Goal: Information Seeking & Learning: Learn about a topic

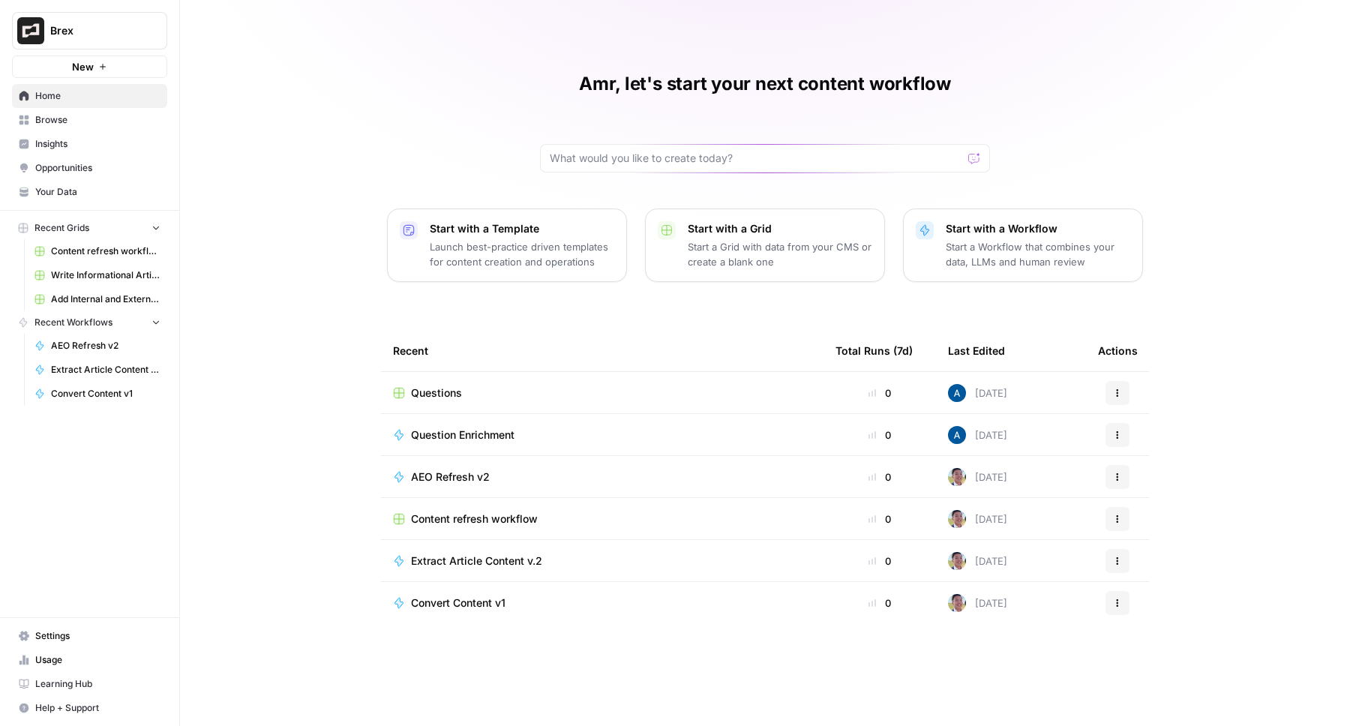
click at [121, 29] on span "Brex" at bounding box center [95, 30] width 91 height 15
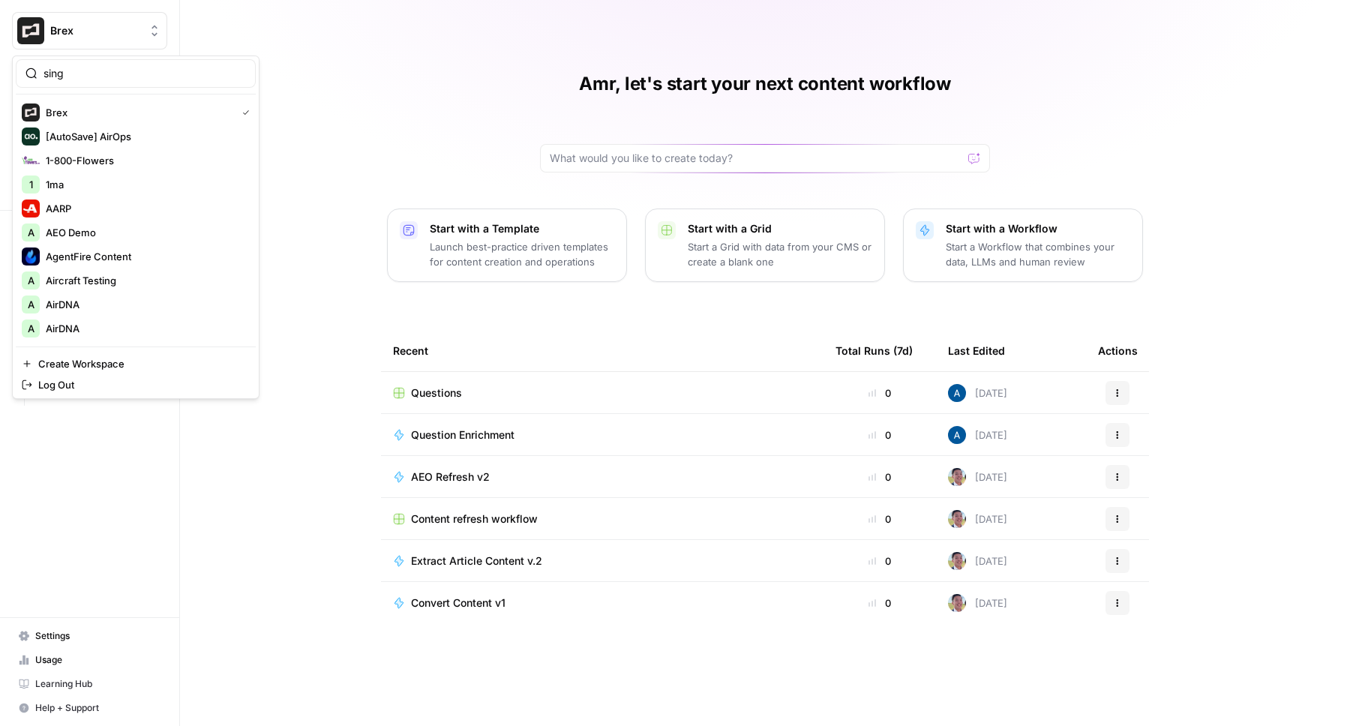
type input "sing"
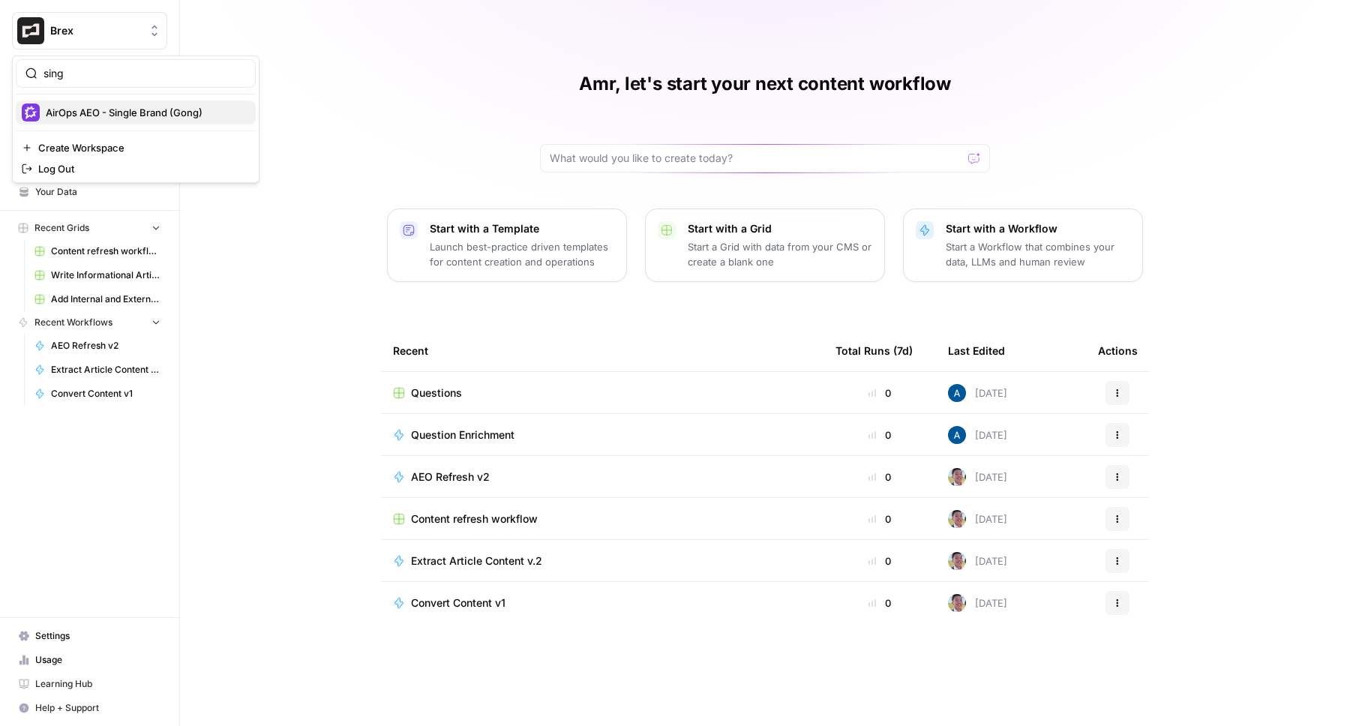
click at [127, 109] on span "AirOps AEO - Single Brand (Gong)" at bounding box center [145, 112] width 198 height 15
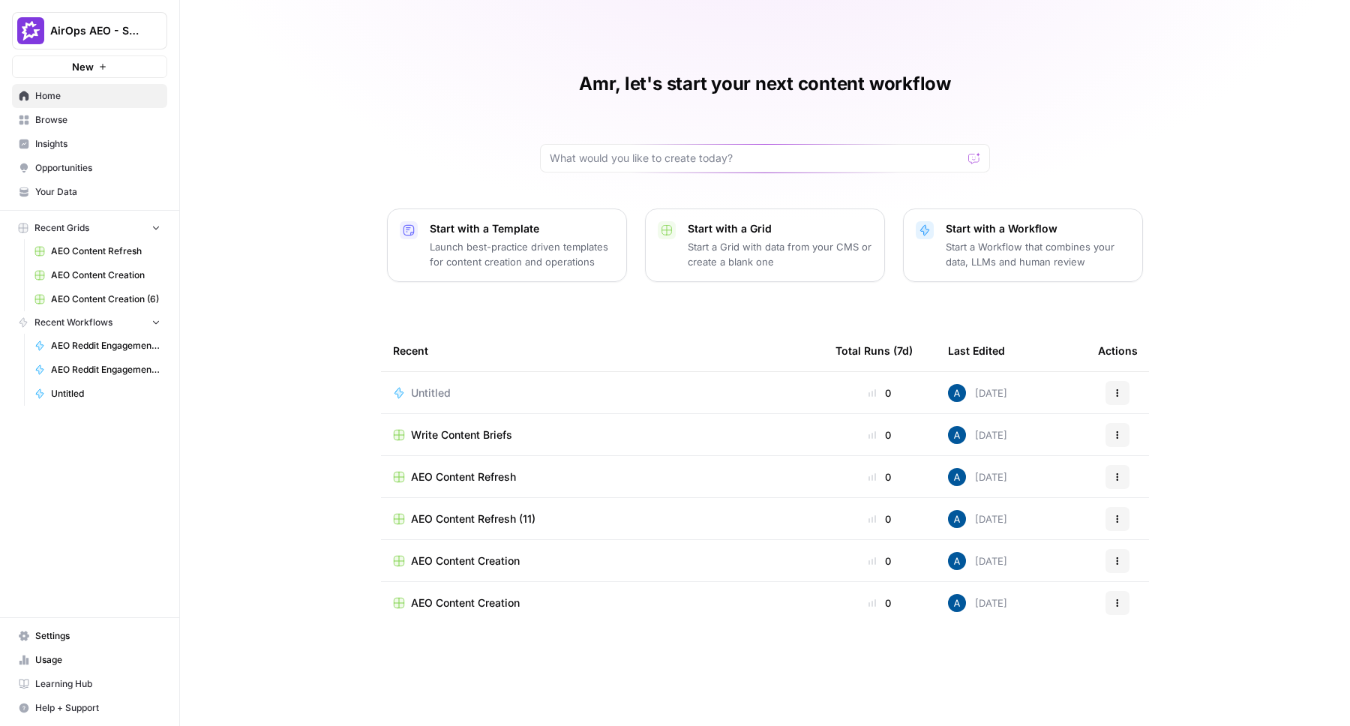
click at [120, 115] on span "Browse" at bounding box center [97, 119] width 125 height 13
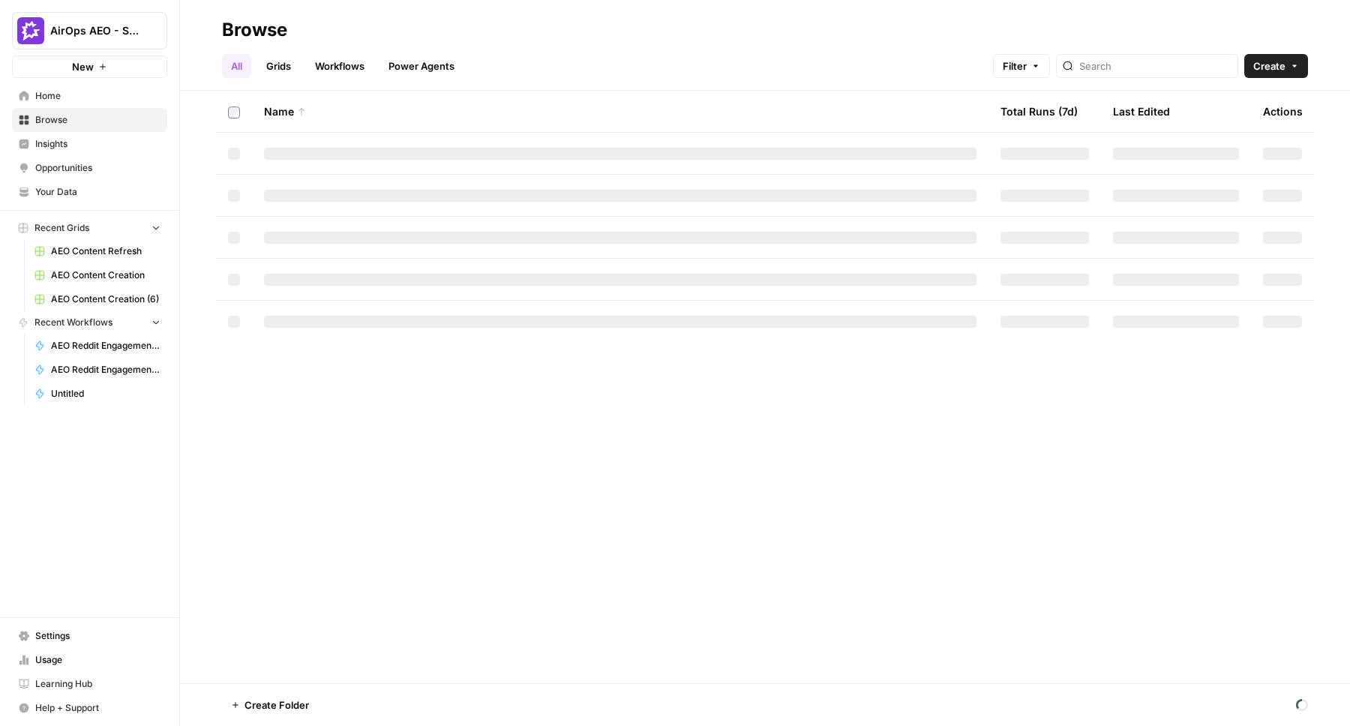
click at [116, 142] on span "Insights" at bounding box center [97, 143] width 125 height 13
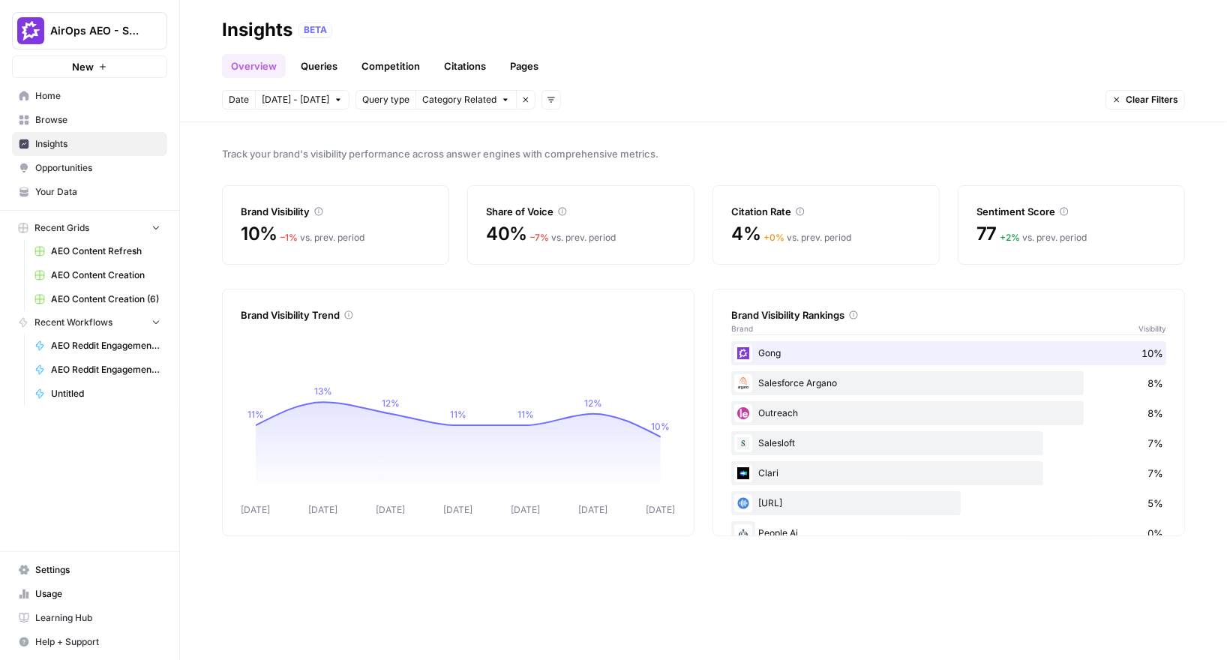
click at [326, 67] on link "Queries" at bounding box center [319, 66] width 55 height 24
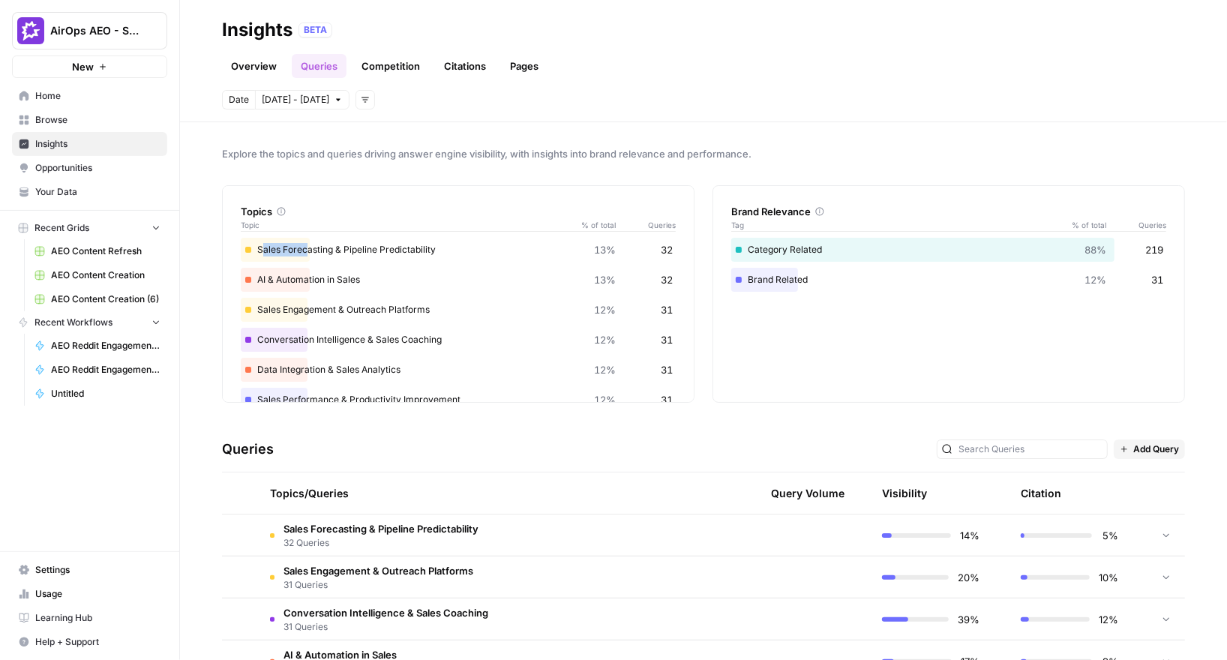
drag, startPoint x: 276, startPoint y: 246, endPoint x: 307, endPoint y: 246, distance: 30.7
click at [307, 246] on div "Sales Forecasting & Pipeline Predictability 13% 32" at bounding box center [458, 250] width 435 height 24
drag, startPoint x: 271, startPoint y: 248, endPoint x: 325, endPoint y: 248, distance: 54.7
click at [325, 248] on div "Sales Forecasting & Pipeline Predictability 13% 32" at bounding box center [458, 250] width 435 height 24
drag, startPoint x: 275, startPoint y: 275, endPoint x: 316, endPoint y: 275, distance: 41.2
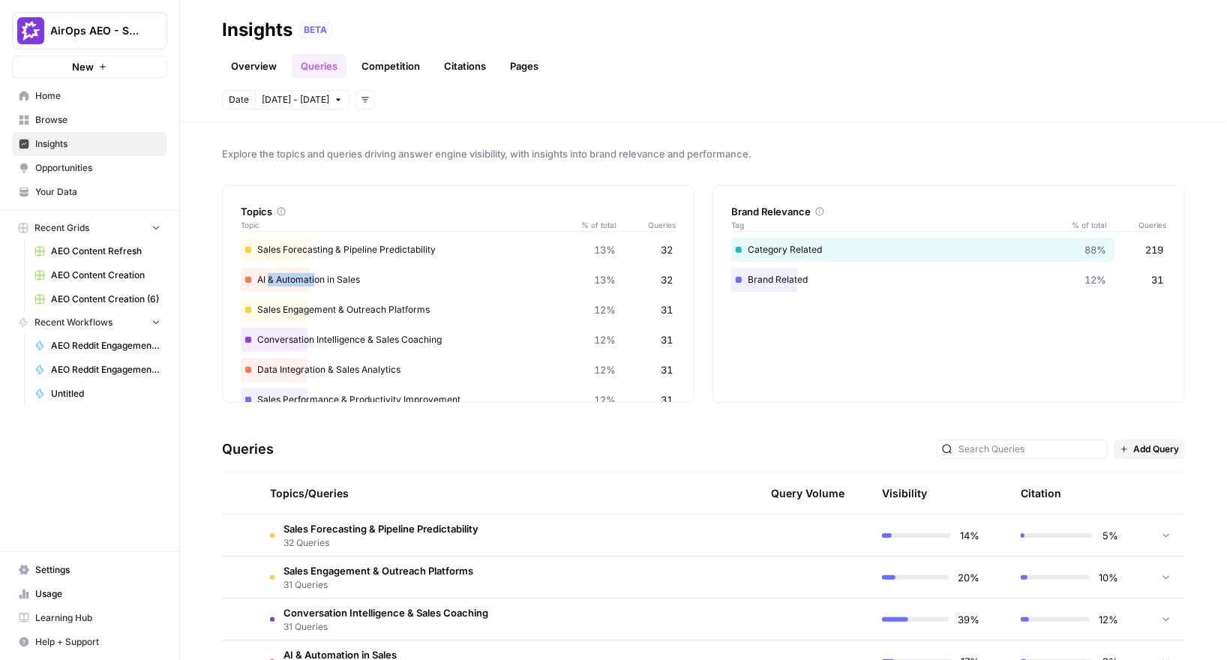
click at [316, 275] on div "AI & Automation in Sales 13% 32" at bounding box center [458, 280] width 435 height 24
drag, startPoint x: 281, startPoint y: 244, endPoint x: 319, endPoint y: 246, distance: 38.3
click at [319, 246] on div "Sales Forecasting & Pipeline Predictability 13% 32" at bounding box center [458, 250] width 435 height 24
drag, startPoint x: 273, startPoint y: 307, endPoint x: 324, endPoint y: 307, distance: 51.0
click at [324, 307] on div "Sales Engagement & Outreach Platforms 12% 31" at bounding box center [458, 310] width 435 height 24
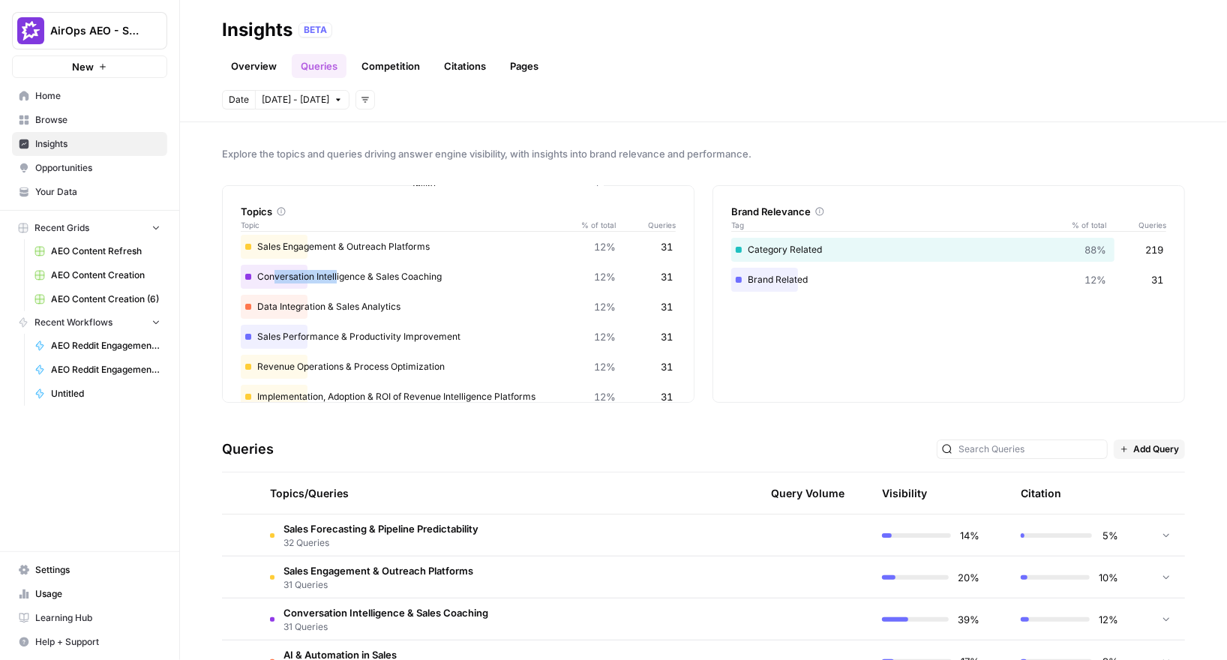
drag, startPoint x: 274, startPoint y: 274, endPoint x: 335, endPoint y: 277, distance: 60.8
click at [335, 277] on div "Conversation Intelligence & Sales Coaching 12% 31" at bounding box center [458, 277] width 435 height 24
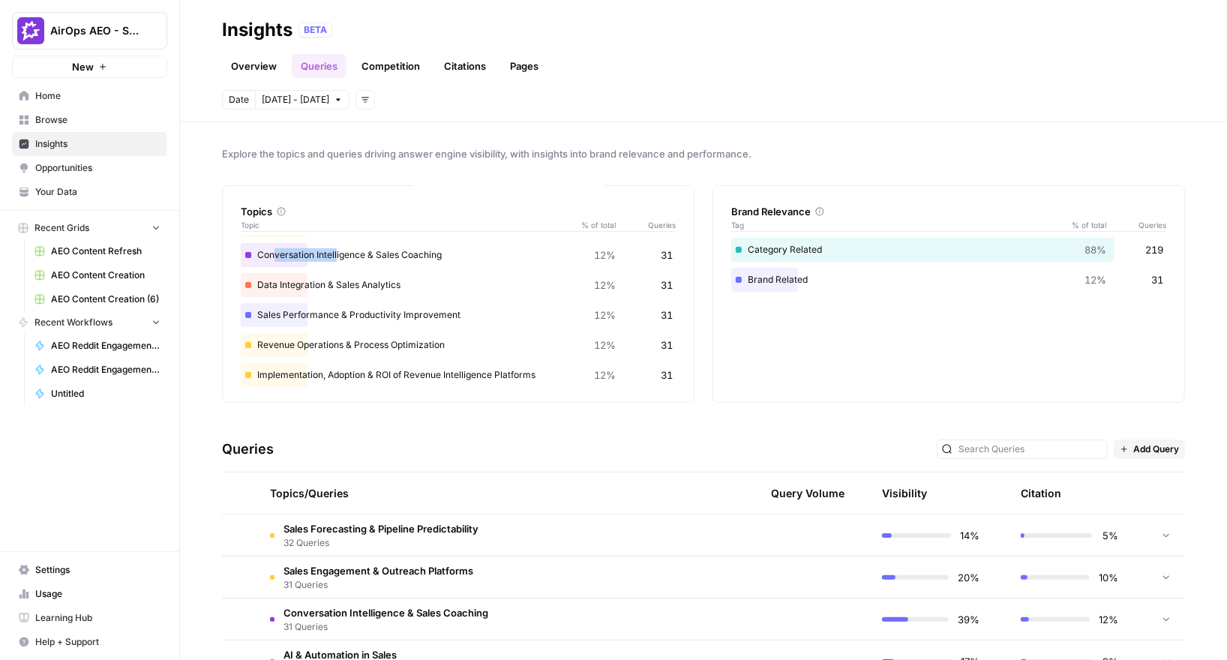
scroll to position [87, 0]
drag, startPoint x: 277, startPoint y: 337, endPoint x: 317, endPoint y: 336, distance: 40.5
click at [312, 336] on div "Revenue Operations & Process Optimization 12% 31" at bounding box center [458, 343] width 435 height 24
click at [751, 256] on div "Category Related 88% 219" at bounding box center [948, 250] width 435 height 24
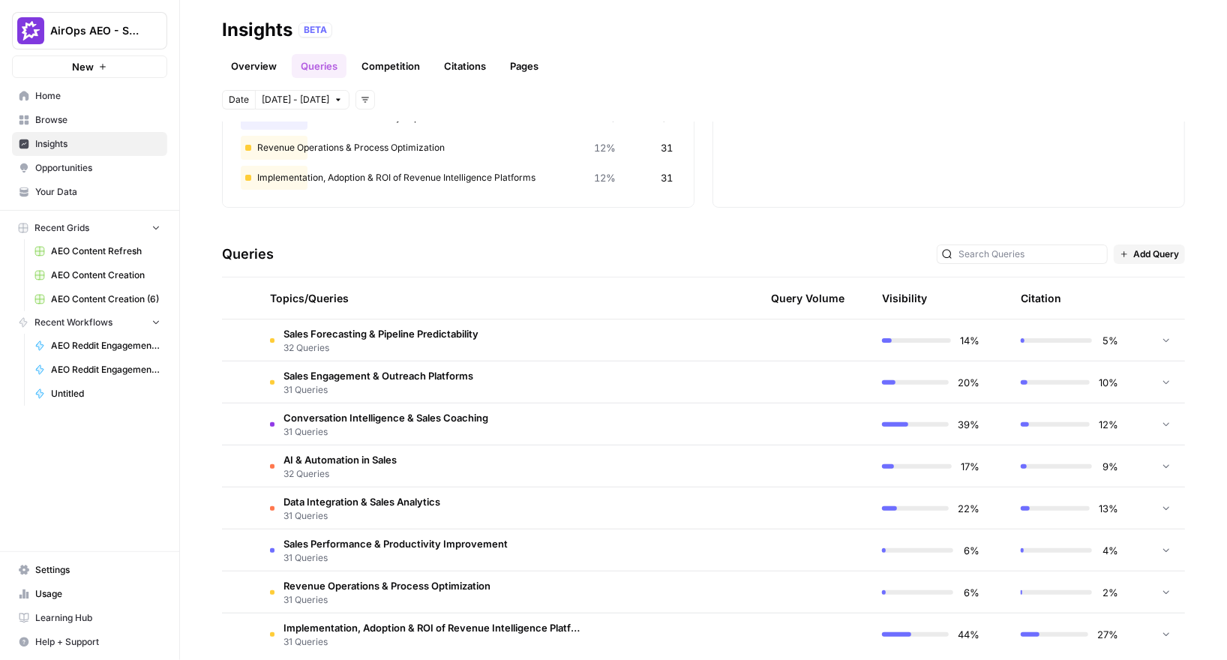
scroll to position [214, 0]
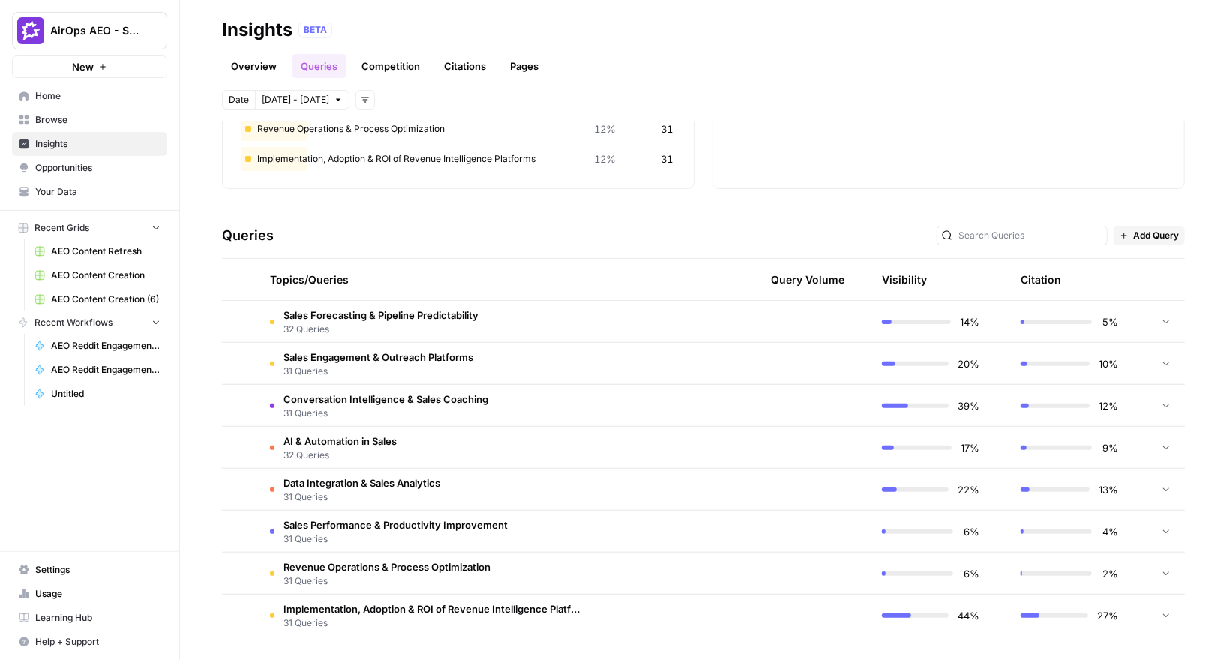
click at [901, 343] on tr "Sales Engagement & Outreach Platforms 31 Queries 20% 10%" at bounding box center [703, 364] width 963 height 42
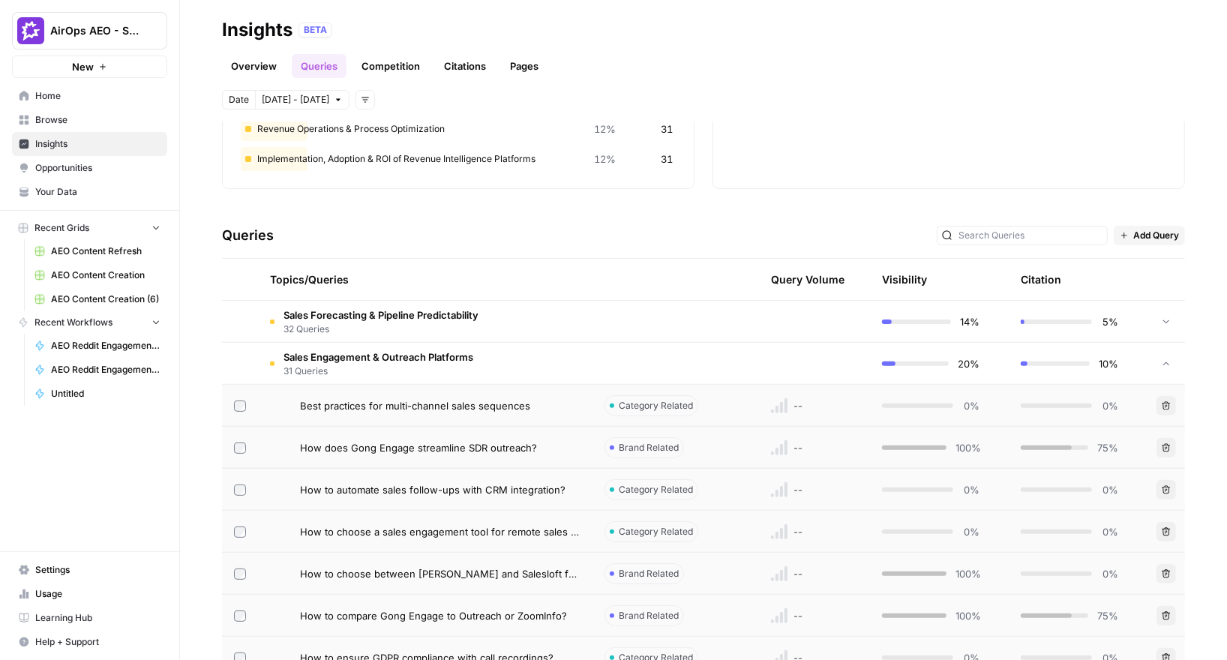
click at [902, 353] on td "20%" at bounding box center [939, 363] width 139 height 41
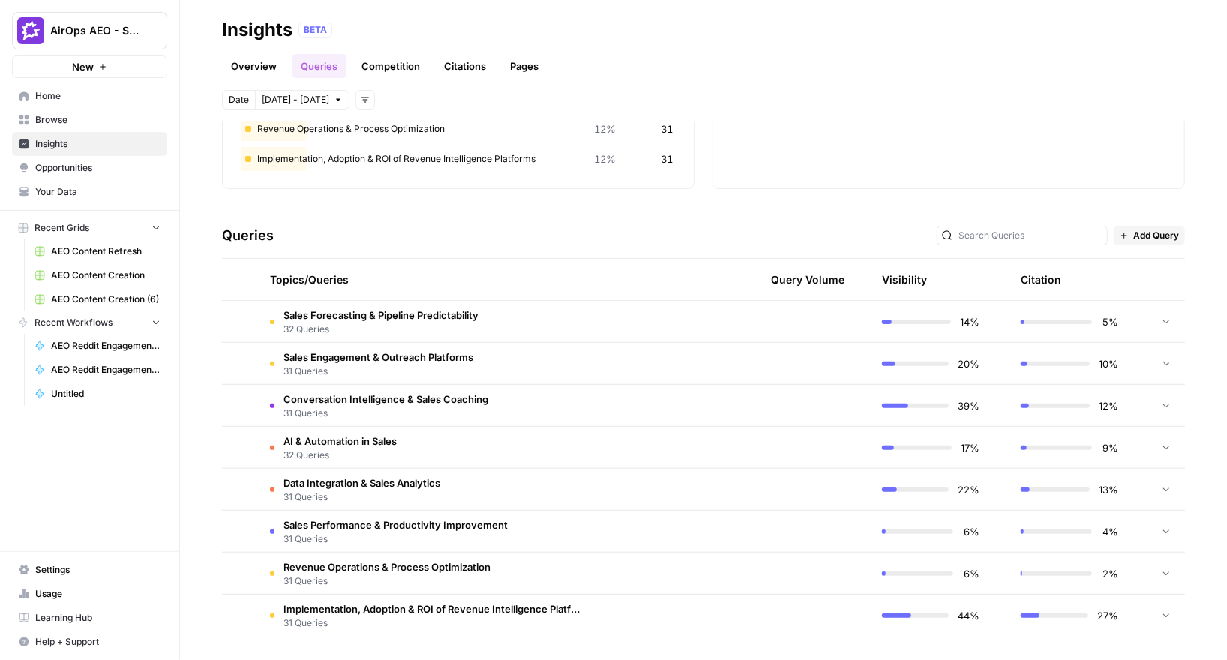
click at [890, 317] on div "14%" at bounding box center [930, 321] width 97 height 15
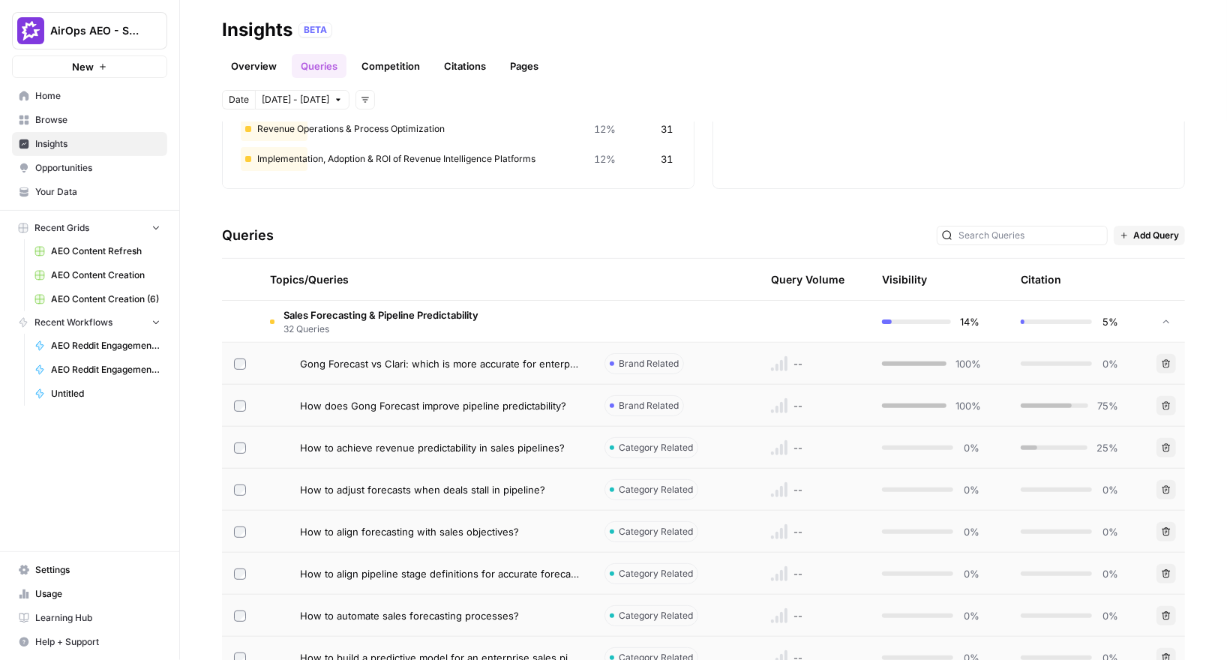
click at [890, 317] on div "14%" at bounding box center [930, 321] width 97 height 15
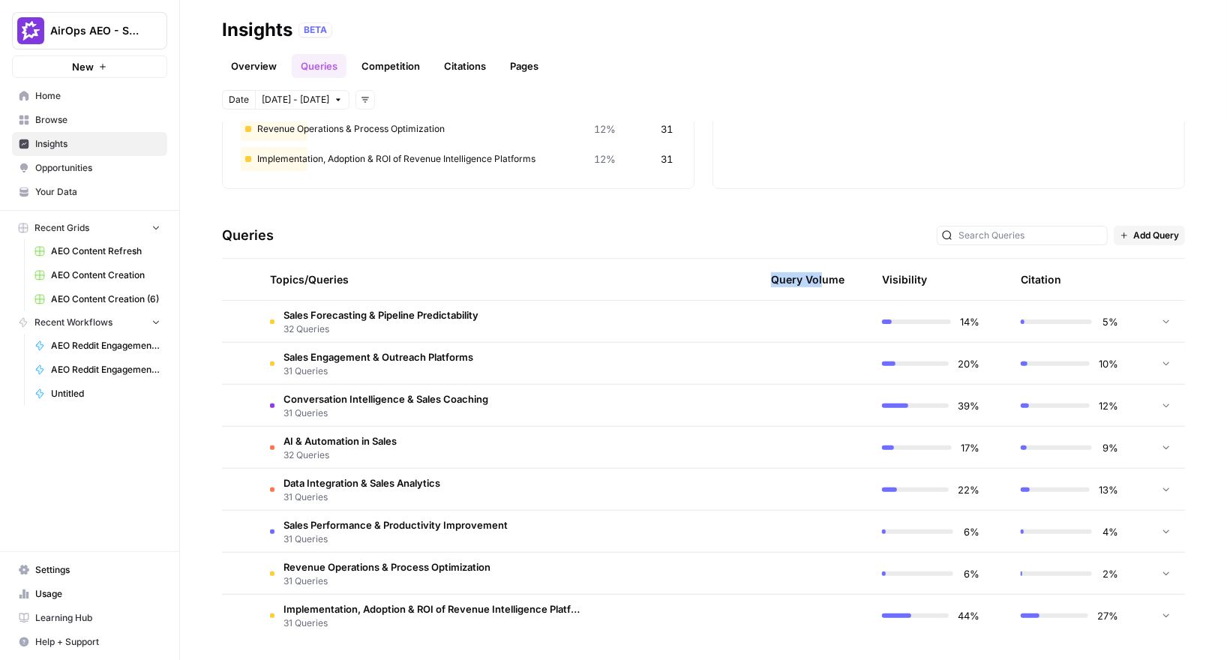
drag, startPoint x: 756, startPoint y: 282, endPoint x: 812, endPoint y: 282, distance: 56.2
click at [812, 282] on div "Query Volume" at bounding box center [795, 279] width 97 height 41
click at [760, 308] on td at bounding box center [802, 321] width 135 height 41
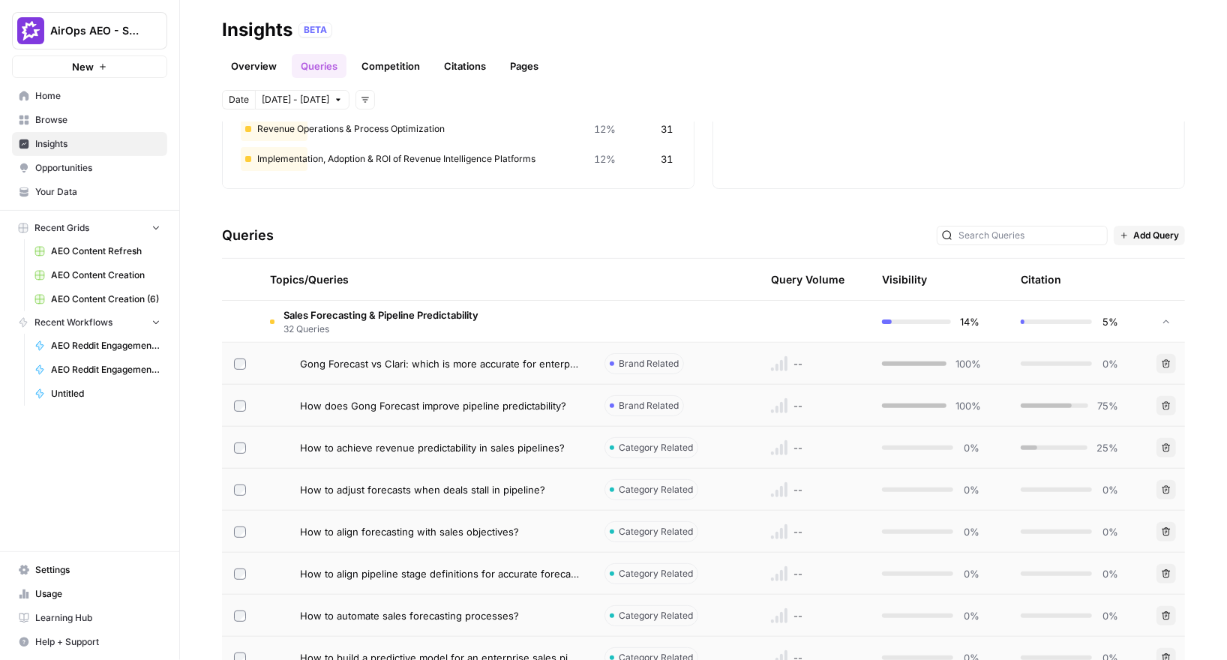
click at [776, 311] on td at bounding box center [802, 321] width 135 height 41
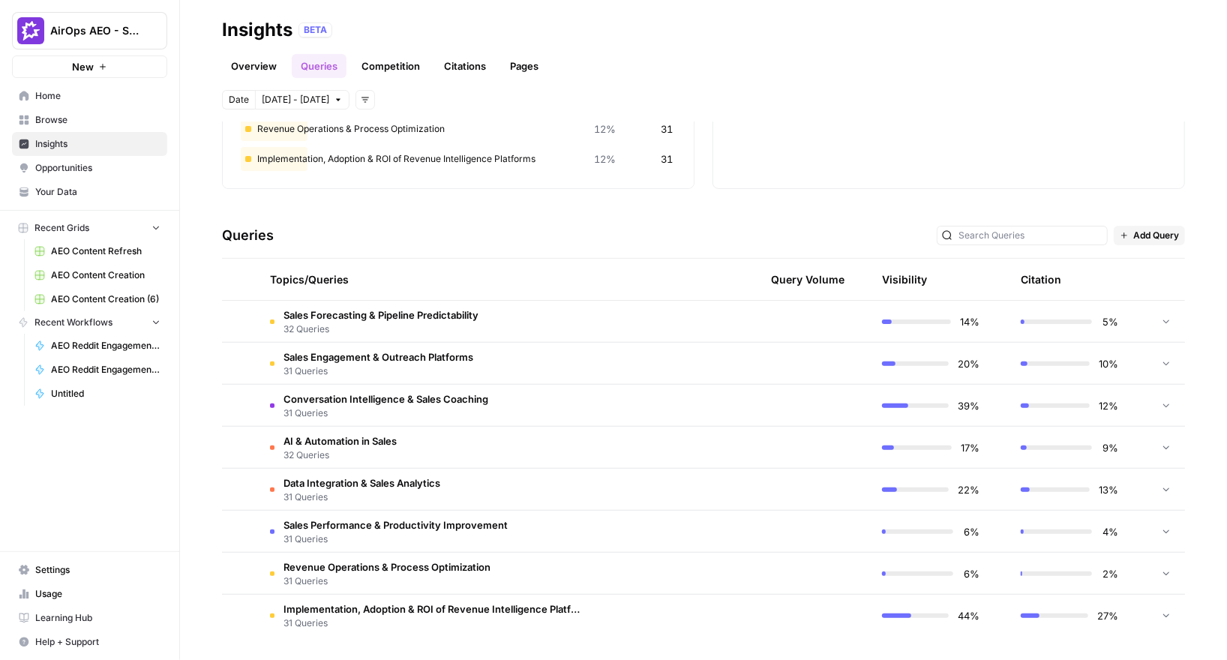
click at [790, 390] on td at bounding box center [802, 405] width 135 height 41
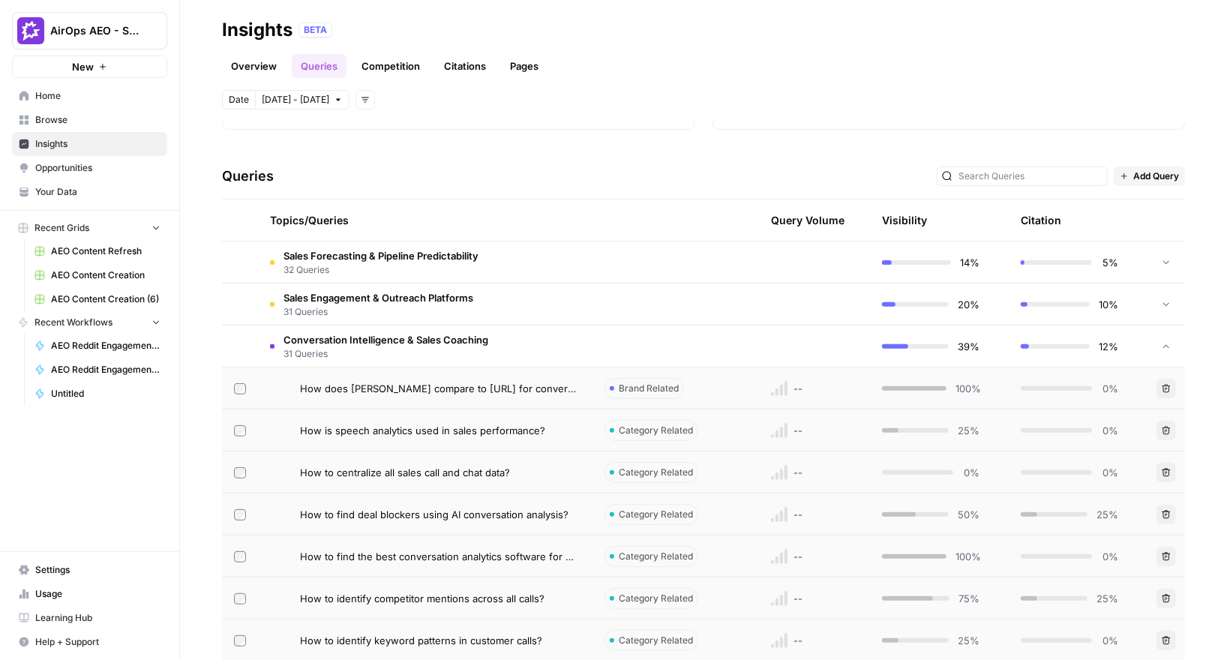
scroll to position [315, 0]
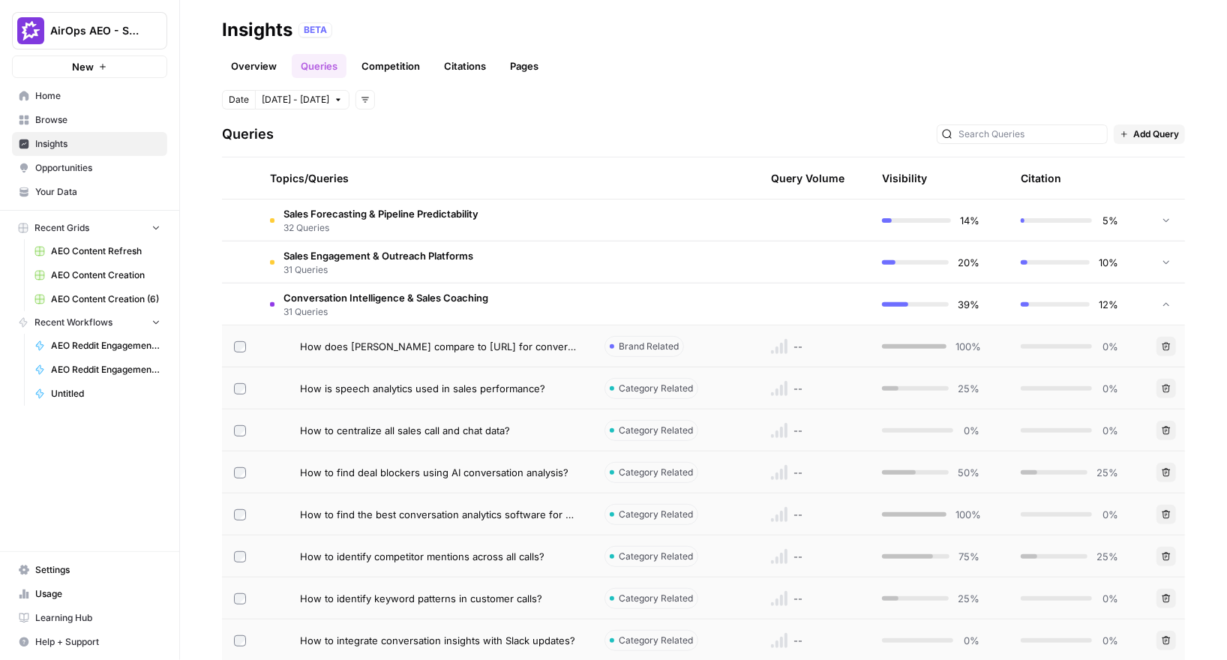
click at [481, 391] on span "How is speech analytics used in sales performance?" at bounding box center [422, 388] width 245 height 15
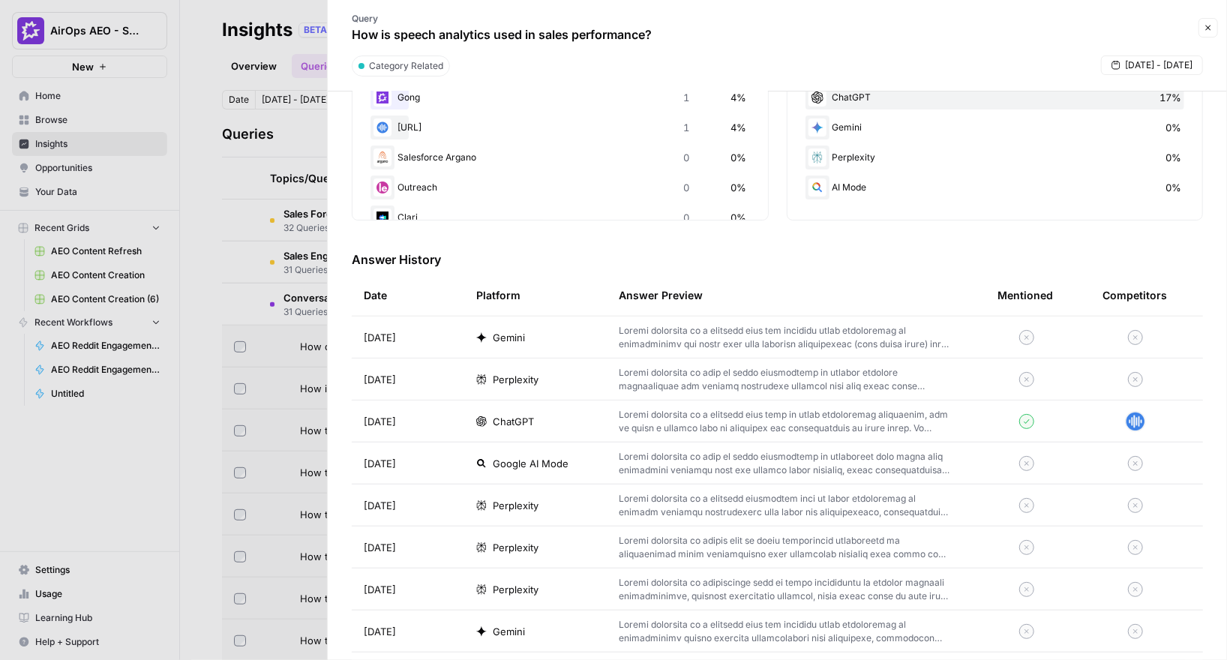
scroll to position [331, 0]
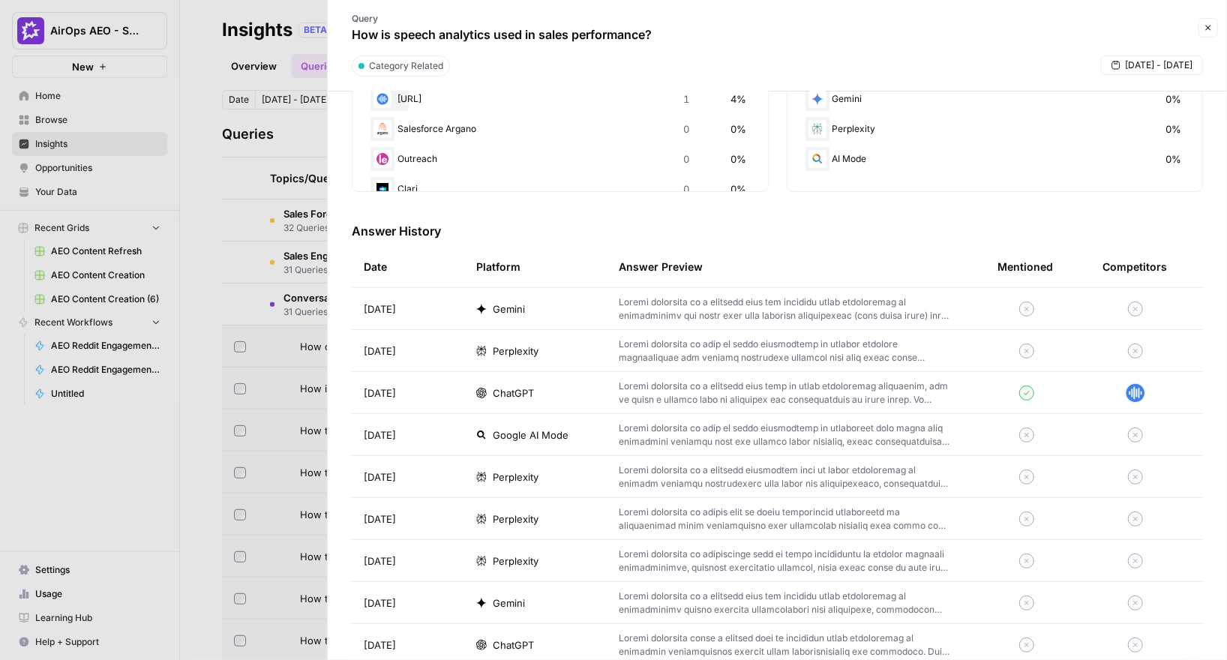
click at [945, 379] on td at bounding box center [796, 392] width 379 height 41
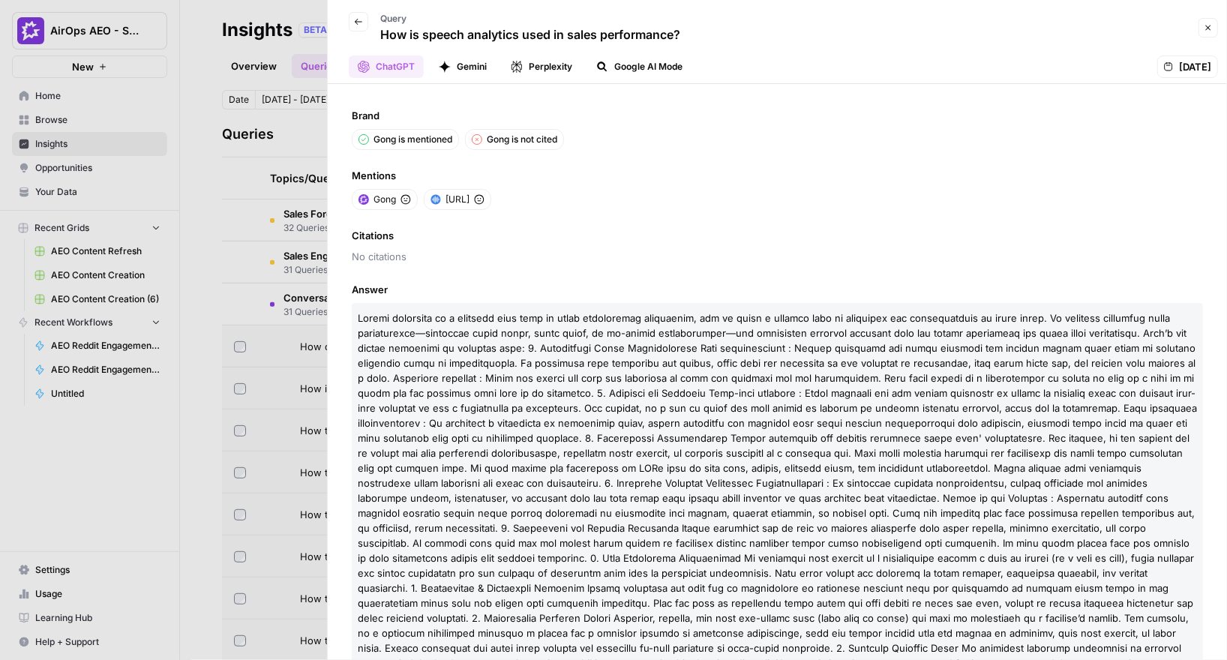
click at [268, 221] on div at bounding box center [613, 330] width 1227 height 660
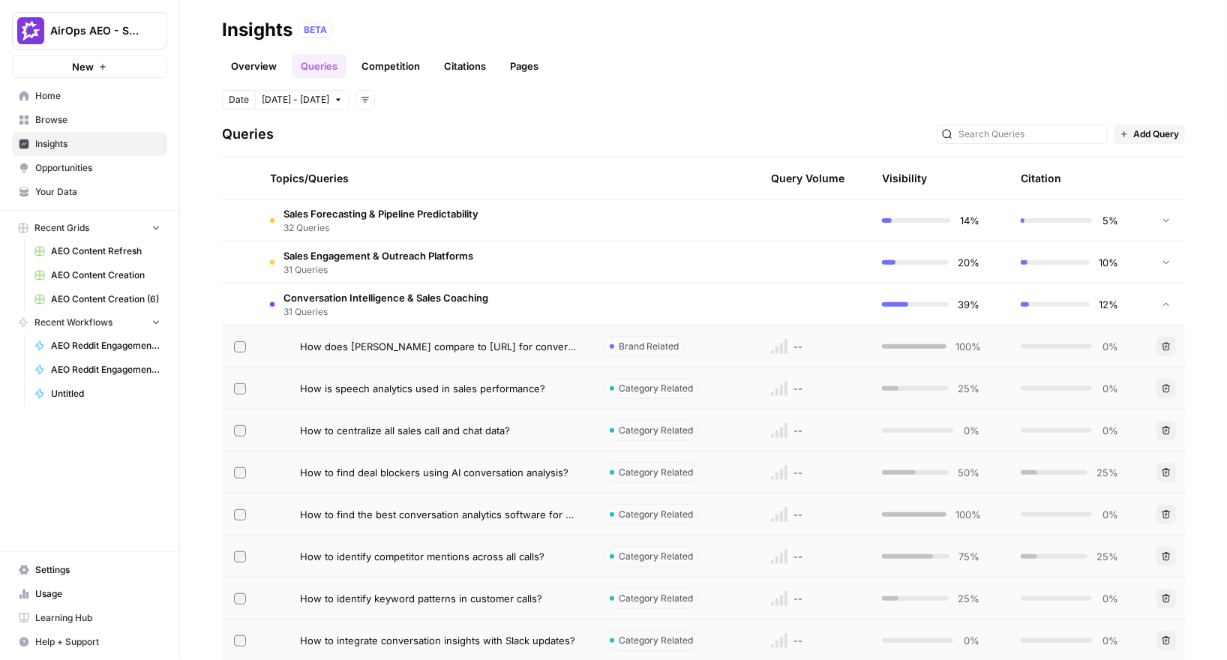
click at [414, 63] on link "Competition" at bounding box center [390, 66] width 76 height 24
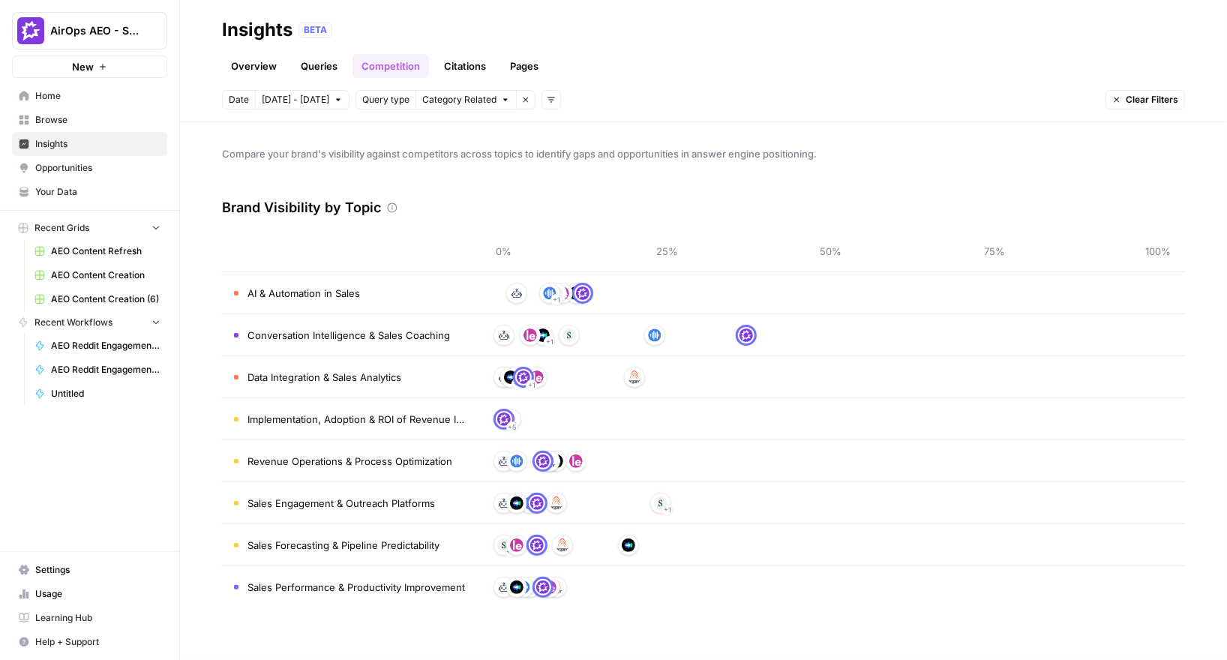
click at [465, 70] on link "Citations" at bounding box center [465, 66] width 60 height 24
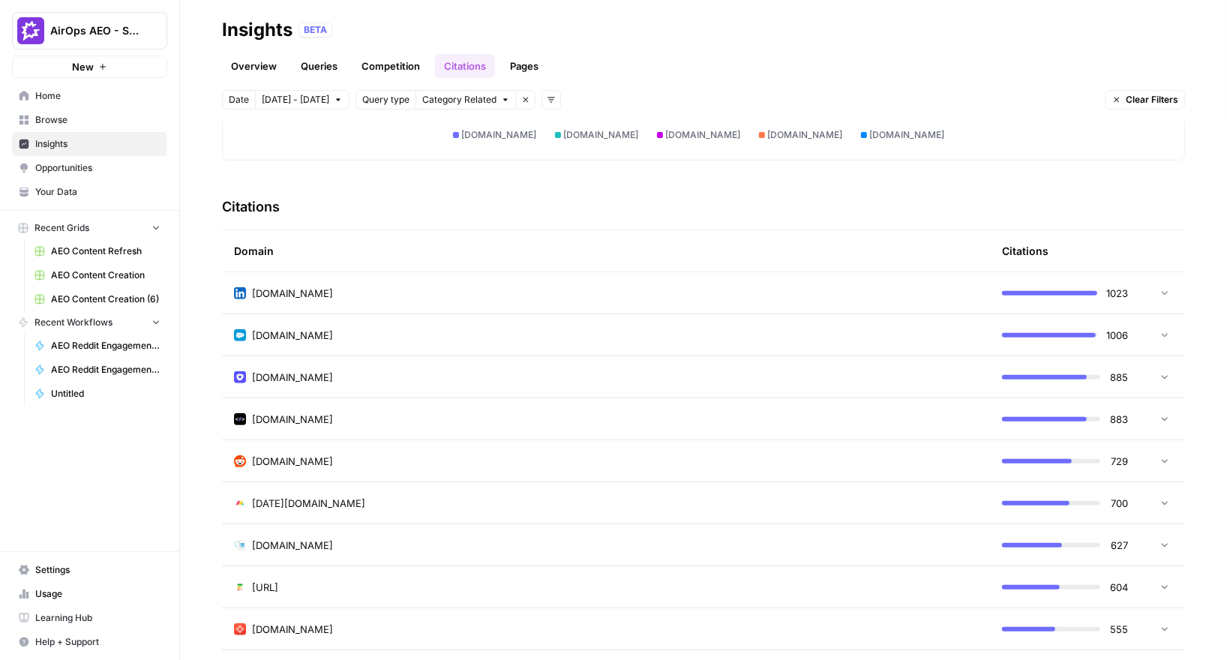
scroll to position [301, 0]
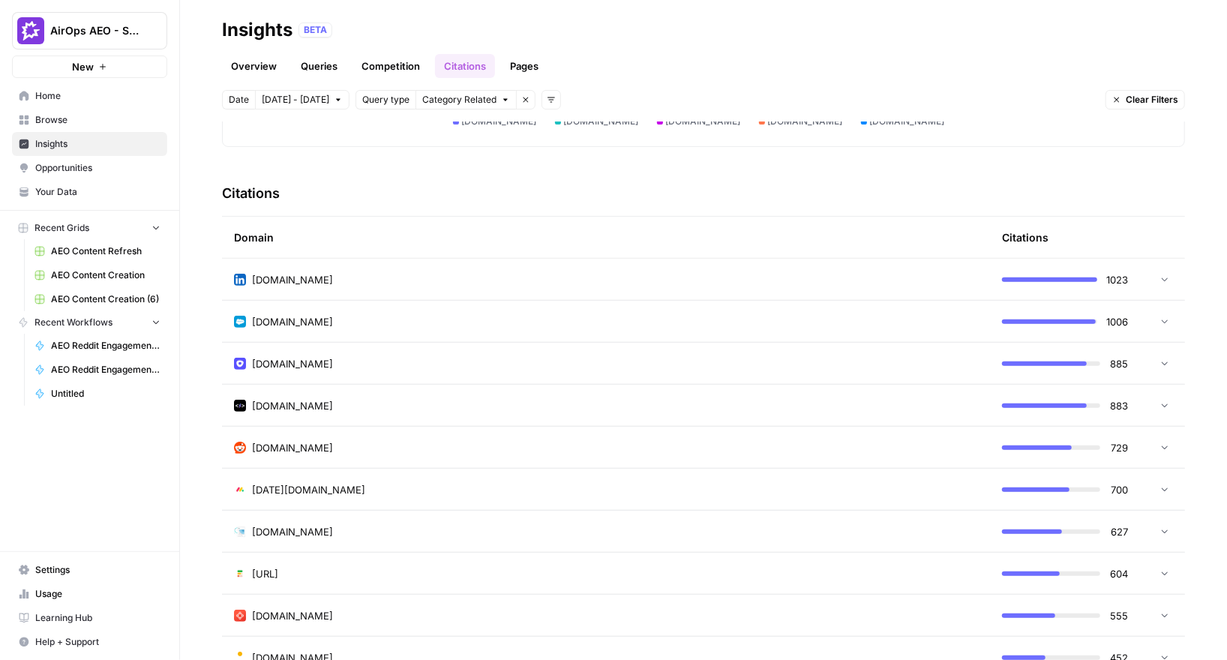
click at [333, 286] on td "linkedin.com" at bounding box center [606, 279] width 768 height 41
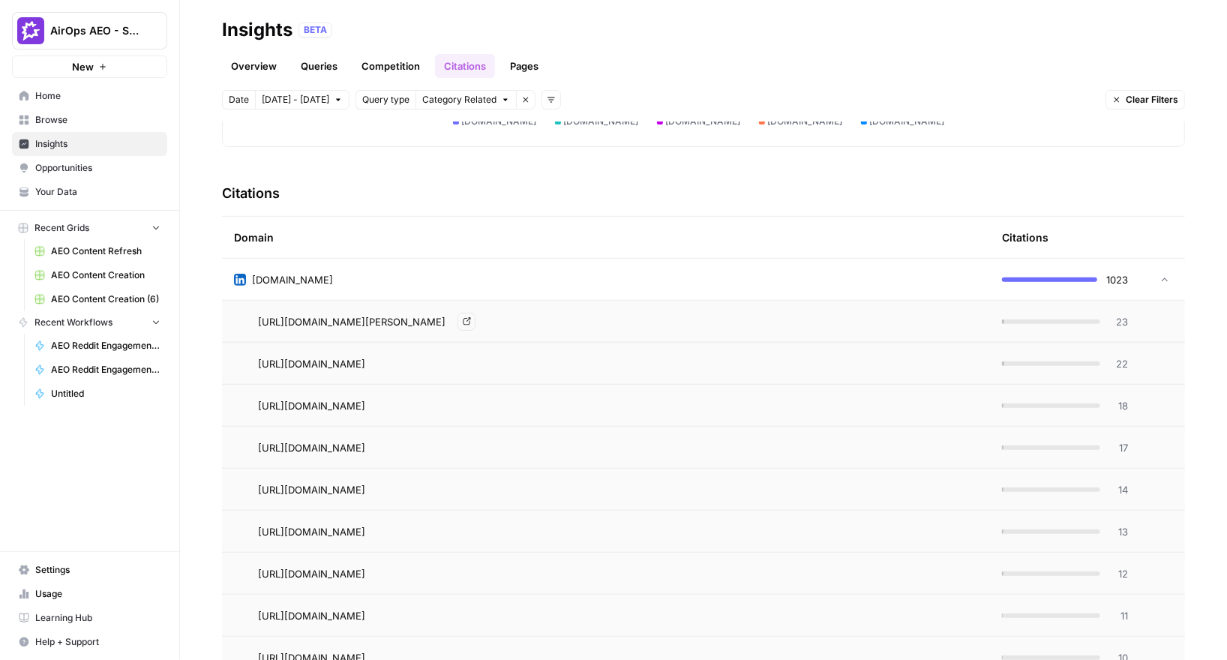
click at [470, 318] on icon "Go to page https://www.linkedin.com/pulse/secret-weapon-most-sales-leaders-over…" at bounding box center [466, 321] width 7 height 7
click at [1110, 322] on span "23" at bounding box center [1118, 321] width 19 height 15
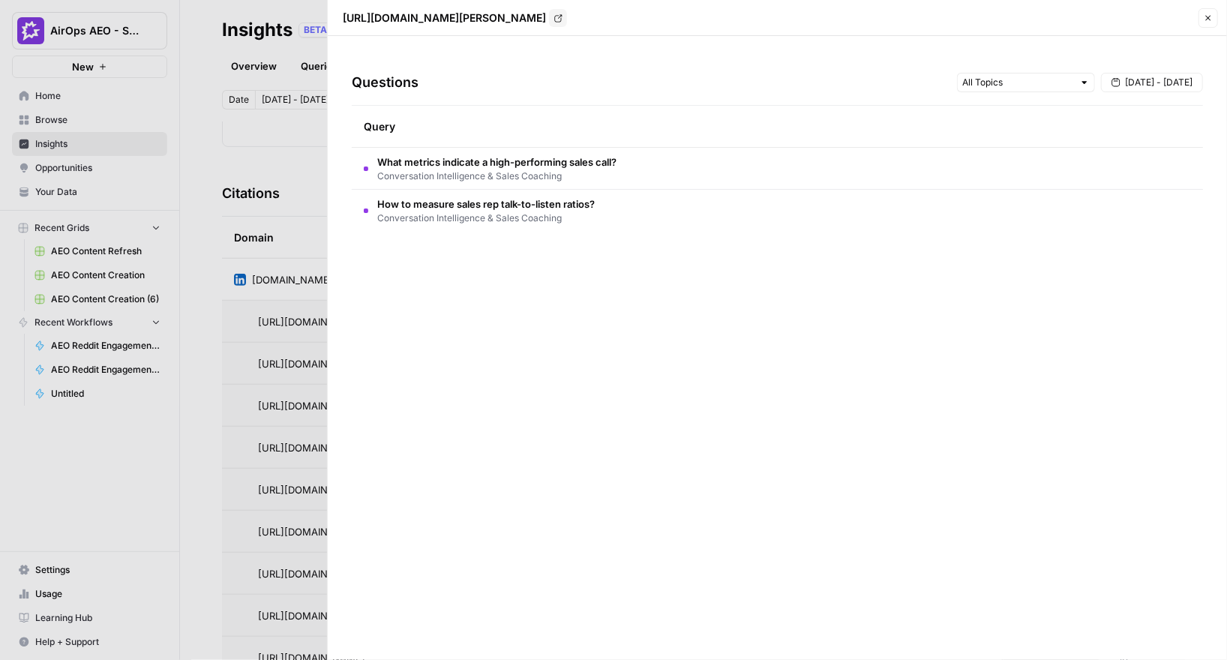
click at [256, 311] on div at bounding box center [613, 330] width 1227 height 660
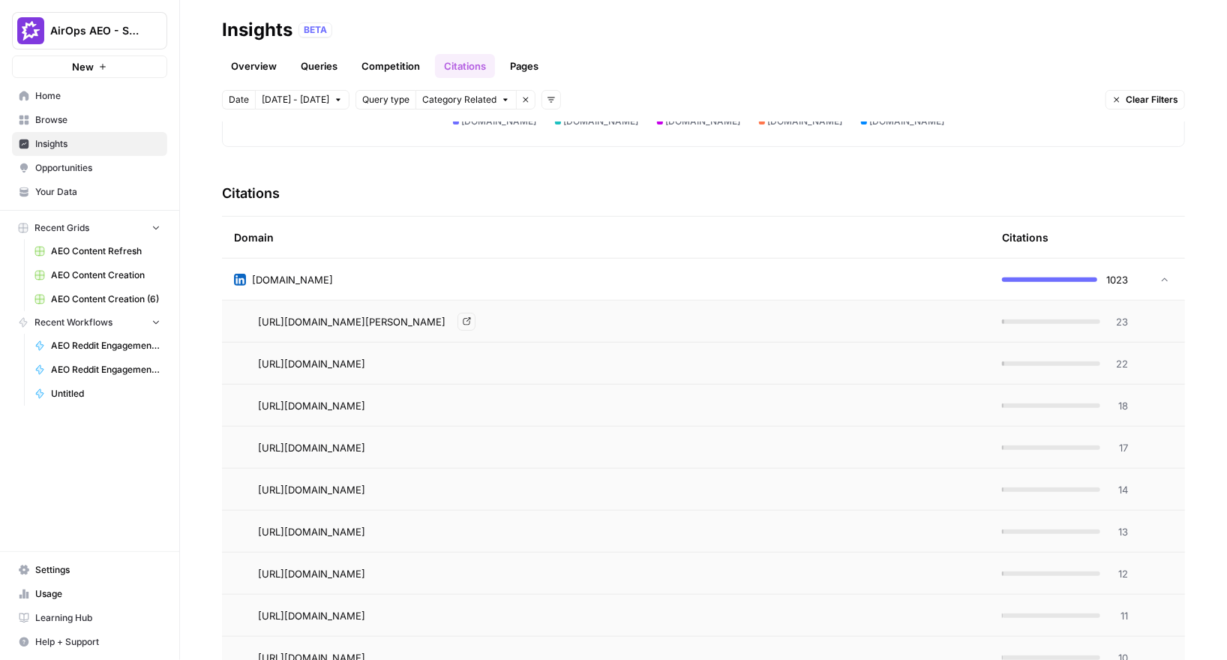
click at [692, 280] on div "linkedin.com" at bounding box center [606, 279] width 744 height 15
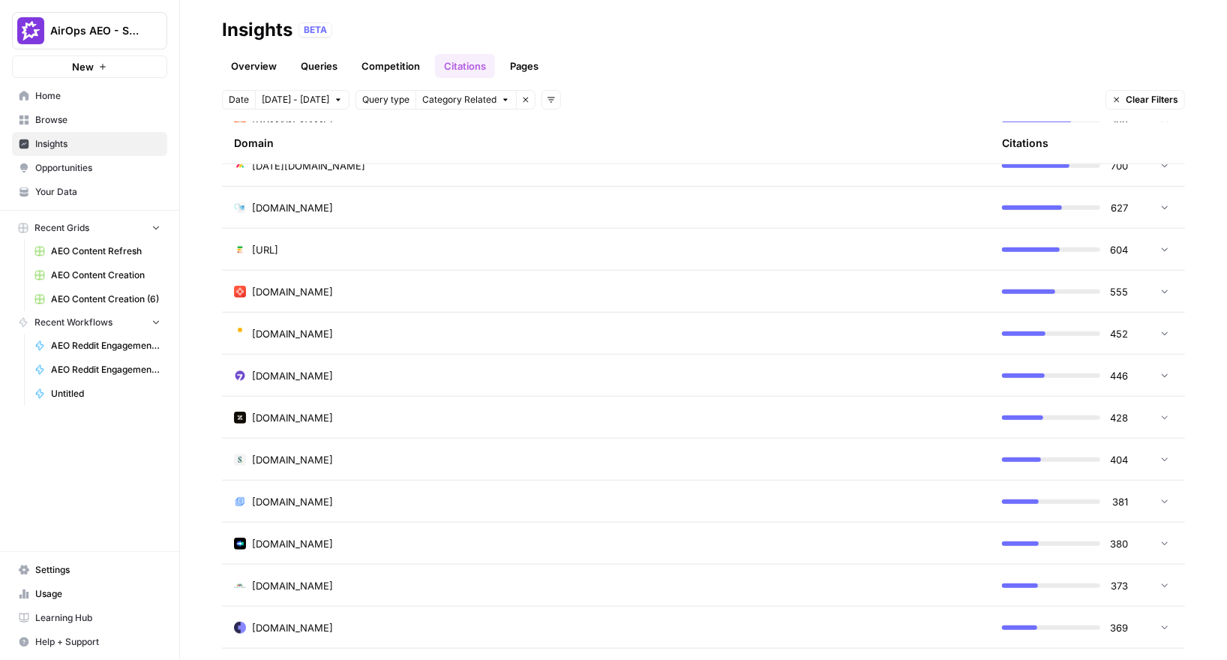
scroll to position [669, 0]
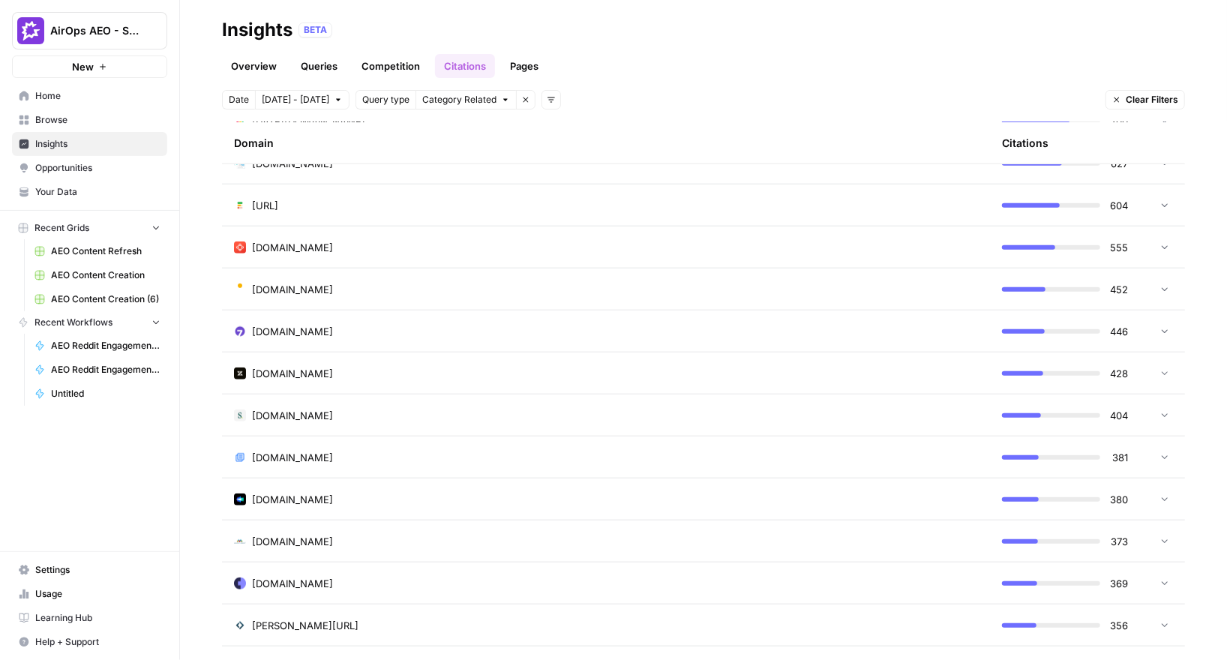
click at [514, 66] on link "Pages" at bounding box center [524, 66] width 46 height 24
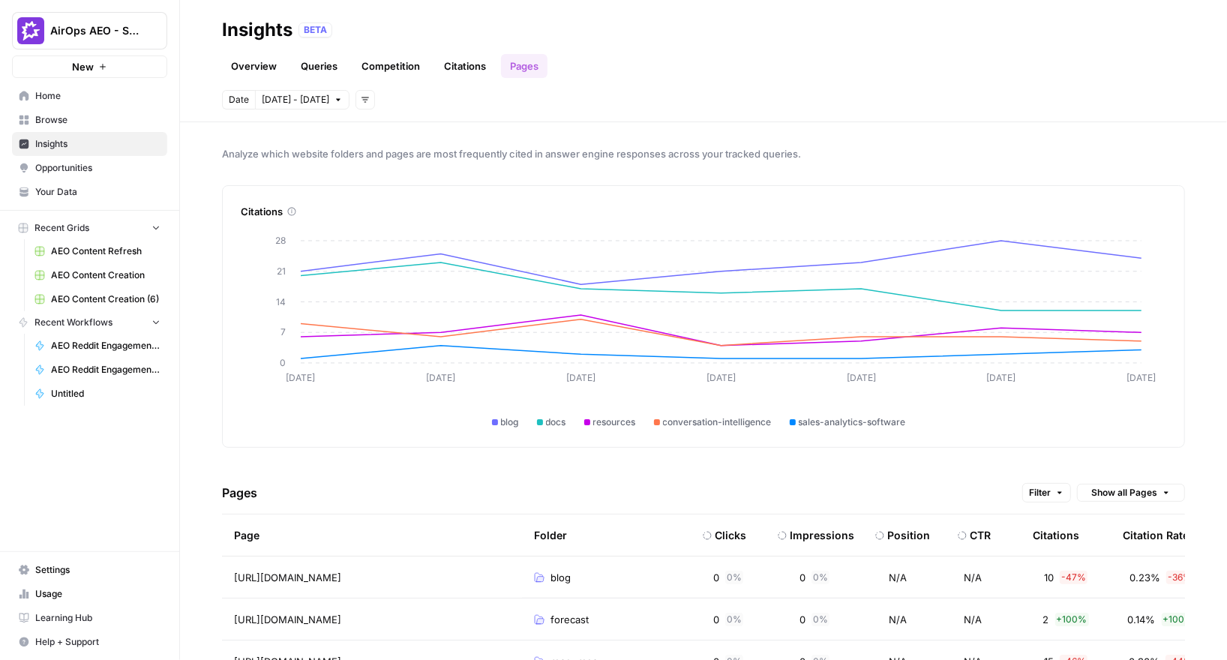
click at [247, 65] on link "Overview" at bounding box center [254, 66] width 64 height 24
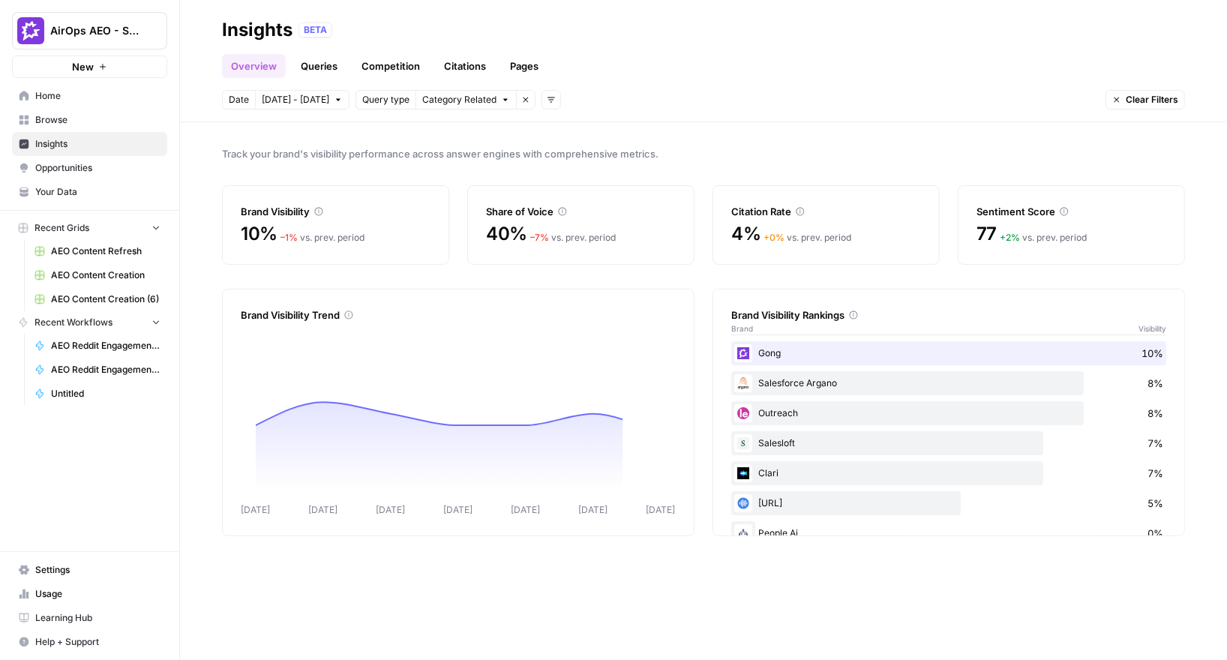
drag, startPoint x: 220, startPoint y: 25, endPoint x: 554, endPoint y: 84, distance: 339.6
click at [555, 77] on header "Insights BETA Overview Queries Competition Citations Pages Date Oct 1 - Oct 7 Q…" at bounding box center [703, 61] width 1047 height 122
click at [73, 162] on span "Opportunities" at bounding box center [97, 167] width 125 height 13
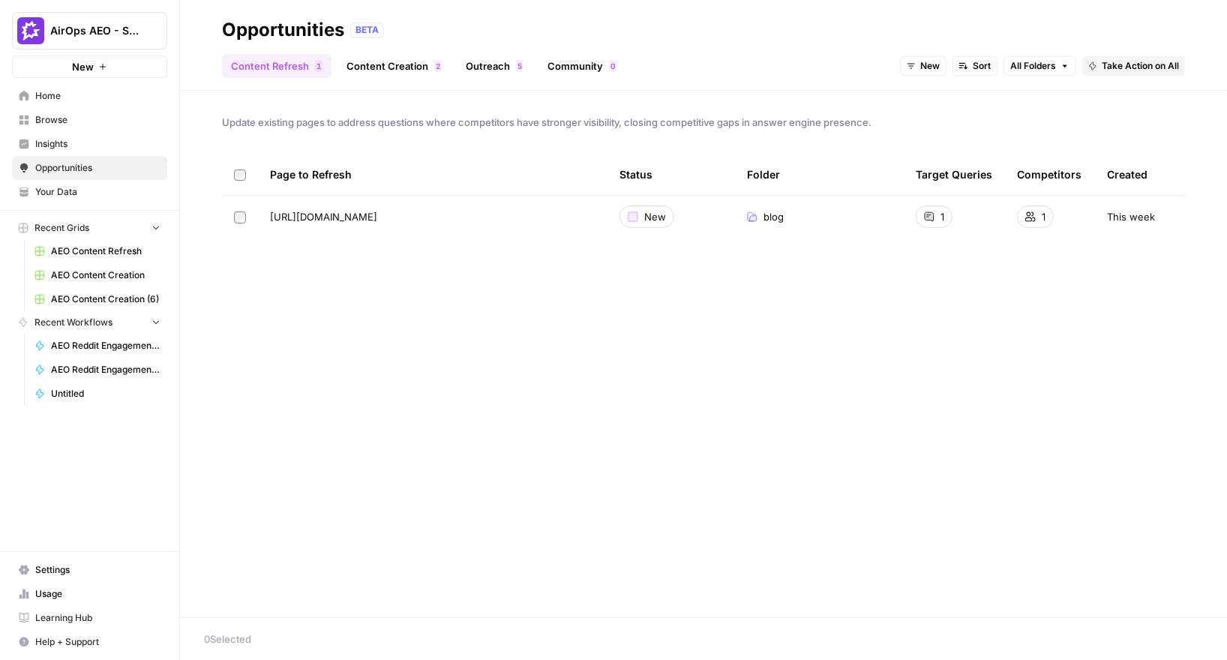
drag, startPoint x: 247, startPoint y: 31, endPoint x: 298, endPoint y: 31, distance: 51.0
click at [298, 31] on div "Opportunities" at bounding box center [283, 30] width 122 height 24
click at [403, 215] on icon "Go to page https://www.gong.io/blog/how-to-choose-conversation-intelligence/" at bounding box center [398, 217] width 8 height 8
click at [924, 268] on span "What questions to ask vendors about conversation intelligence capabilities?" at bounding box center [932, 270] width 349 height 15
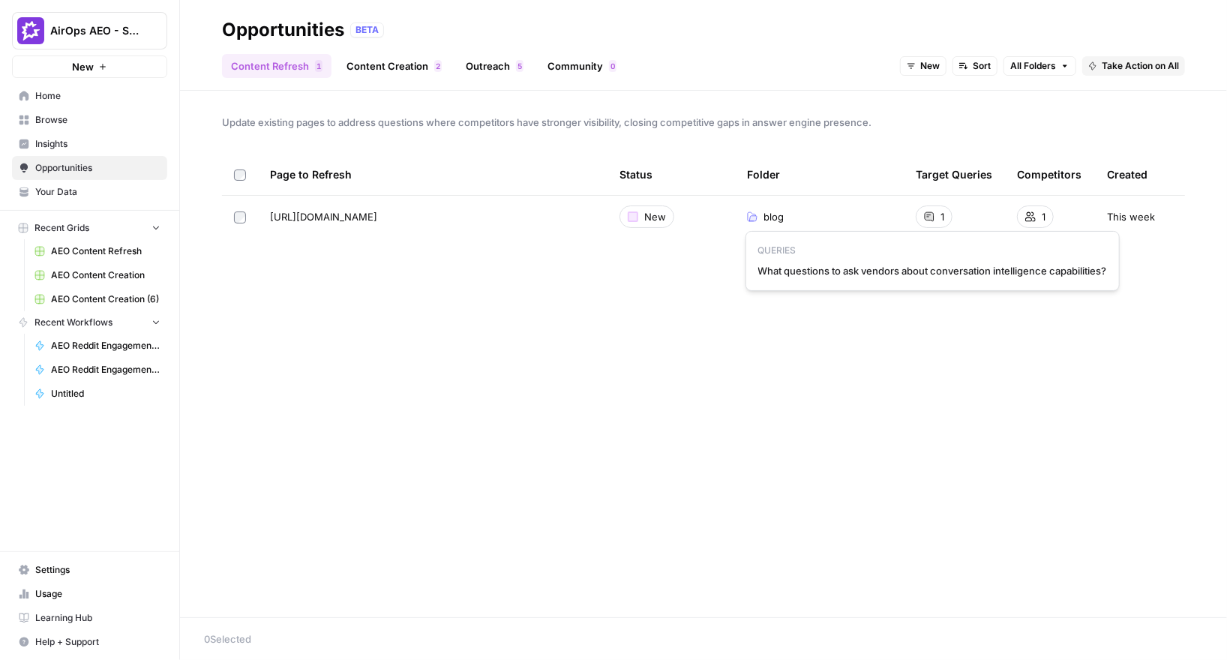
click at [924, 268] on span "What questions to ask vendors about conversation intelligence capabilities?" at bounding box center [932, 270] width 349 height 15
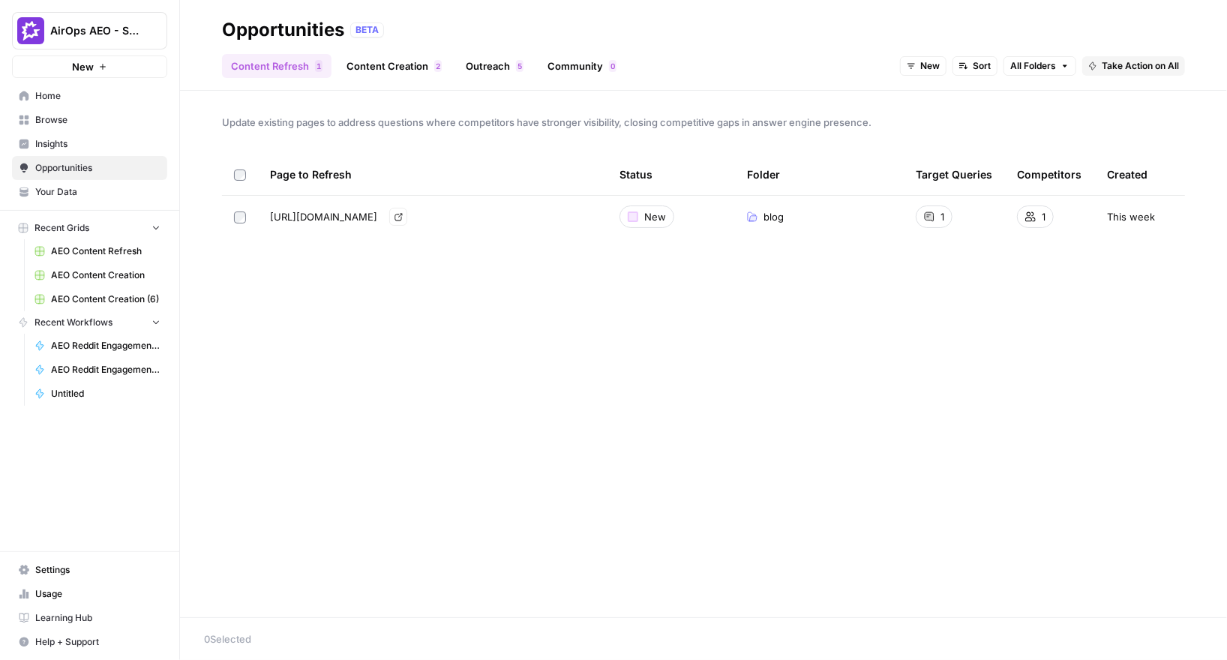
drag, startPoint x: 452, startPoint y: 217, endPoint x: 526, endPoint y: 217, distance: 73.5
click at [377, 217] on span "https://www.gong.io/blog/how-to-choose-conversation-intelligence/" at bounding box center [323, 216] width 107 height 15
drag, startPoint x: 496, startPoint y: 217, endPoint x: 514, endPoint y: 217, distance: 18.0
click at [377, 217] on span "https://www.gong.io/blog/how-to-choose-conversation-intelligence/" at bounding box center [323, 216] width 107 height 15
click at [400, 82] on header "Opportunities BETA Content Refresh 1 Content Creation 2 Outreach 5 Community 0 …" at bounding box center [703, 45] width 1047 height 91
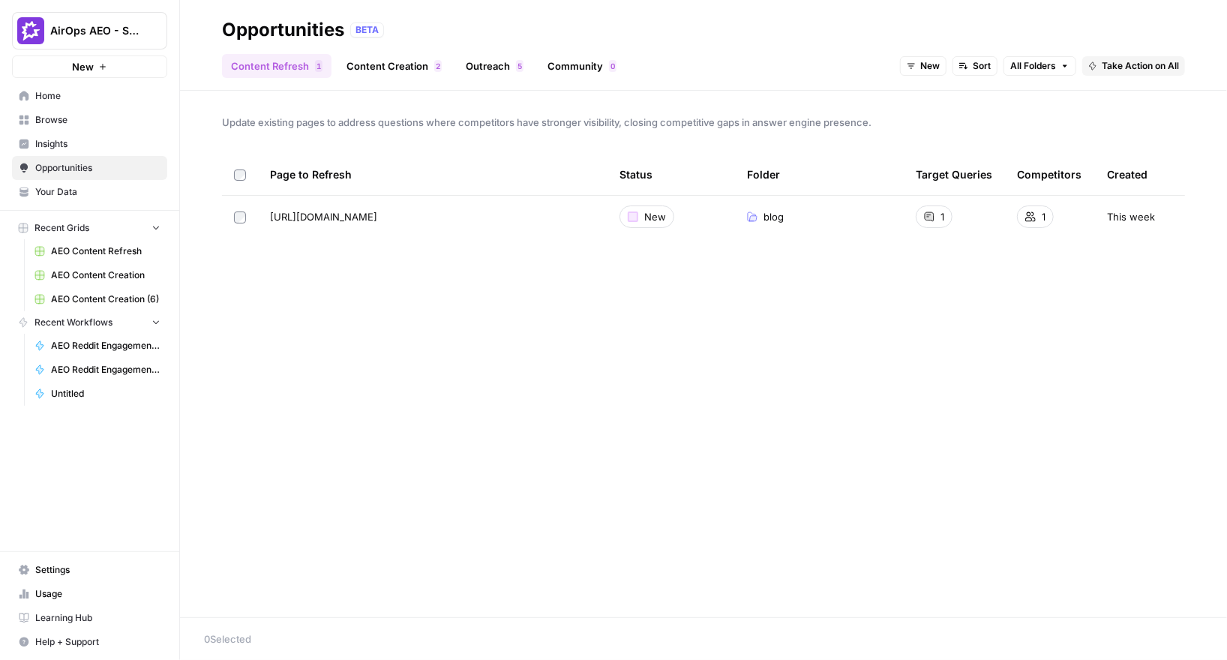
click at [404, 65] on link "Content Creation 2" at bounding box center [393, 66] width 113 height 24
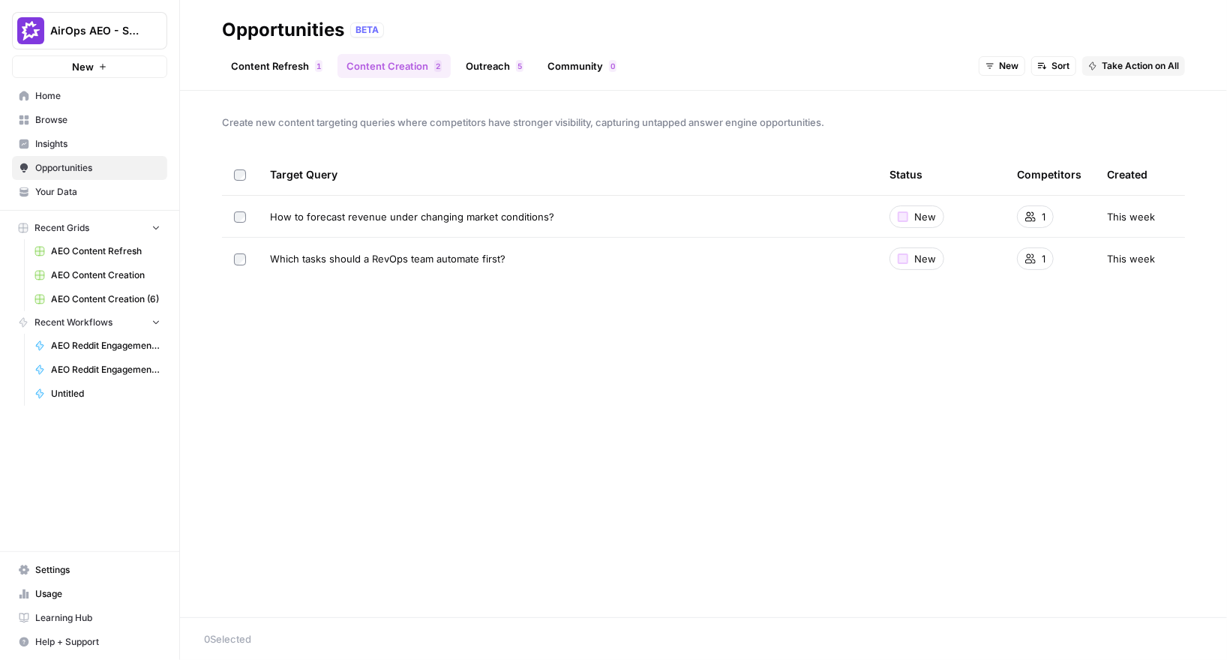
drag, startPoint x: 310, startPoint y: 215, endPoint x: 554, endPoint y: 219, distance: 243.7
click at [554, 219] on div "How to forecast revenue under changing market conditions?" at bounding box center [567, 216] width 595 height 15
click at [377, 207] on td "How to forecast revenue under changing market conditions?" at bounding box center [567, 216] width 619 height 41
drag, startPoint x: 377, startPoint y: 207, endPoint x: 547, endPoint y: 214, distance: 170.4
click at [547, 214] on td "How to forecast revenue under changing market conditions?" at bounding box center [567, 216] width 619 height 41
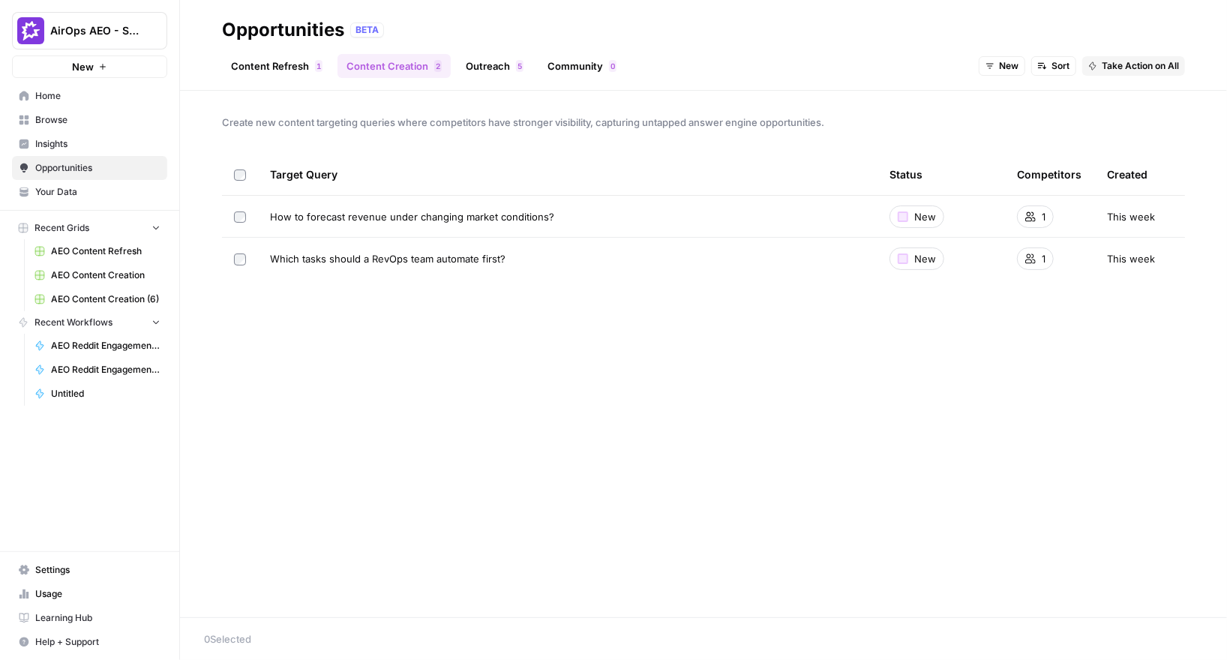
drag, startPoint x: 316, startPoint y: 260, endPoint x: 508, endPoint y: 256, distance: 192.0
click at [508, 256] on div "Which tasks should a RevOps team automate first?" at bounding box center [567, 258] width 595 height 15
click at [358, 256] on span "Which tasks should a RevOps team automate first?" at bounding box center [387, 258] width 235 height 15
click at [382, 259] on span "Which tasks should a RevOps team automate first?" at bounding box center [387, 258] width 235 height 15
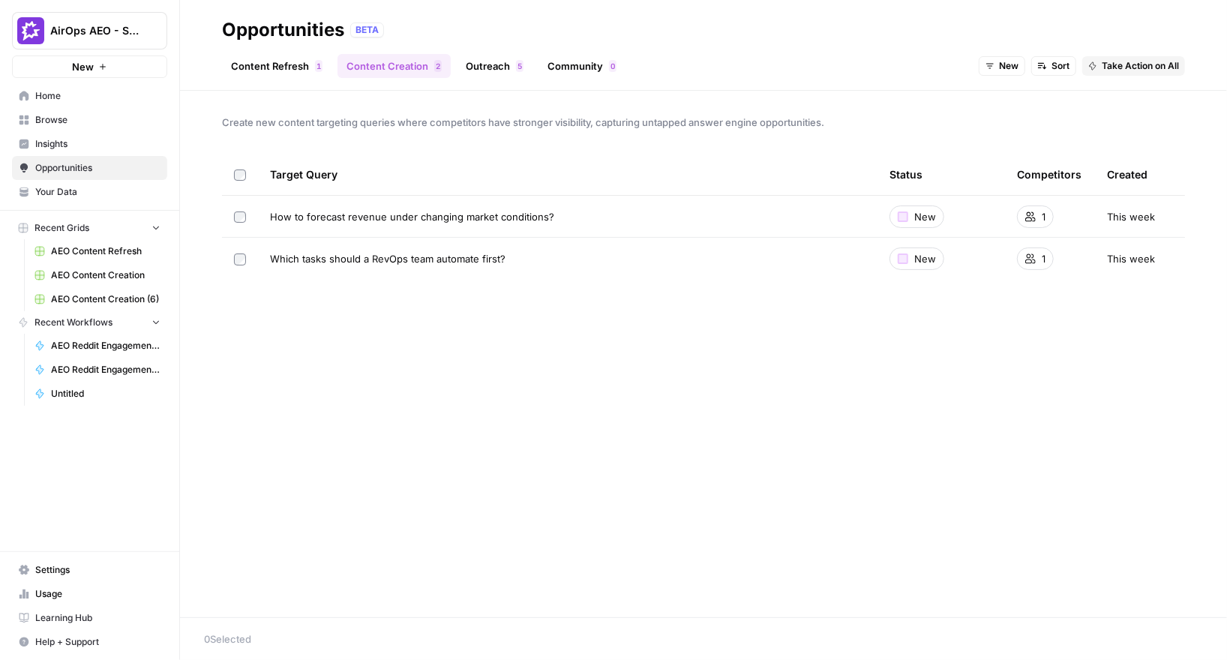
copy span "RevOps"
click at [485, 77] on link "Outreach 5" at bounding box center [495, 66] width 76 height 24
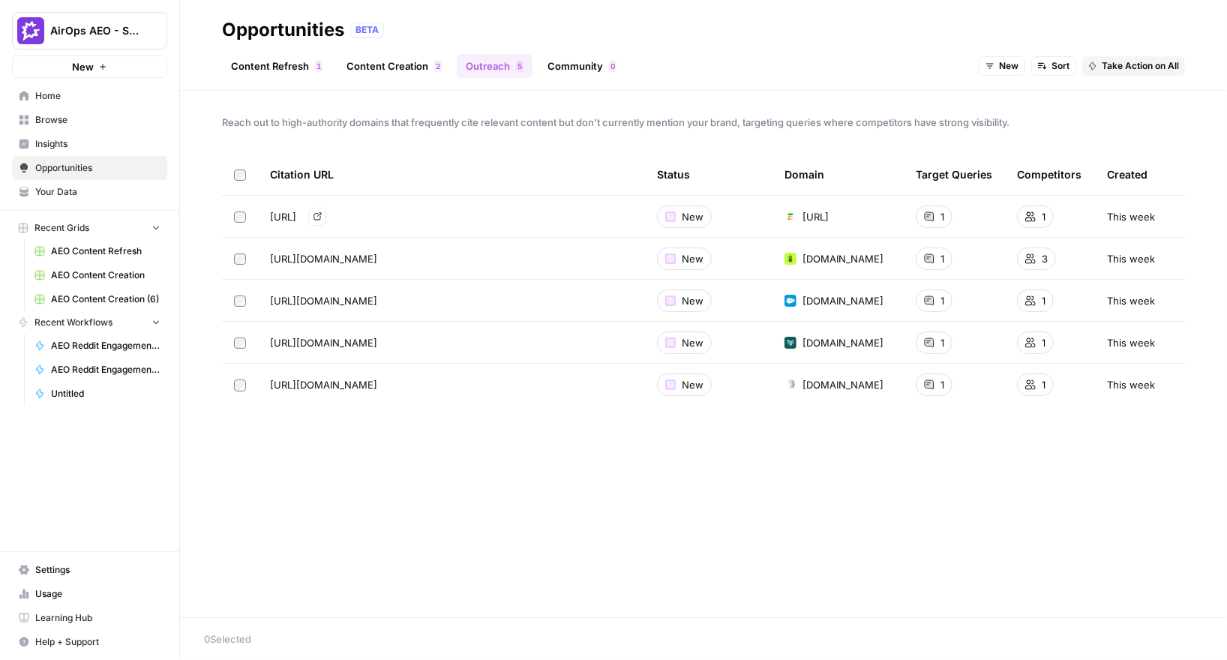
click at [296, 220] on span "https://forecastio.ai/blog/ai-sales-forecasting-explained" at bounding box center [283, 216] width 26 height 15
click at [322, 217] on icon "Go to page https://forecastio.ai/blog/ai-sales-forecasting-explained" at bounding box center [317, 216] width 8 height 8
click at [280, 72] on link "Content Refresh 1" at bounding box center [276, 66] width 109 height 24
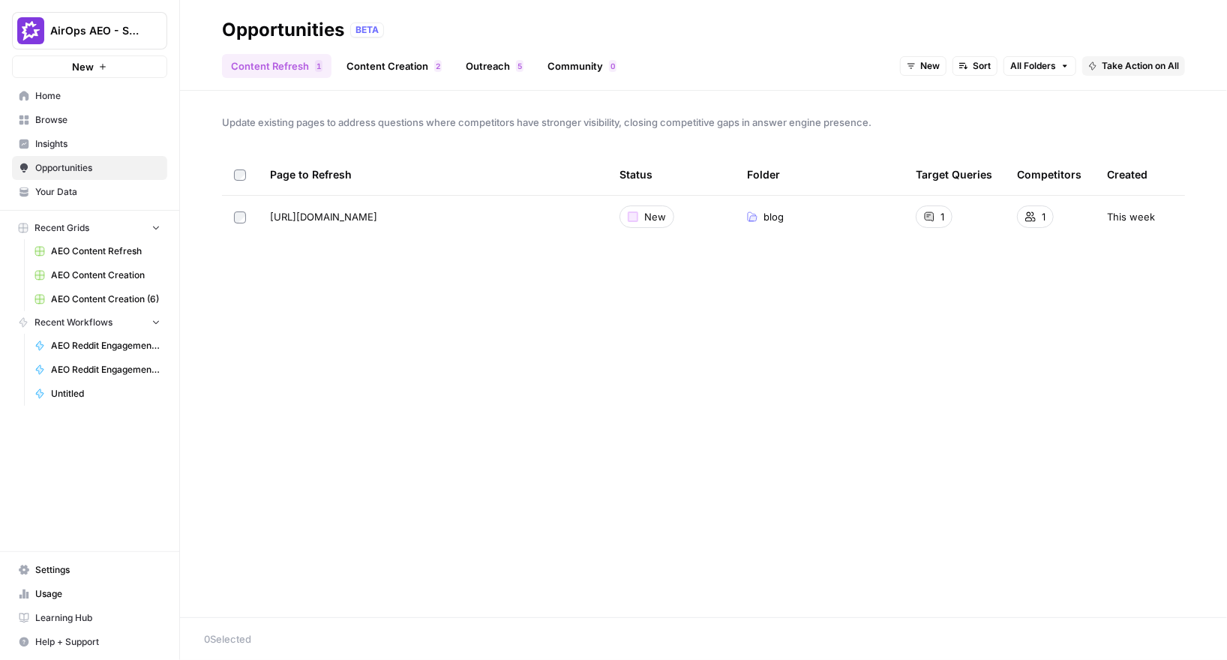
click at [486, 70] on link "Outreach 5" at bounding box center [495, 66] width 76 height 24
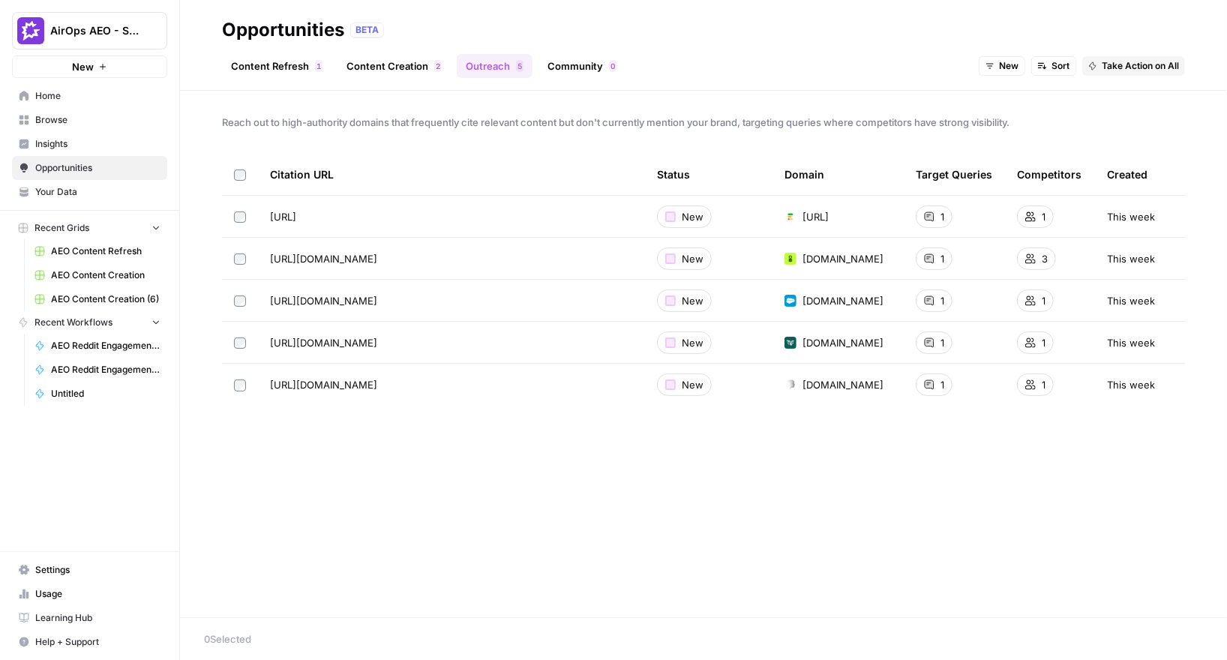
click at [282, 63] on link "Content Refresh 1" at bounding box center [276, 66] width 109 height 24
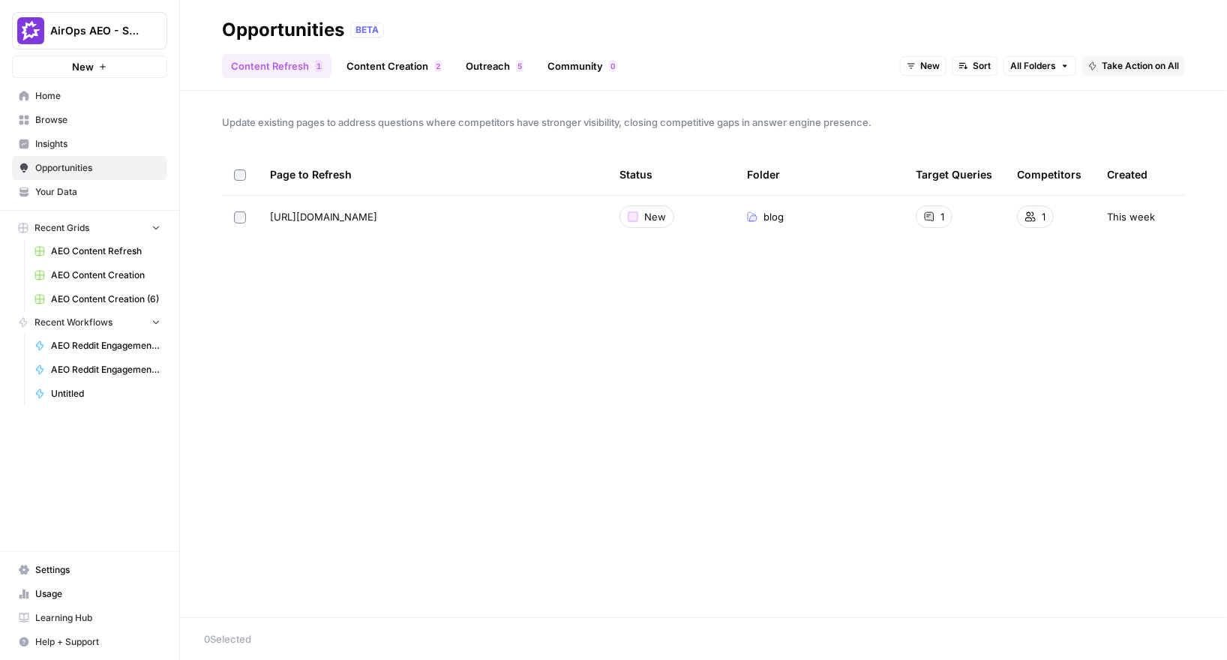
click at [383, 78] on header "Opportunities BETA Content Refresh 1 Content Creation 2 Outreach 5 Community 0 …" at bounding box center [703, 45] width 1047 height 91
click at [370, 67] on link "Content Creation 2" at bounding box center [393, 66] width 113 height 24
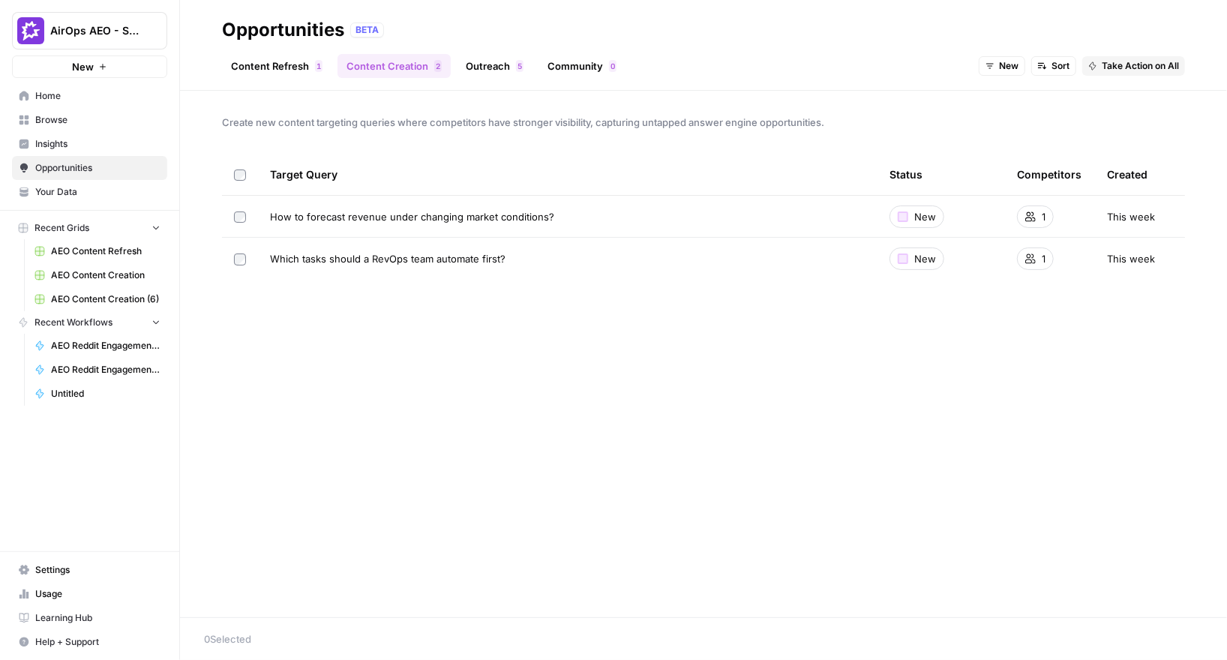
click at [65, 125] on span "Browse" at bounding box center [97, 119] width 125 height 13
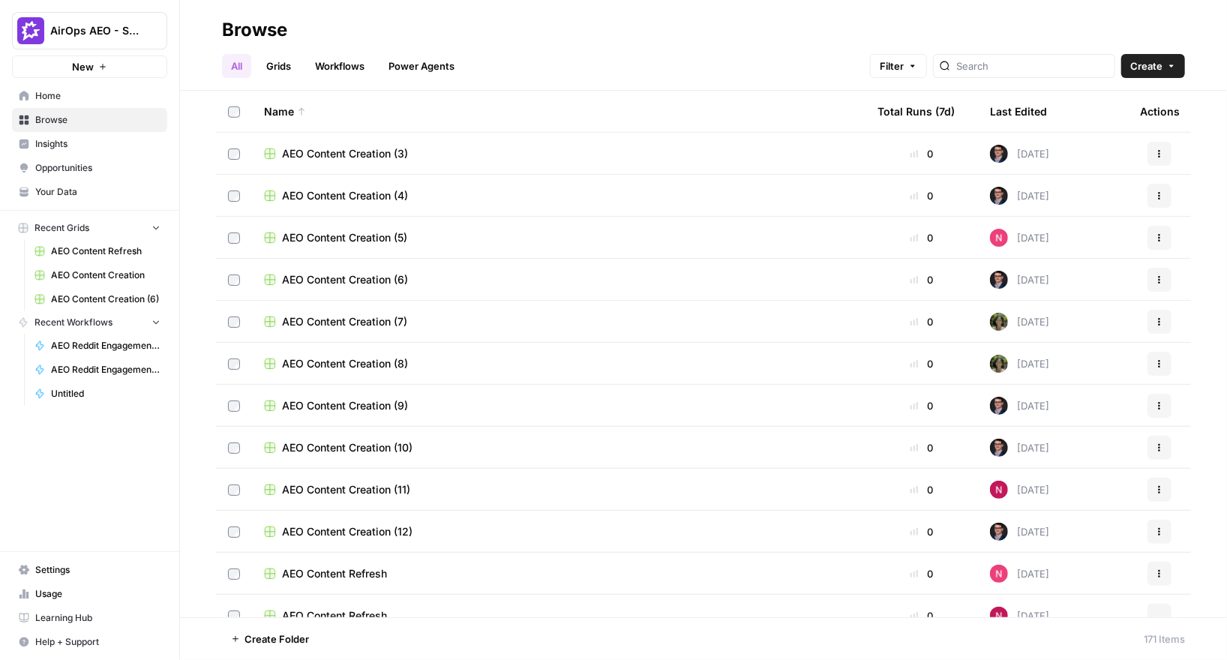
scroll to position [909, 0]
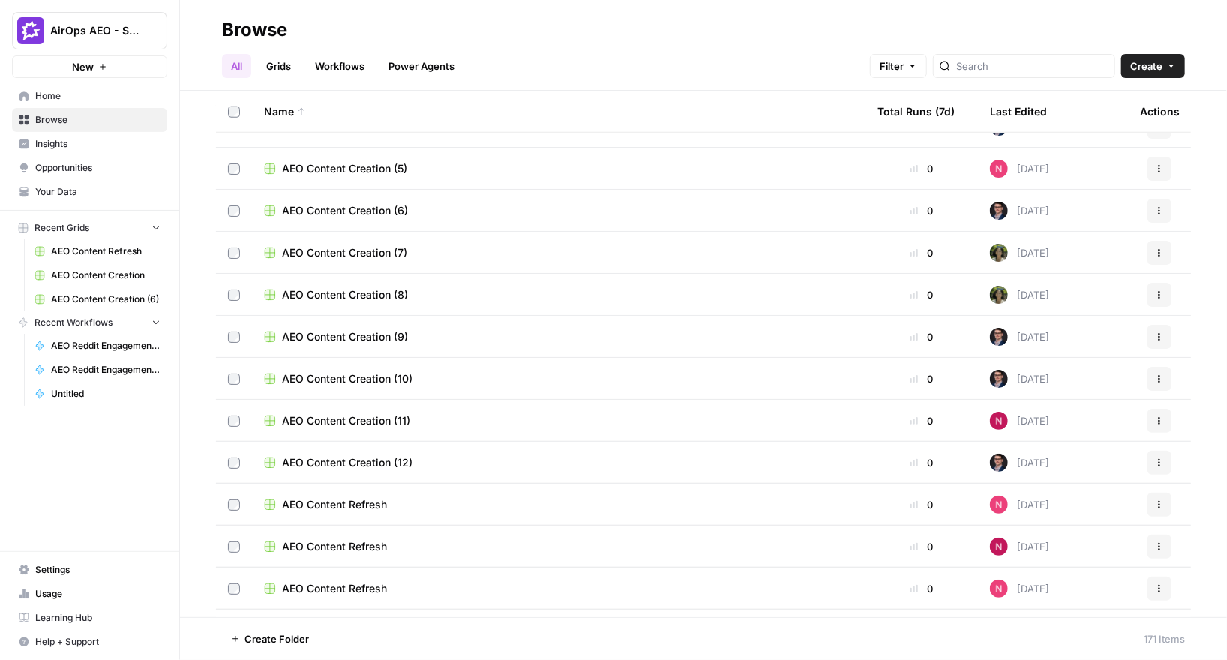
click at [353, 379] on span "AEO Content Creation (10)" at bounding box center [347, 378] width 130 height 15
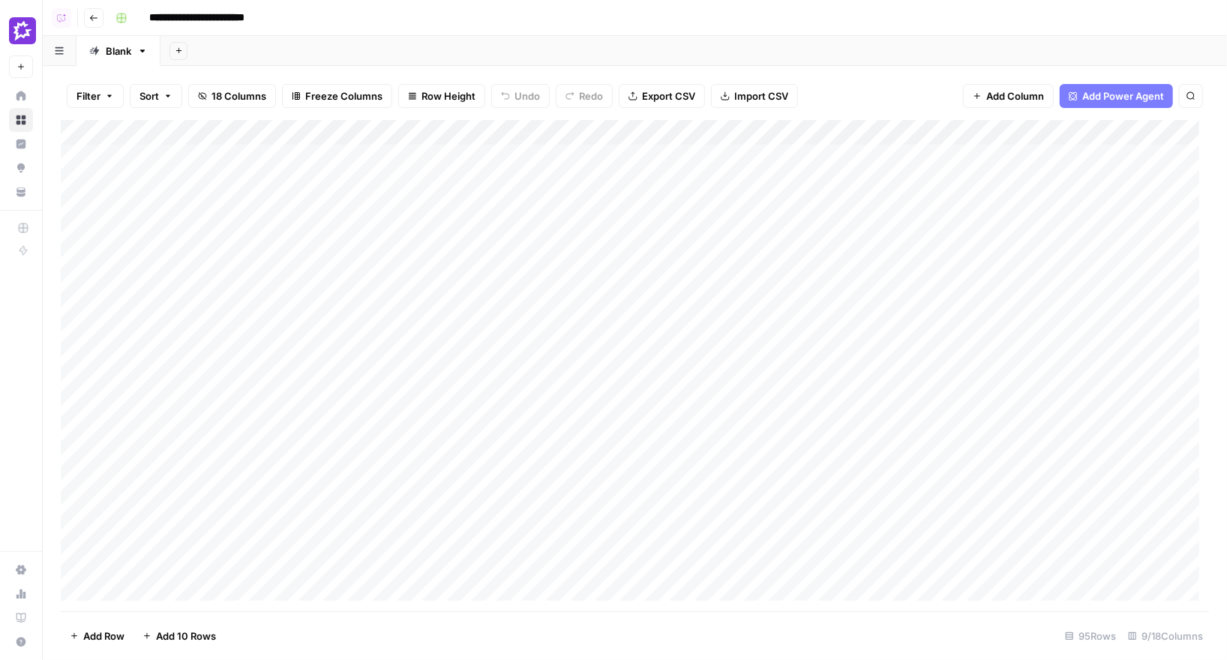
click at [239, 164] on div "Add Column" at bounding box center [635, 365] width 1148 height 491
click at [251, 228] on div "Add Column" at bounding box center [635, 365] width 1148 height 491
click at [250, 277] on div "Add Column" at bounding box center [635, 365] width 1148 height 491
click at [252, 324] on div "Add Column" at bounding box center [635, 365] width 1148 height 491
drag, startPoint x: 277, startPoint y: 162, endPoint x: 278, endPoint y: 427, distance: 264.7
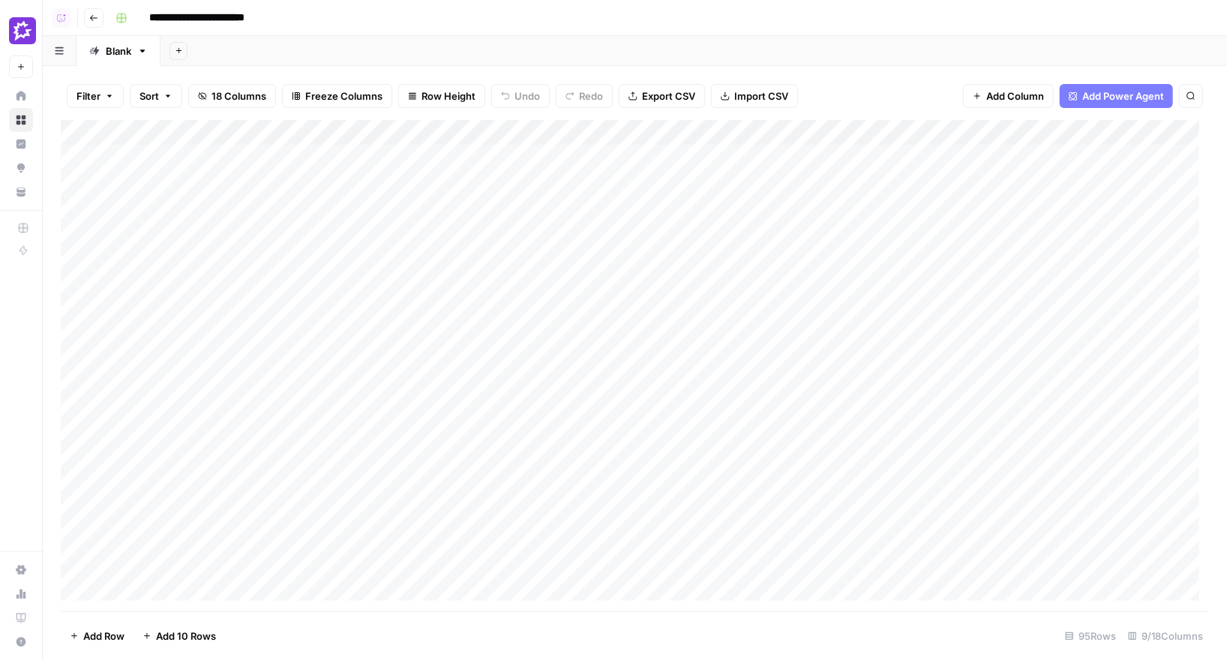
click at [278, 427] on div "Add Column" at bounding box center [635, 365] width 1148 height 491
click at [303, 451] on div "Add Column" at bounding box center [635, 365] width 1148 height 491
click at [559, 309] on div "Add Column" at bounding box center [635, 365] width 1148 height 491
click at [660, 307] on div "Add Column" at bounding box center [635, 365] width 1148 height 491
click at [588, 132] on div "Add Column" at bounding box center [635, 365] width 1148 height 491
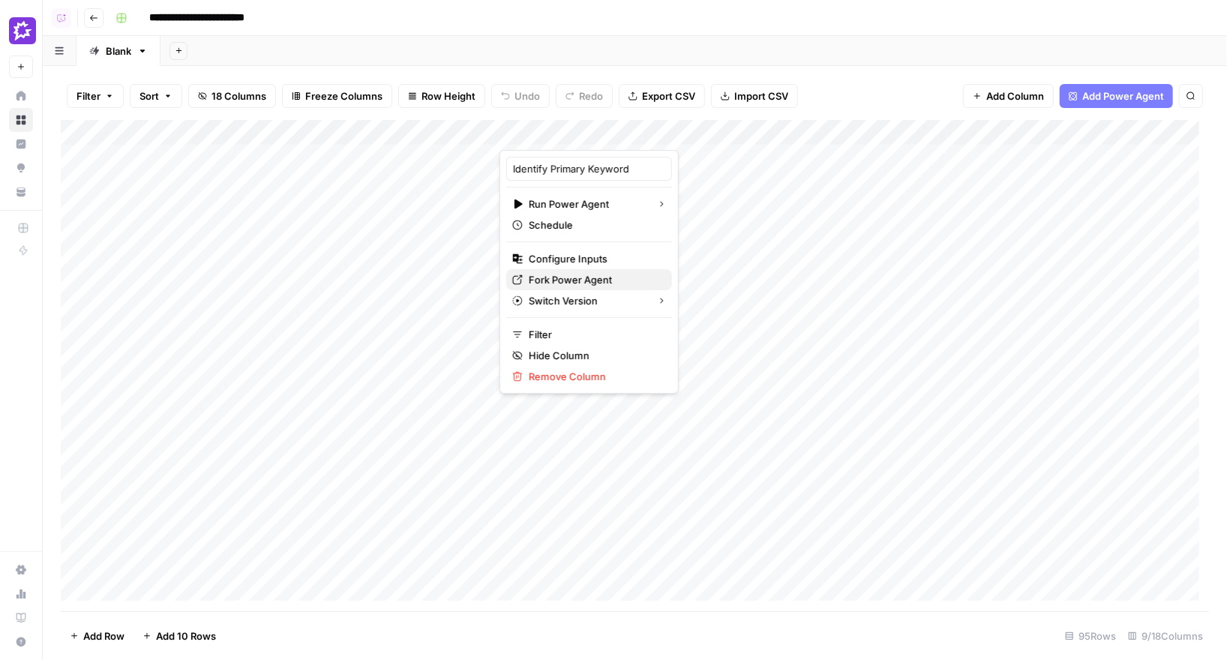
click at [562, 283] on span "Fork Power Agent" at bounding box center [594, 279] width 131 height 15
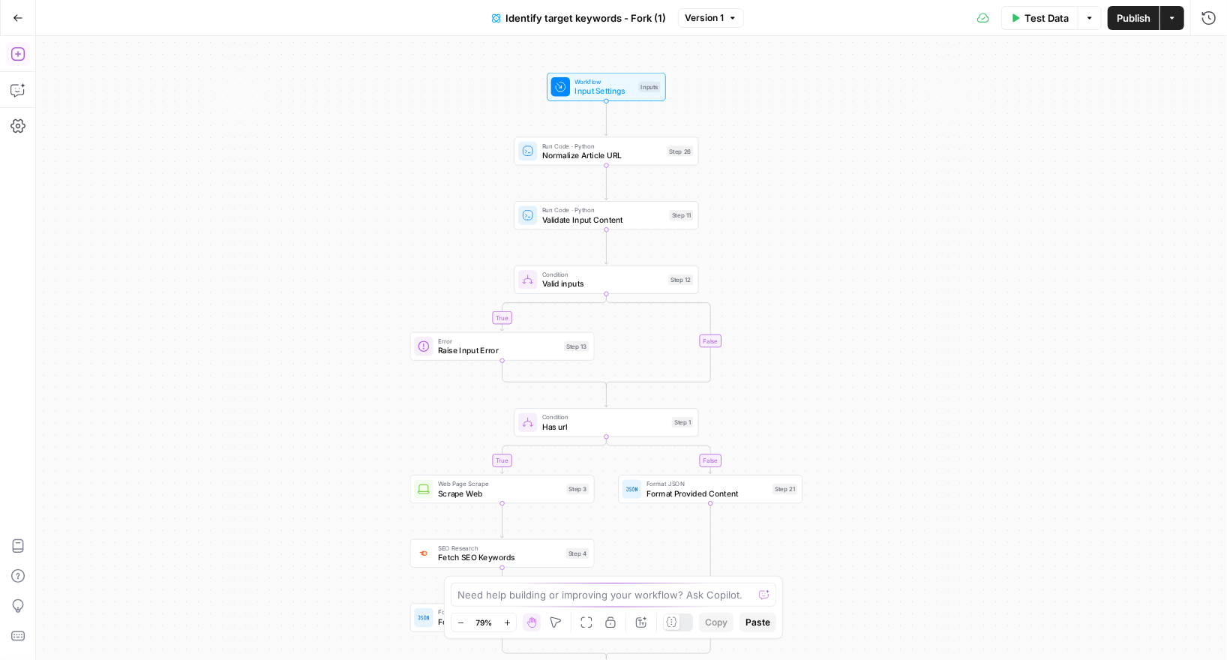
click at [22, 63] on button "Add Steps" at bounding box center [18, 54] width 24 height 24
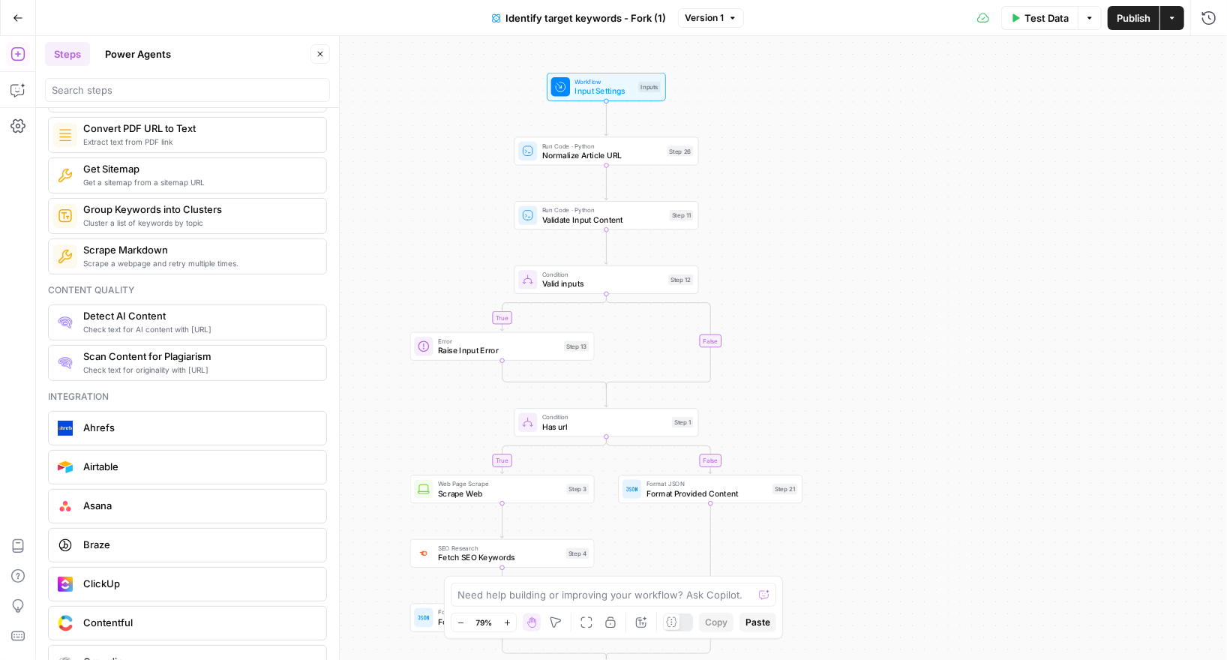
scroll to position [2483, 0]
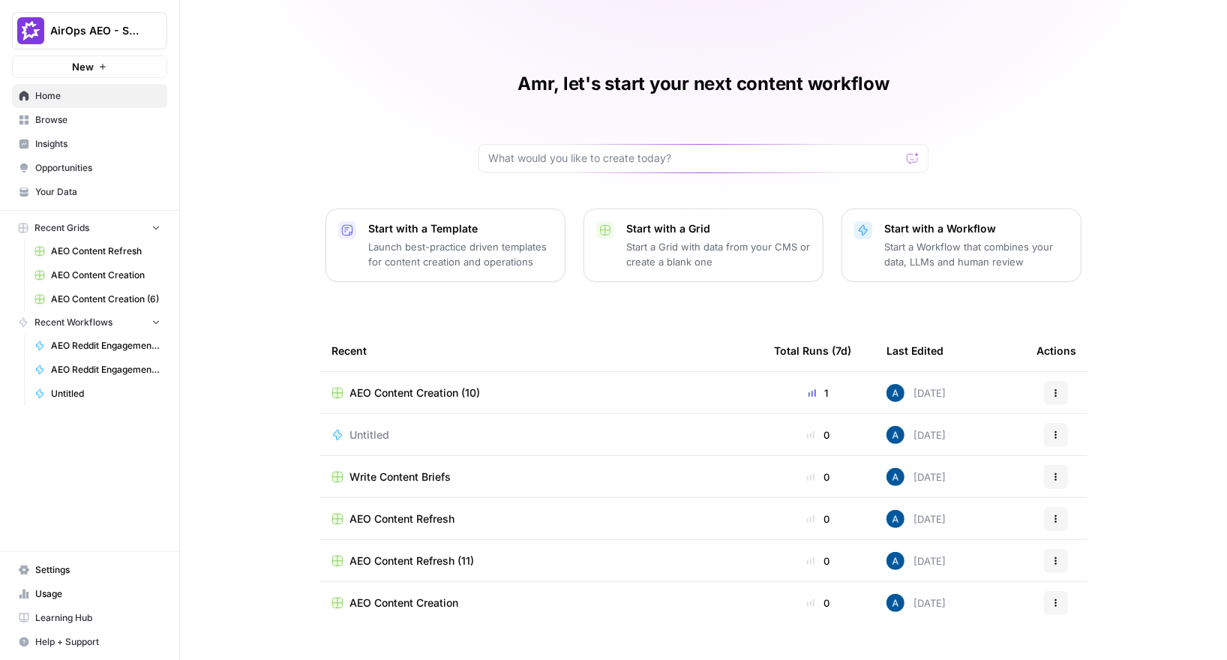
click at [82, 143] on span "Insights" at bounding box center [97, 143] width 125 height 13
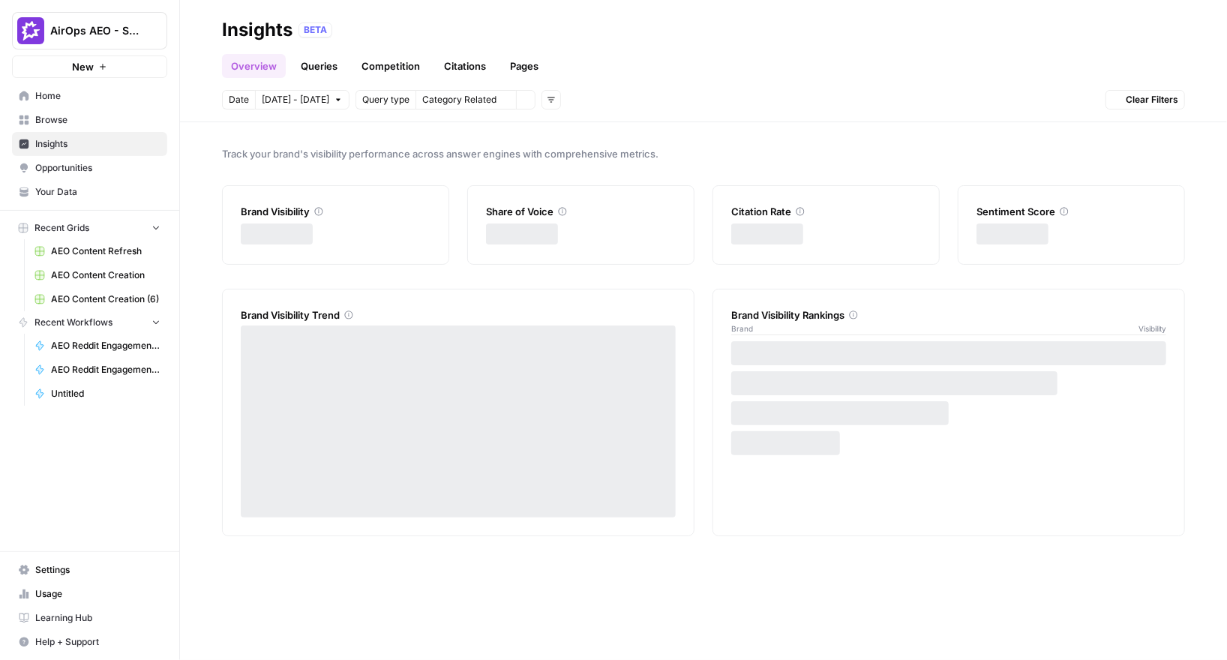
click at [92, 120] on span "Browse" at bounding box center [97, 119] width 125 height 13
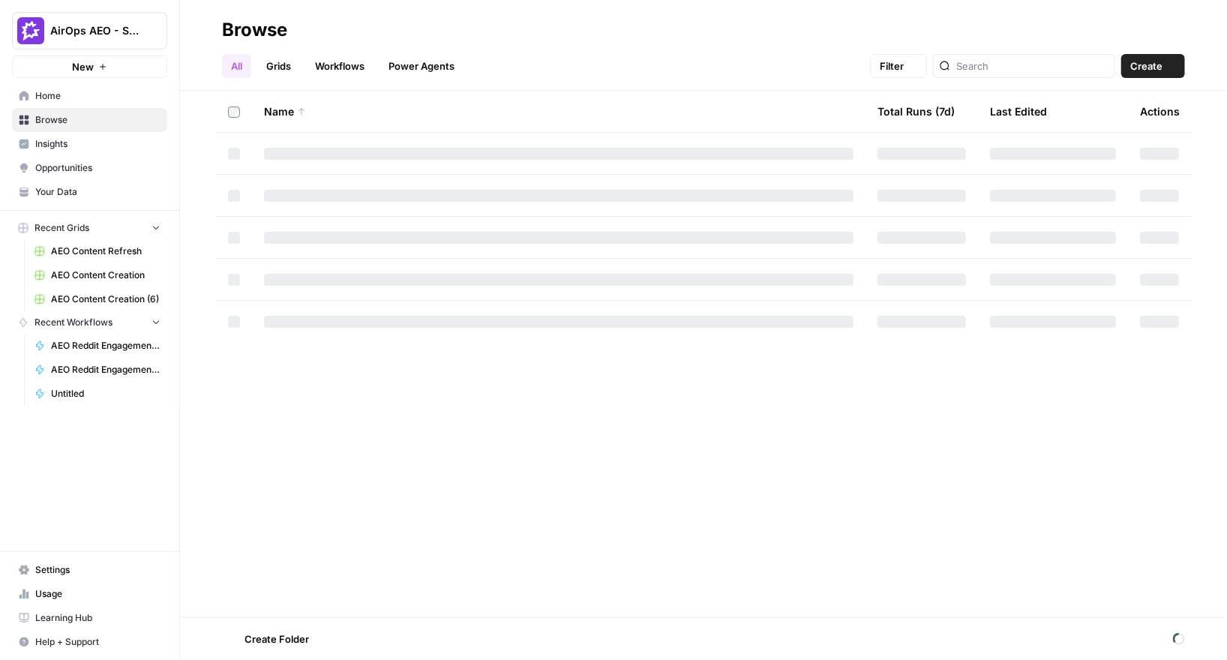
click at [101, 141] on span "Insights" at bounding box center [97, 143] width 125 height 13
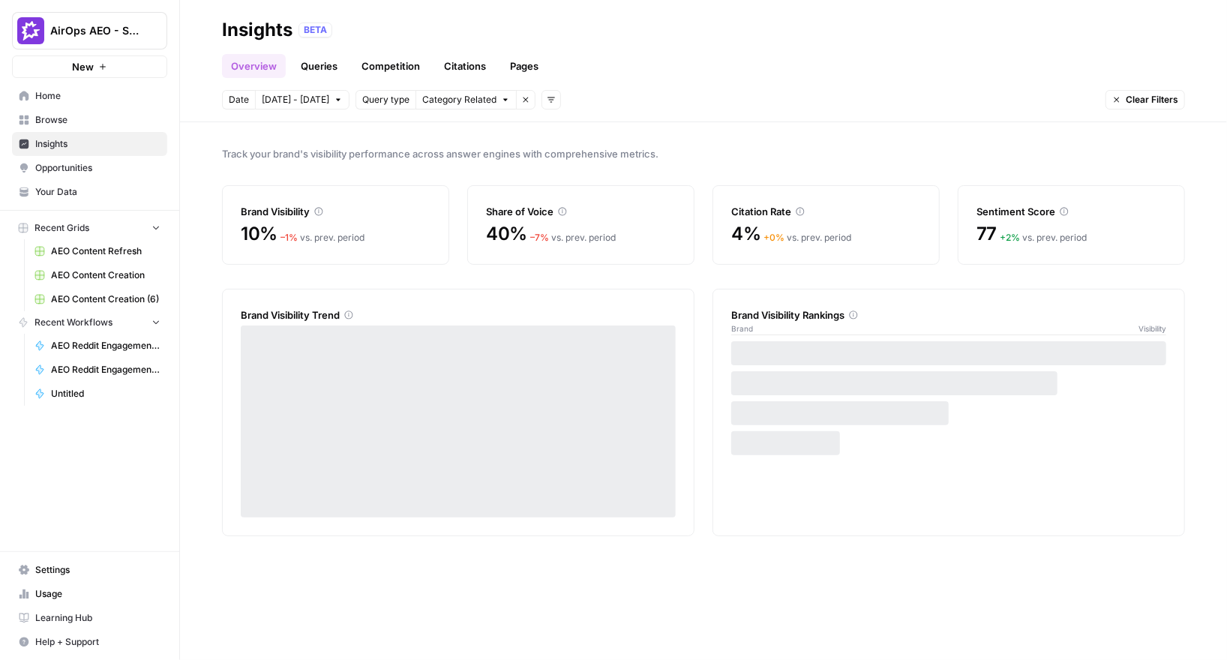
click at [325, 65] on link "Queries" at bounding box center [319, 66] width 55 height 24
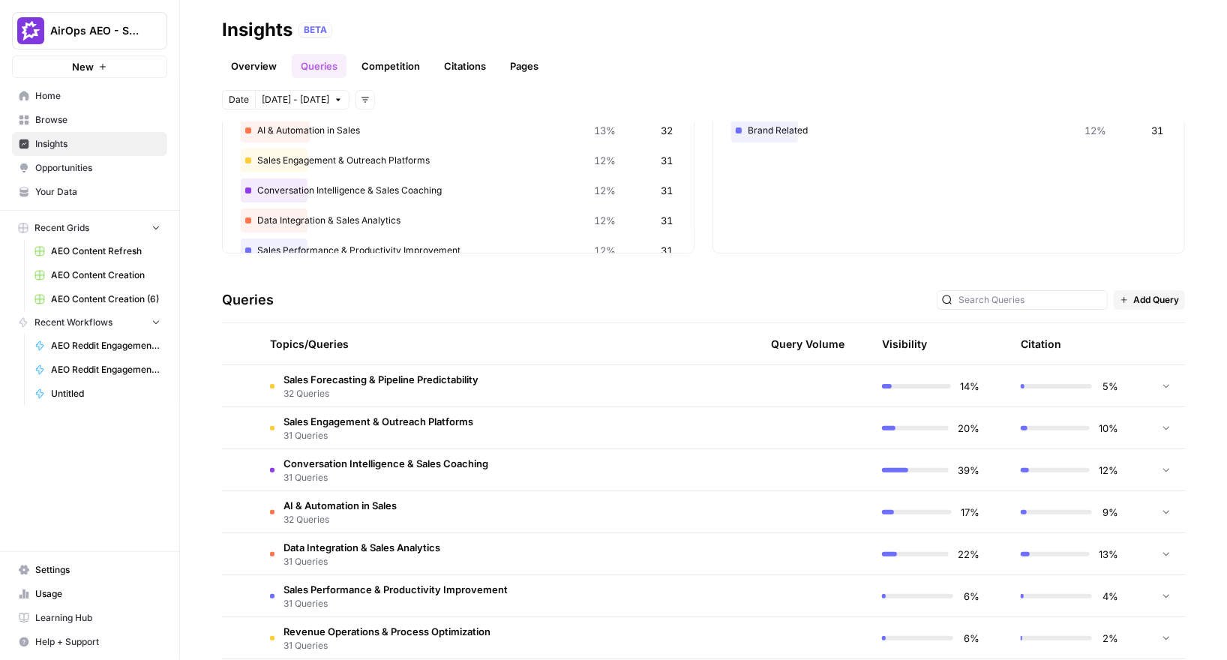
click at [536, 391] on td "Sales Forecasting & Pipeline Predictability 32 Queries" at bounding box center [425, 385] width 334 height 41
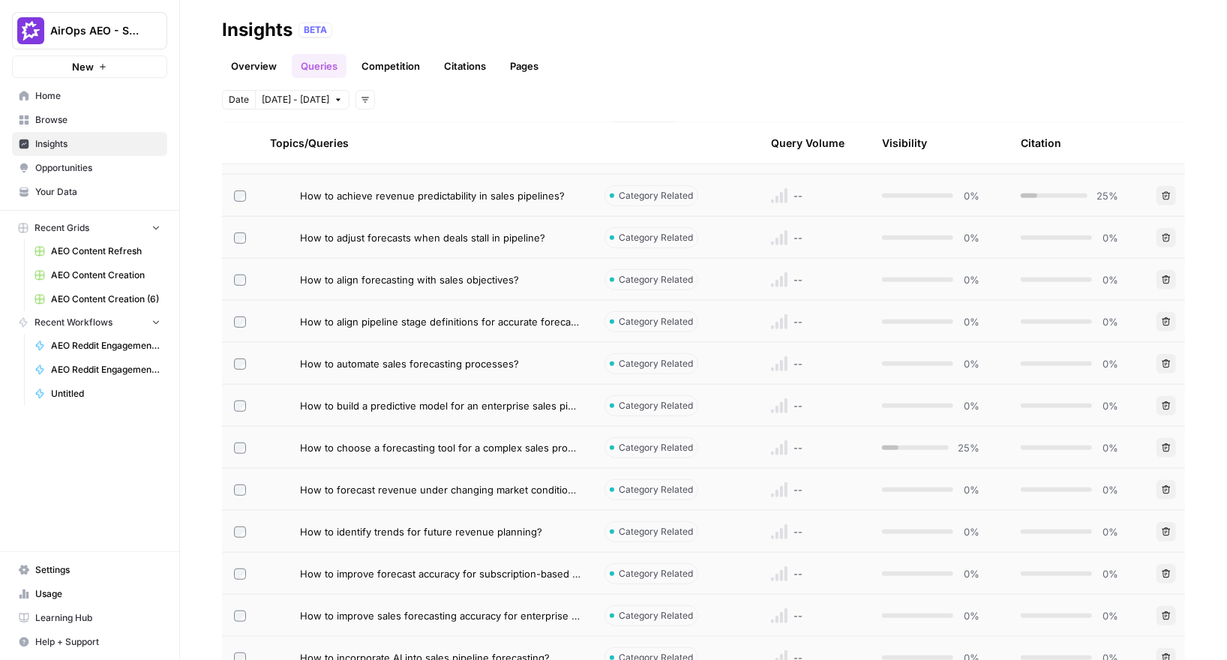
scroll to position [469, 0]
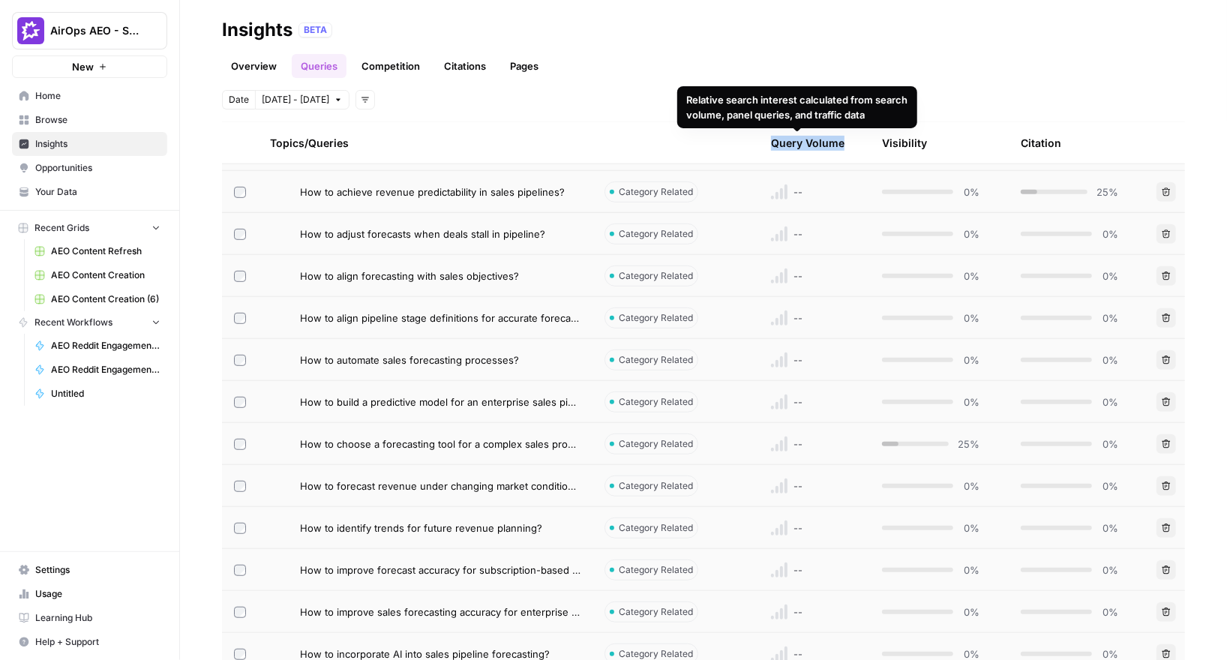
drag, startPoint x: 763, startPoint y: 147, endPoint x: 830, endPoint y: 147, distance: 66.7
click at [830, 147] on span "Query Volume" at bounding box center [807, 143] width 73 height 15
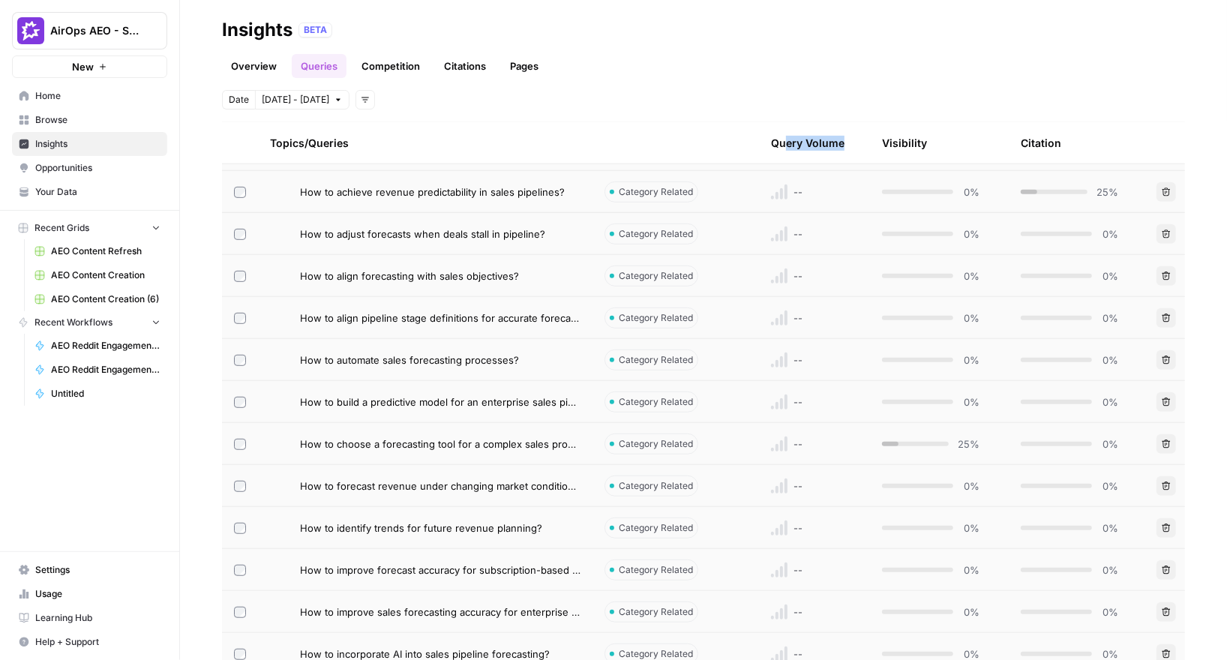
drag, startPoint x: 775, startPoint y: 142, endPoint x: 851, endPoint y: 142, distance: 75.7
click at [851, 142] on th "Query Volume" at bounding box center [802, 142] width 135 height 41
drag, startPoint x: 782, startPoint y: 142, endPoint x: 869, endPoint y: 142, distance: 87.0
click at [869, 142] on tr "Topics/Queries Query Volume Visibility Citation" at bounding box center [703, 143] width 963 height 42
drag, startPoint x: 730, startPoint y: 131, endPoint x: 817, endPoint y: 130, distance: 87.0
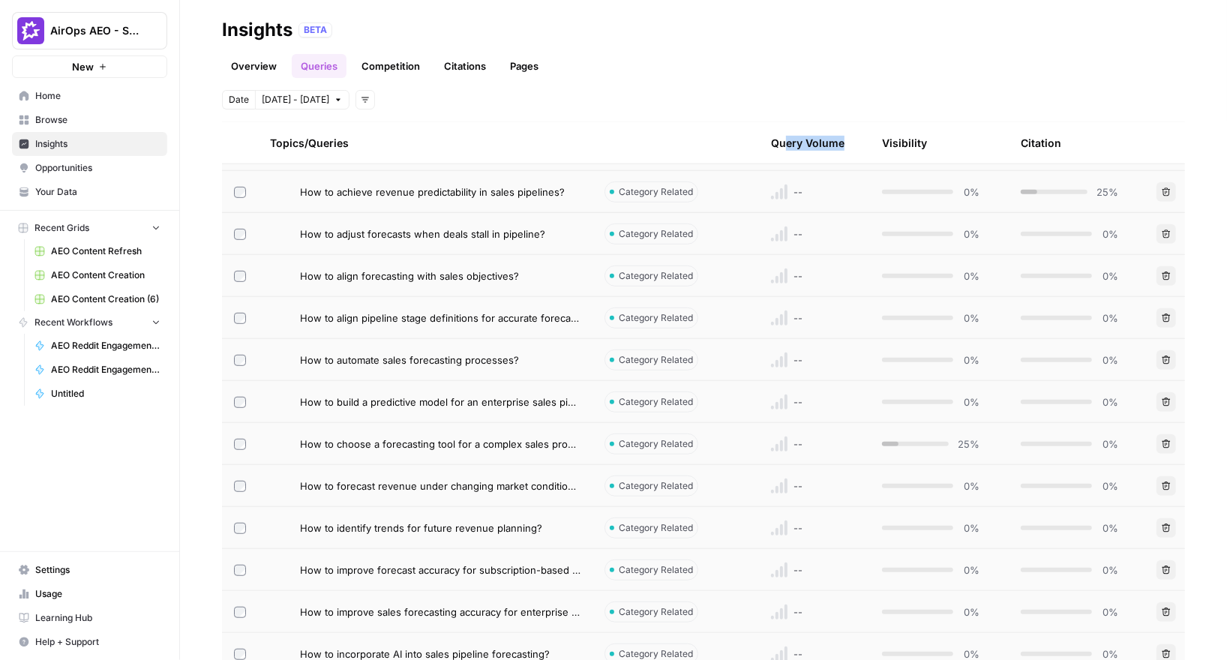
click at [817, 130] on tr "Topics/Queries Query Volume Visibility Citation" at bounding box center [703, 143] width 963 height 42
drag, startPoint x: 840, startPoint y: 146, endPoint x: 749, endPoint y: 137, distance: 91.2
click at [749, 137] on th "Query Volume" at bounding box center [802, 142] width 135 height 41
click at [749, 137] on div "Query Volume" at bounding box center [795, 142] width 97 height 41
drag, startPoint x: 749, startPoint y: 137, endPoint x: 848, endPoint y: 142, distance: 99.1
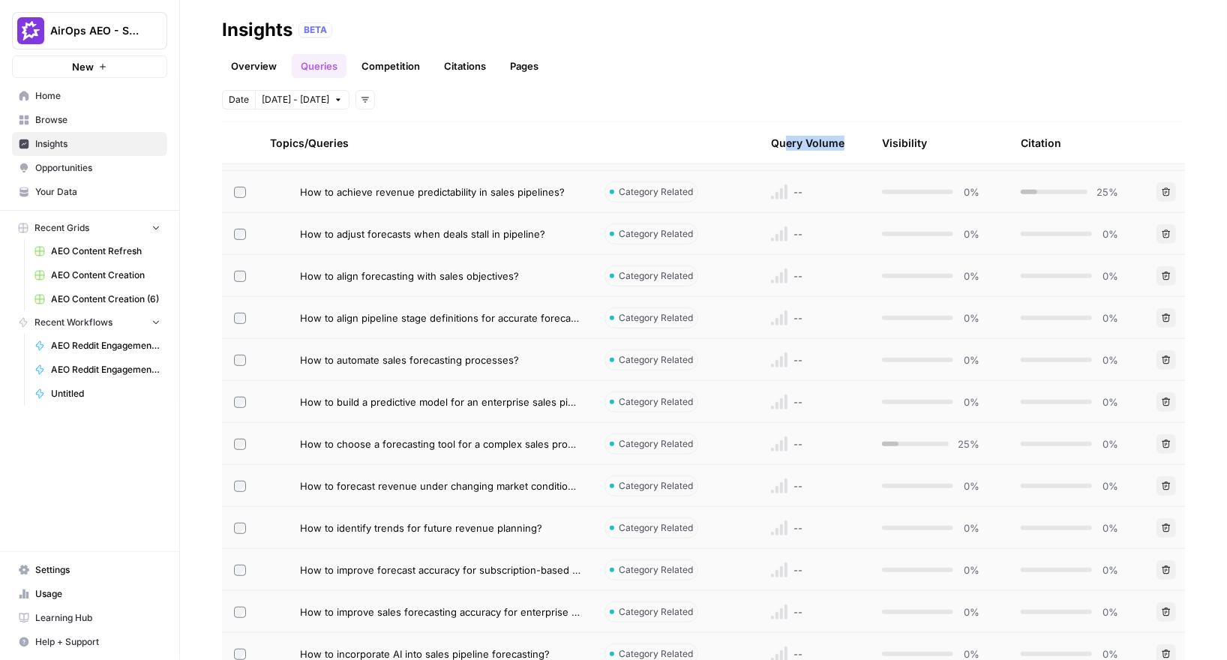
click at [848, 142] on th "Query Volume" at bounding box center [802, 142] width 135 height 41
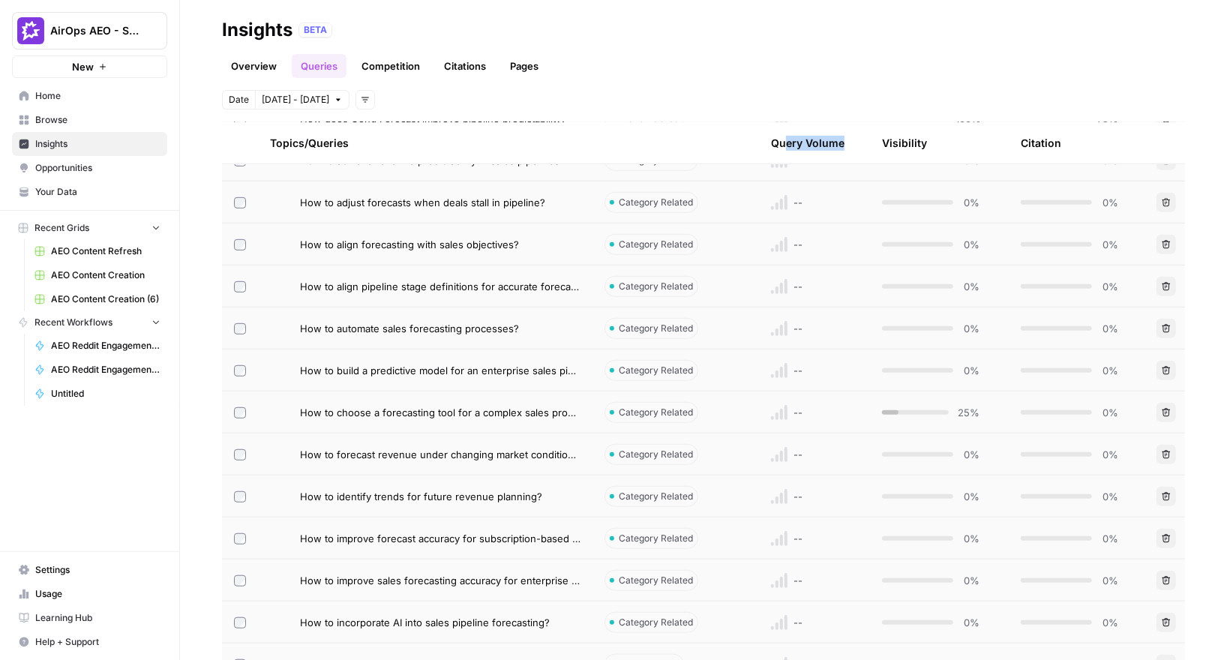
click at [70, 176] on link "Opportunities" at bounding box center [89, 168] width 155 height 24
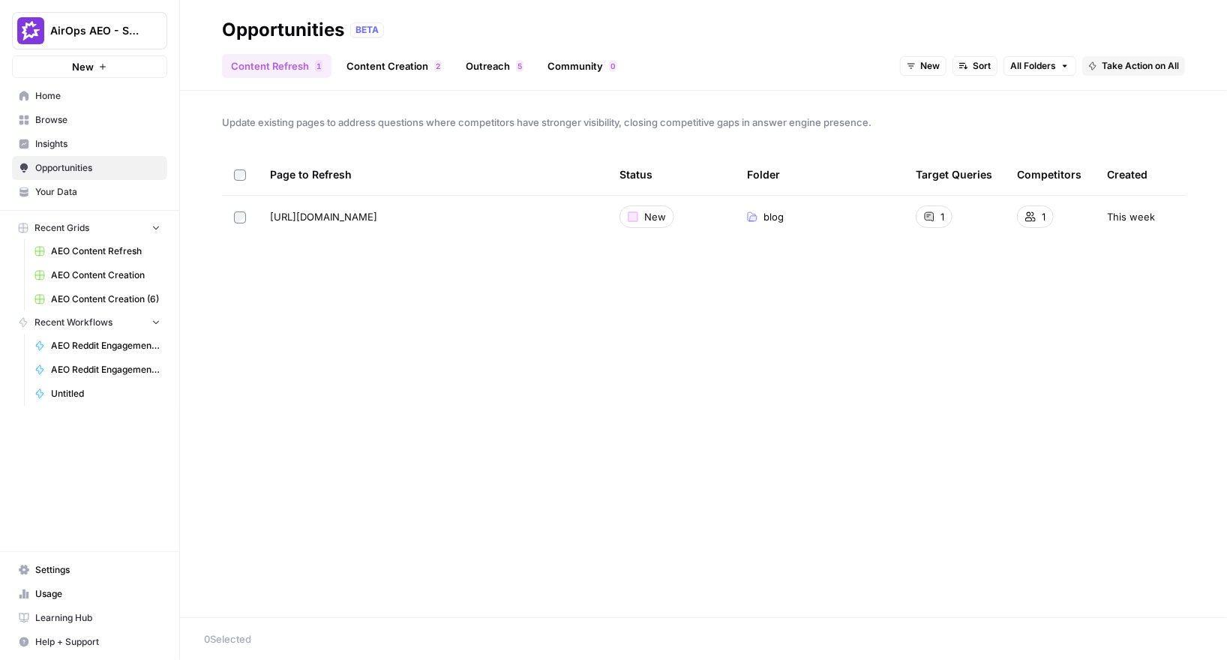
click at [465, 63] on link "Outreach 5" at bounding box center [495, 66] width 76 height 24
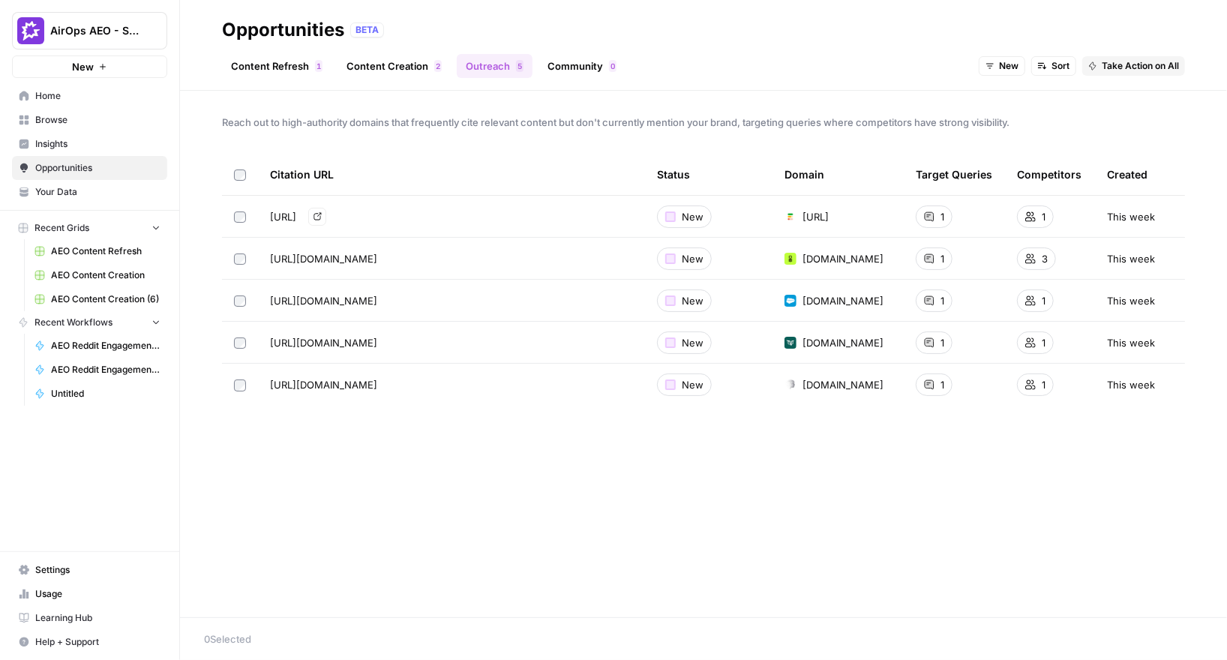
drag, startPoint x: 313, startPoint y: 220, endPoint x: 489, endPoint y: 216, distance: 175.5
click at [296, 216] on span "https://forecastio.ai/blog/ai-sales-forecasting-explained" at bounding box center [283, 216] width 26 height 15
click at [296, 219] on span "https://forecastio.ai/blog/ai-sales-forecasting-explained" at bounding box center [283, 216] width 26 height 15
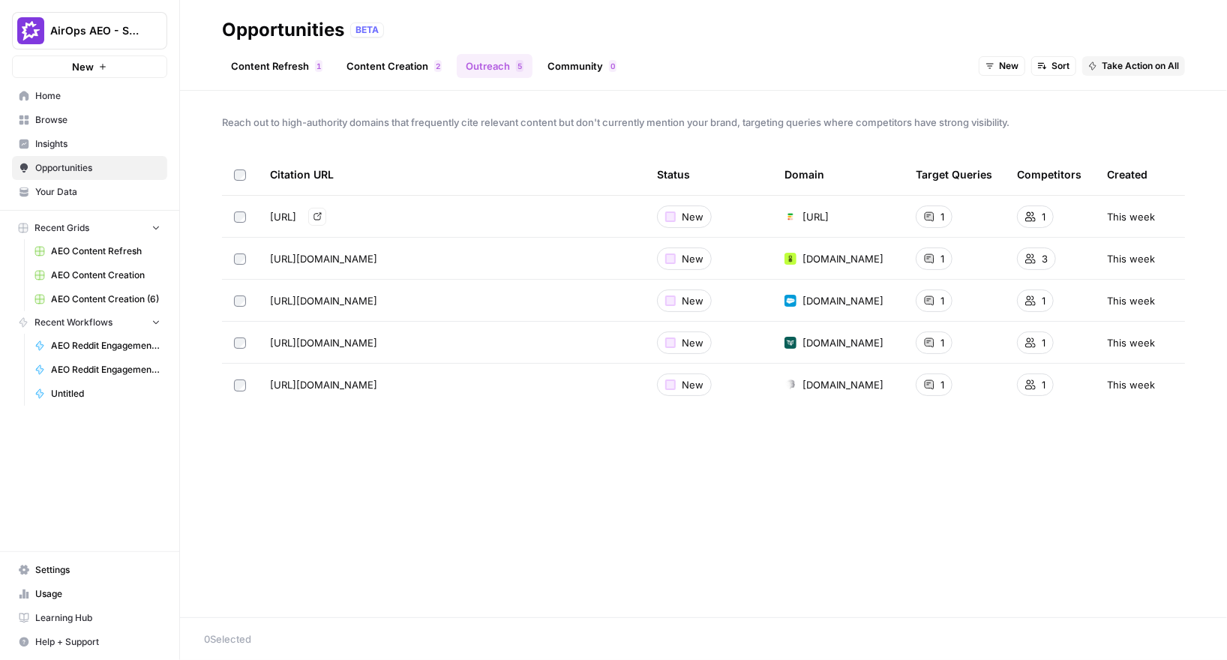
click at [296, 209] on span "https://forecastio.ai/blog/ai-sales-forecasting-explained" at bounding box center [283, 216] width 26 height 15
click at [431, 55] on link "Content Creation 2" at bounding box center [393, 66] width 113 height 24
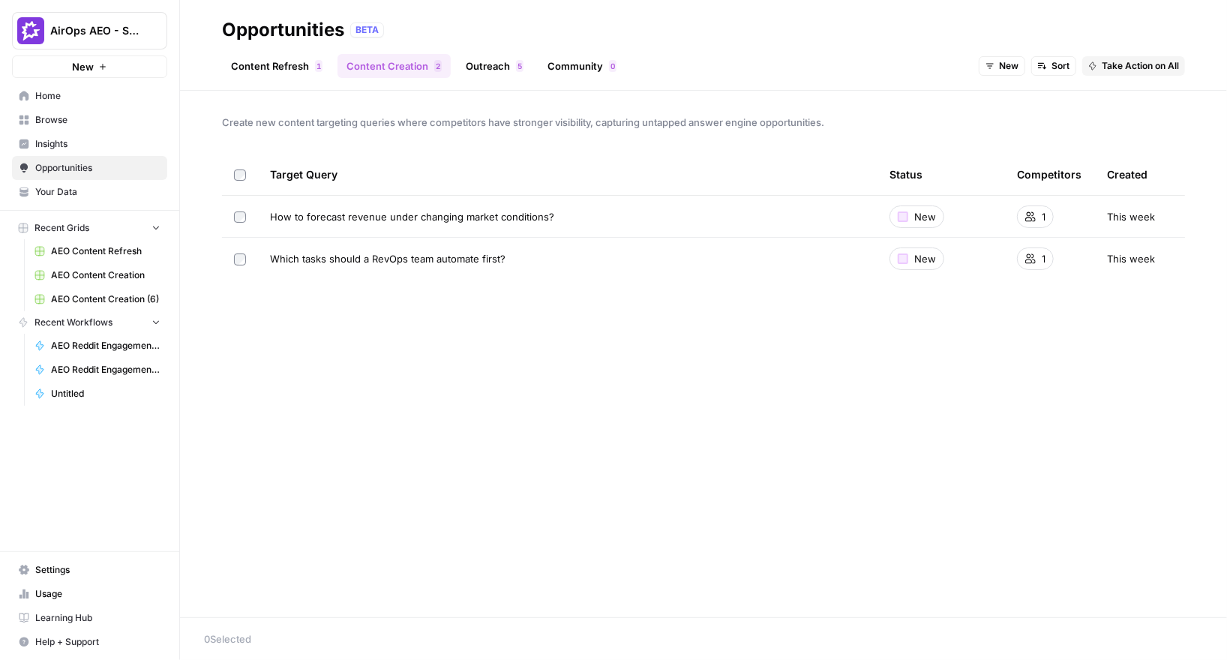
click at [435, 222] on span "How to forecast revenue under changing market conditions?" at bounding box center [412, 216] width 284 height 15
click at [494, 65] on link "Outreach 5" at bounding box center [495, 66] width 76 height 24
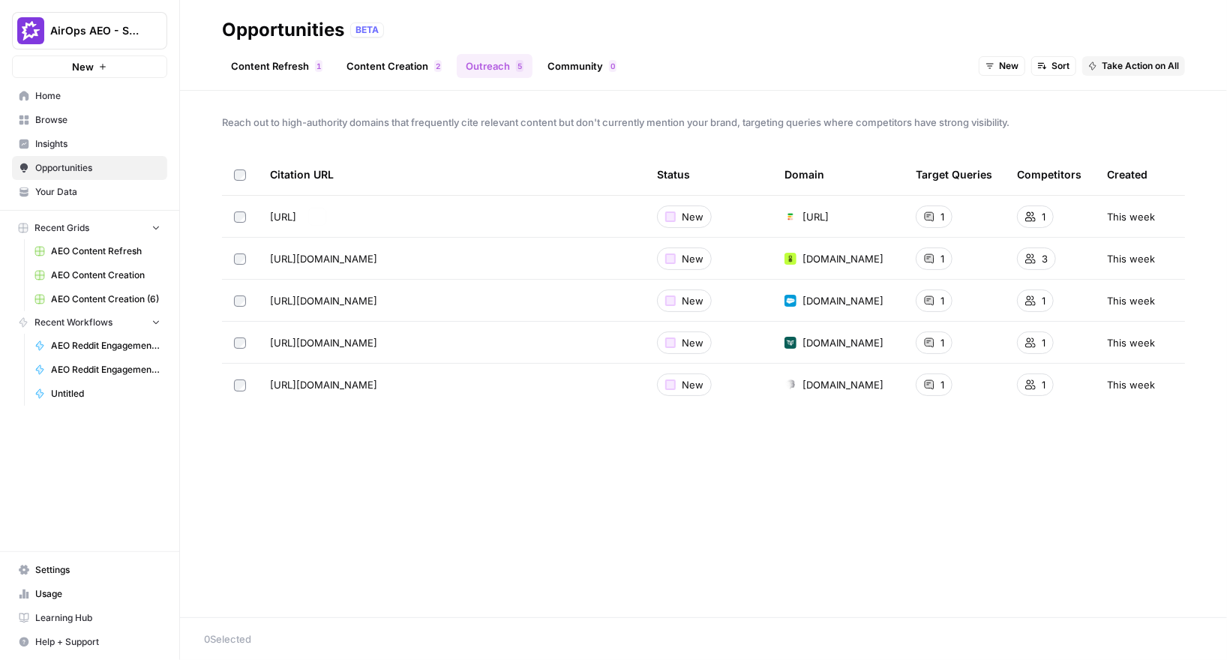
click at [431, 232] on td "https://forecastio.ai/blog/ai-sales-forecasting-explained Go to page" at bounding box center [451, 216] width 387 height 41
click at [296, 220] on span "https://forecastio.ai/blog/ai-sales-forecasting-explained" at bounding box center [283, 216] width 26 height 15
click at [938, 218] on div "1" at bounding box center [933, 216] width 37 height 22
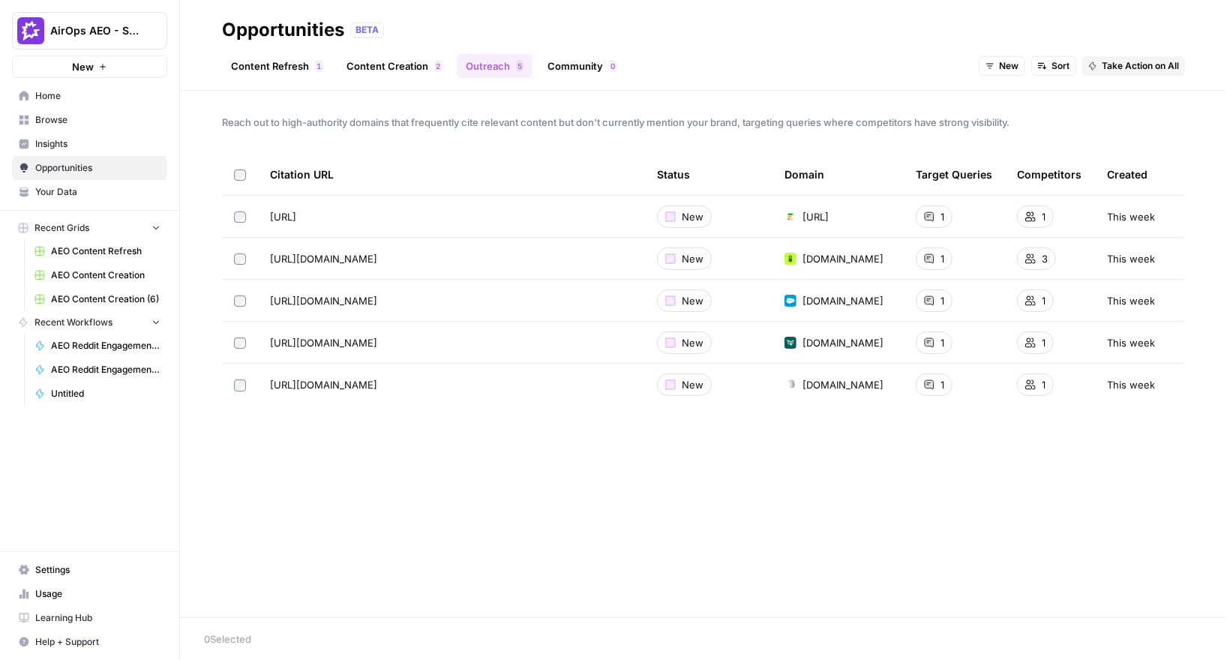
click at [115, 140] on span "Insights" at bounding box center [97, 143] width 125 height 13
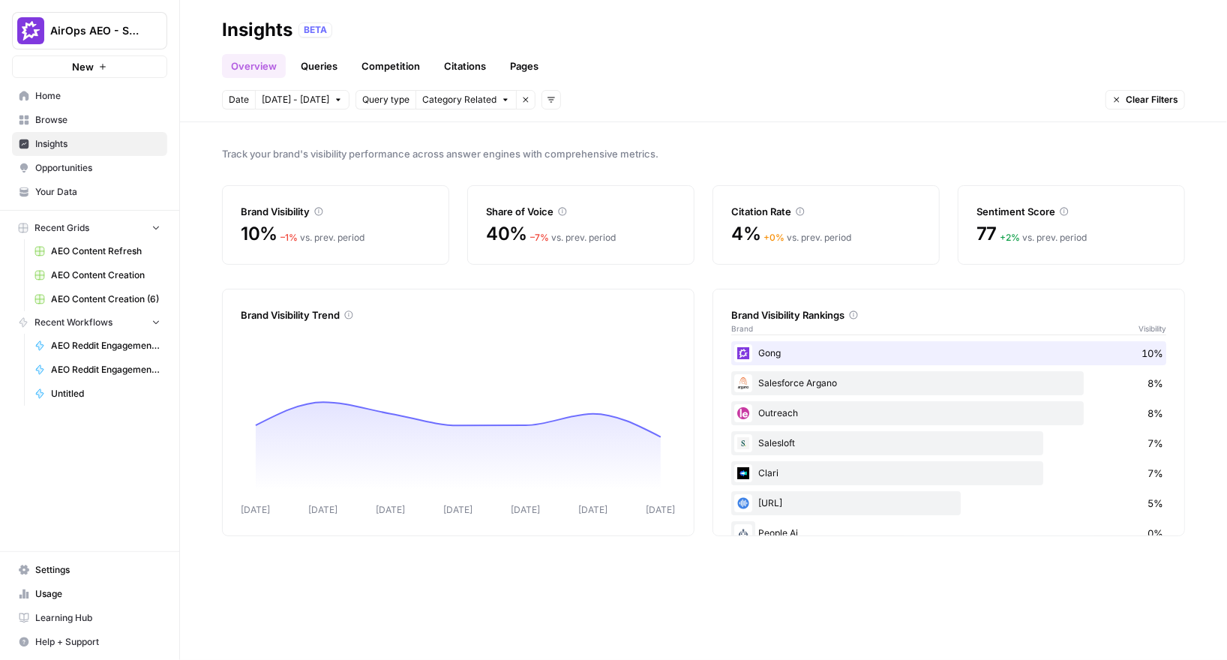
click at [54, 161] on span "Opportunities" at bounding box center [97, 167] width 125 height 13
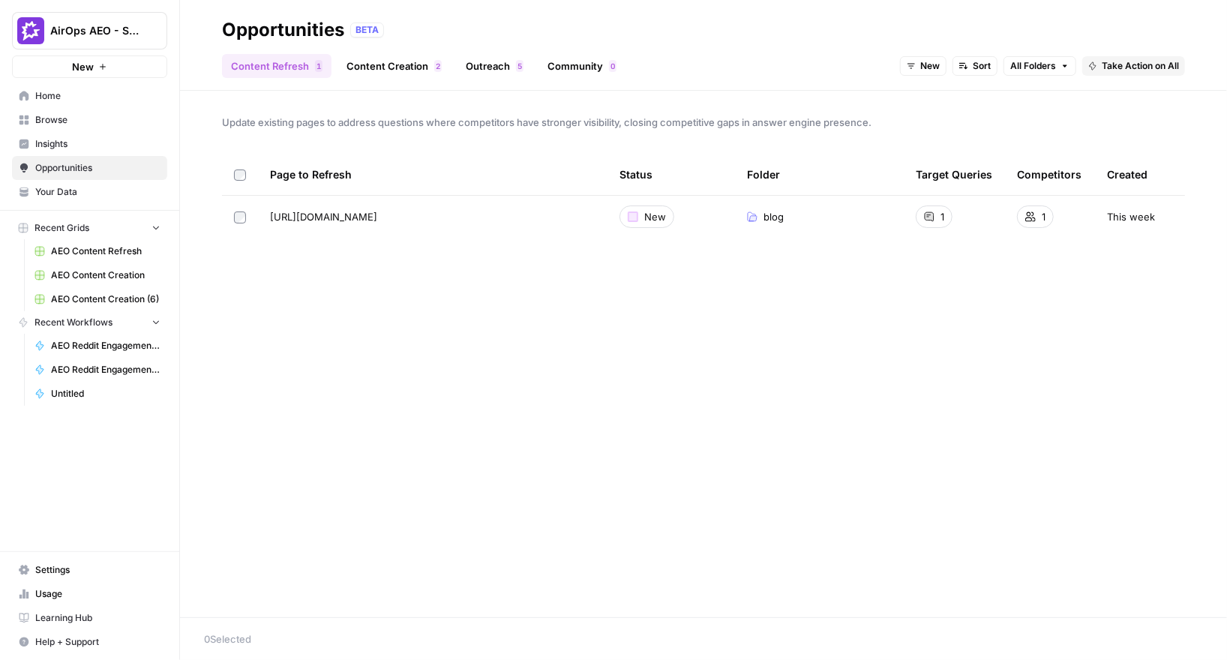
click at [427, 67] on link "Content Creation 2" at bounding box center [393, 66] width 113 height 24
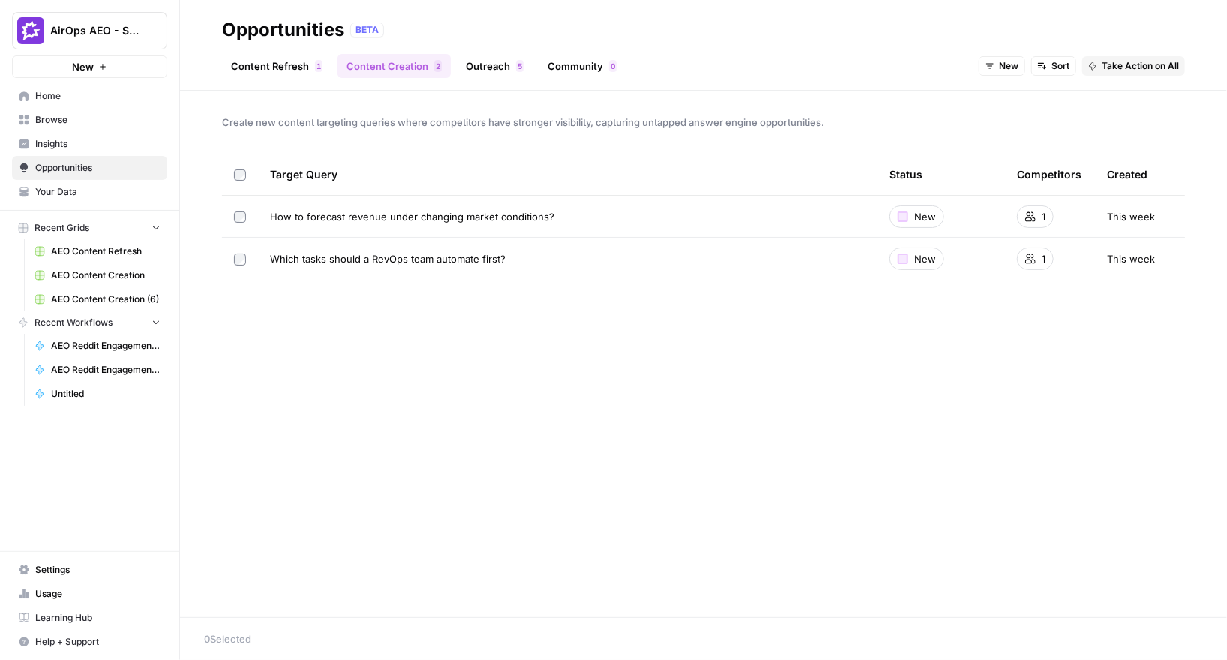
click at [73, 139] on span "Insights" at bounding box center [97, 143] width 125 height 13
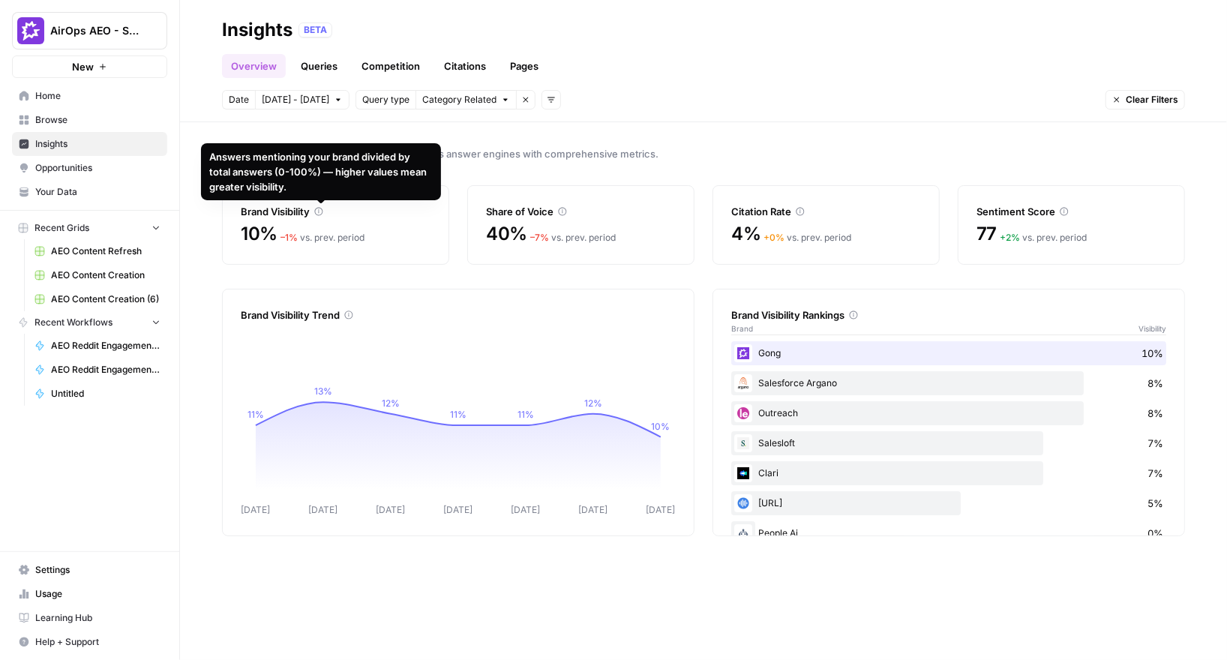
click at [309, 161] on div "Answers mentioning your brand divided by total answers (0-100%) — higher values…" at bounding box center [321, 171] width 222 height 45
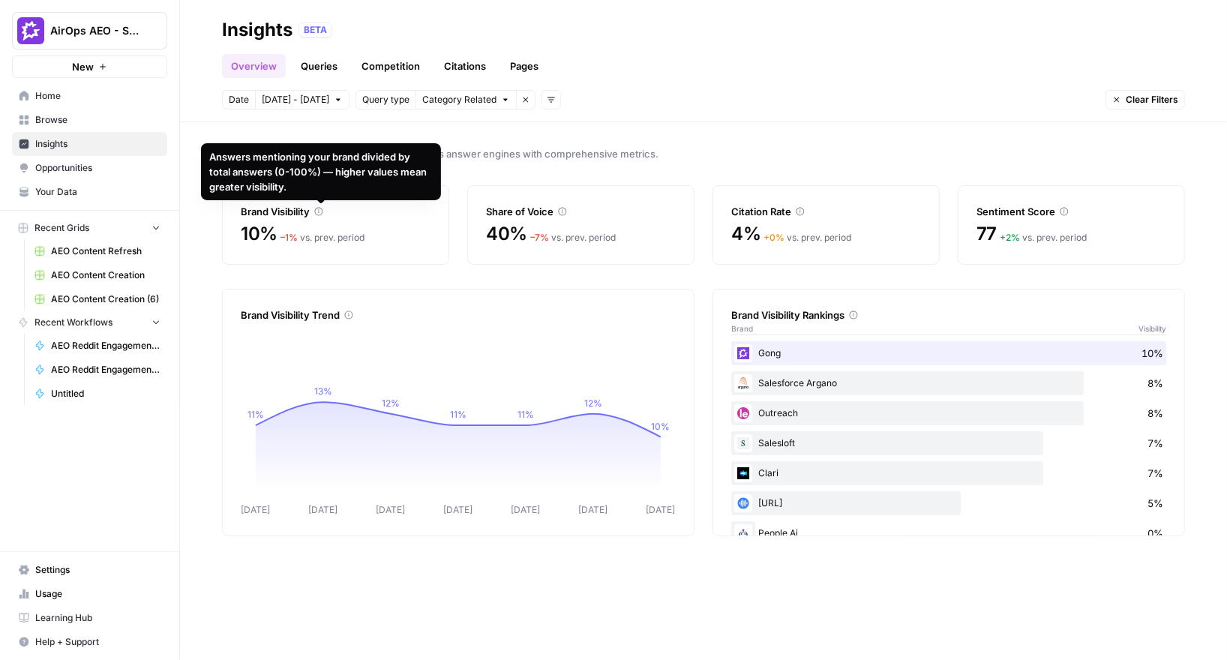
click at [309, 161] on div "Answers mentioning your brand divided by total answers (0-100%) — higher values…" at bounding box center [321, 171] width 222 height 45
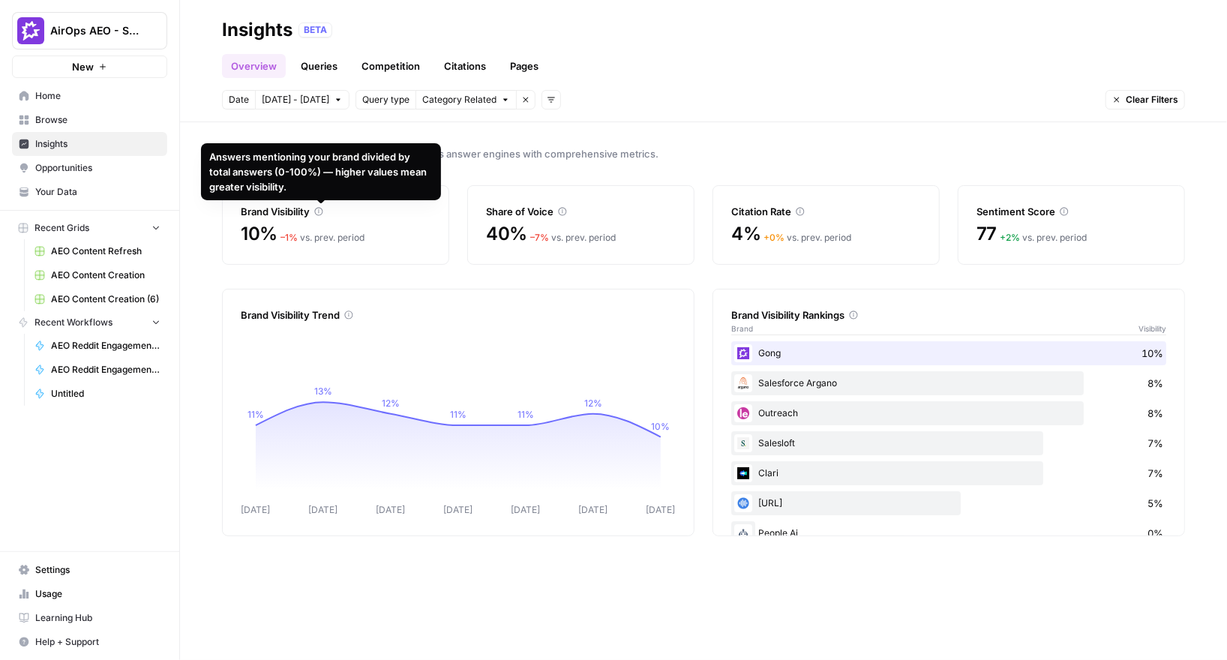
click at [309, 161] on div "Answers mentioning your brand divided by total answers (0-100%) — higher values…" at bounding box center [321, 171] width 222 height 45
click at [319, 187] on div "Answers mentioning your brand divided by total answers (0-100%) — higher values…" at bounding box center [321, 171] width 222 height 45
drag, startPoint x: 319, startPoint y: 187, endPoint x: 212, endPoint y: 172, distance: 108.2
click at [212, 172] on div "Answers mentioning your brand divided by total answers (0-100%) — higher values…" at bounding box center [321, 171] width 222 height 45
click at [212, 166] on div "Answers mentioning your brand divided by total answers (0-100%) — higher values…" at bounding box center [321, 171] width 222 height 45
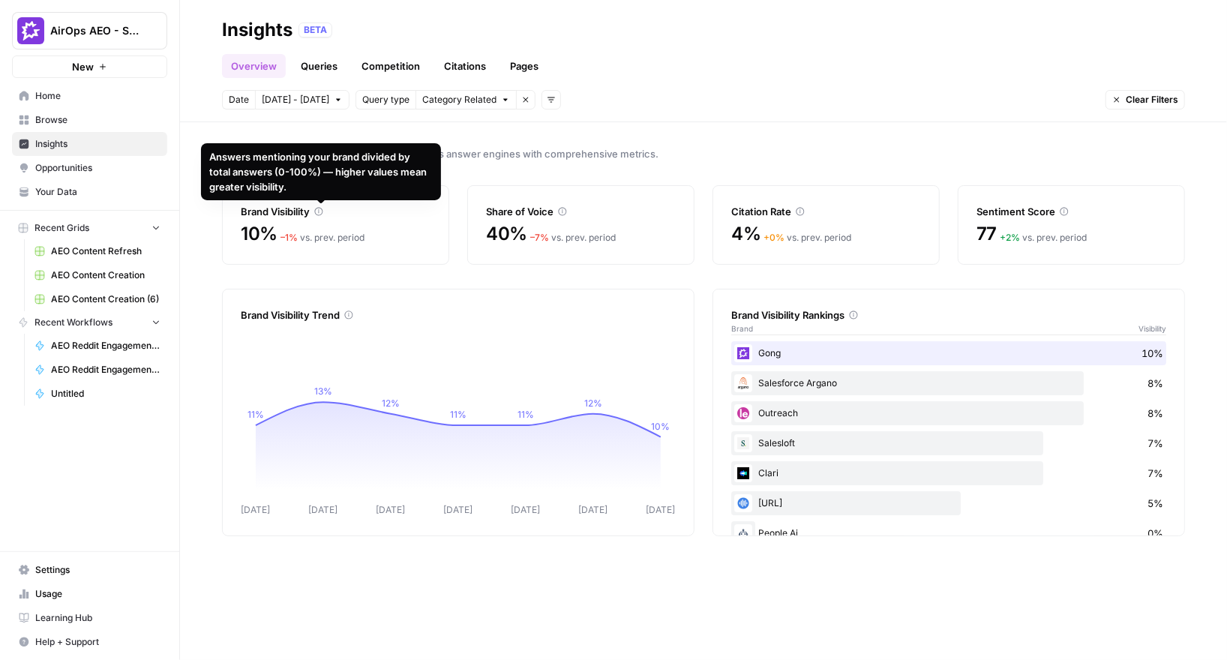
drag, startPoint x: 210, startPoint y: 158, endPoint x: 348, endPoint y: 194, distance: 142.6
click at [348, 194] on div "Answers mentioning your brand divided by total answers (0-100%) — higher values…" at bounding box center [321, 171] width 240 height 57
click at [311, 173] on div "Answers mentioning your brand divided by total answers (0-100%) — higher values…" at bounding box center [321, 171] width 222 height 45
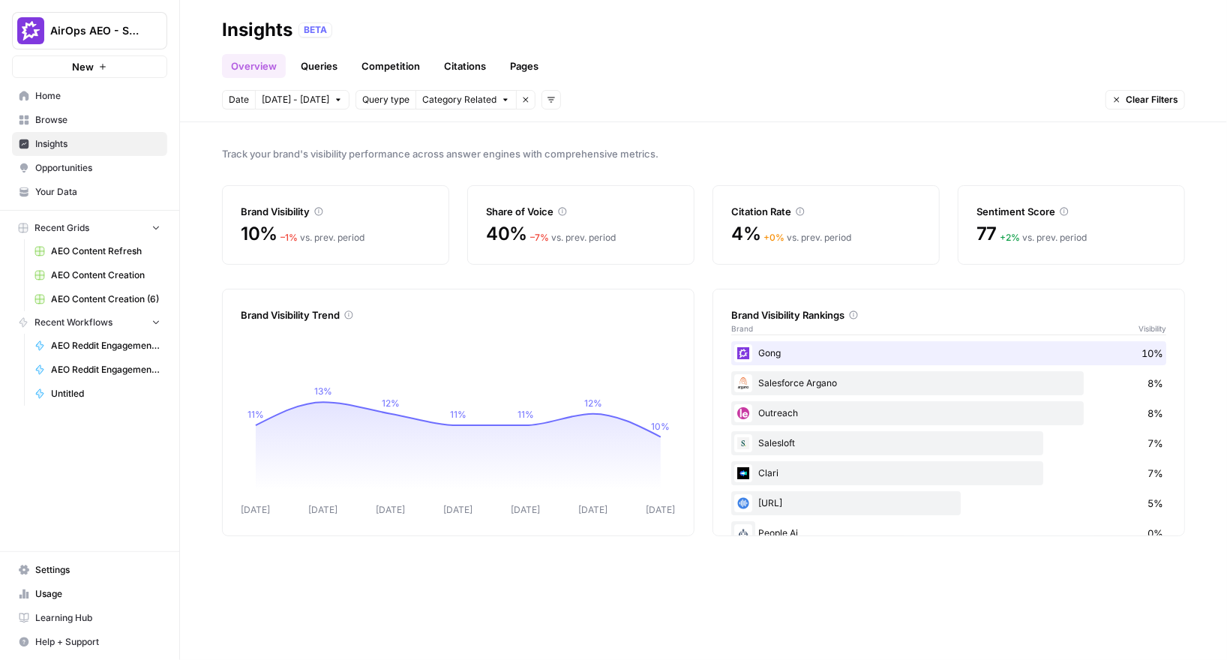
click at [88, 167] on span "Opportunities" at bounding box center [97, 167] width 125 height 13
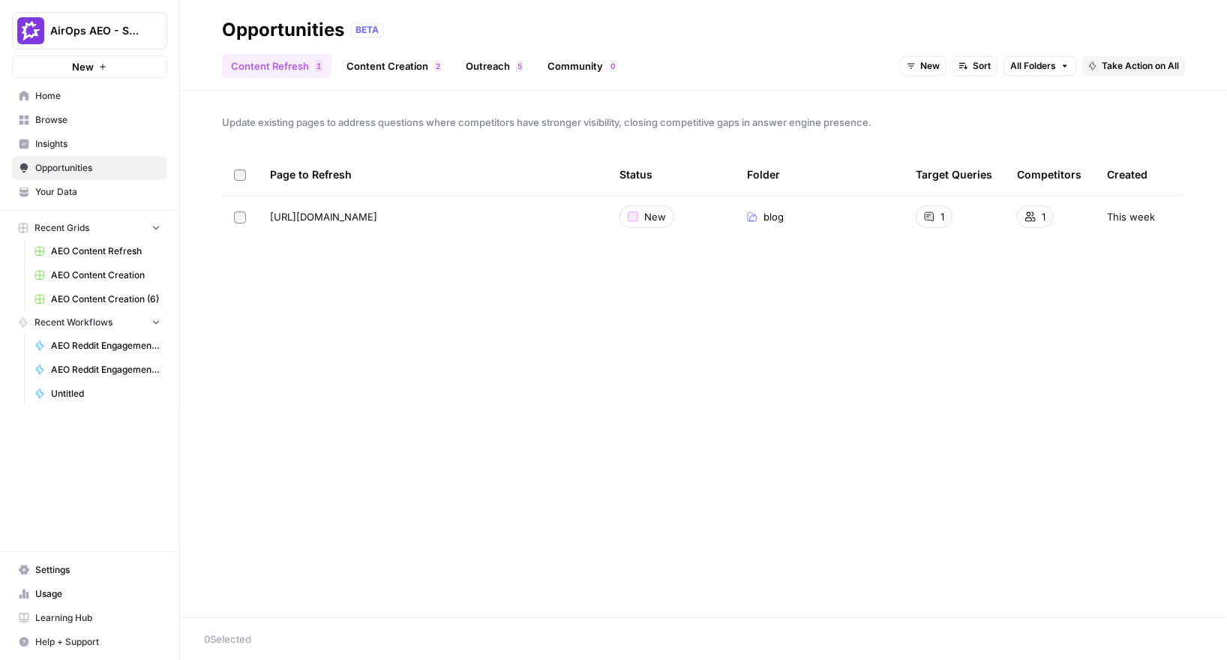
click at [392, 63] on link "Content Creation 2" at bounding box center [393, 66] width 113 height 24
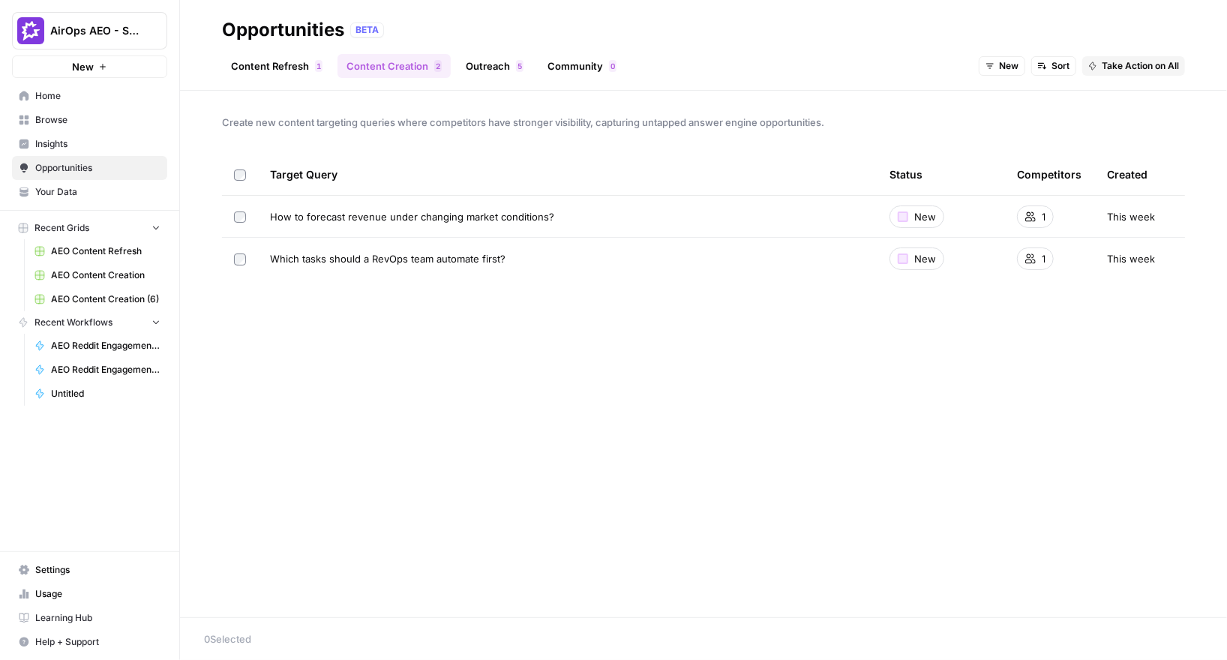
drag, startPoint x: 568, startPoint y: 206, endPoint x: 571, endPoint y: 214, distance: 8.5
click at [571, 214] on td "How to forecast revenue under changing market conditions?" at bounding box center [567, 216] width 619 height 41
click at [463, 70] on link "Outreach 5" at bounding box center [495, 66] width 76 height 24
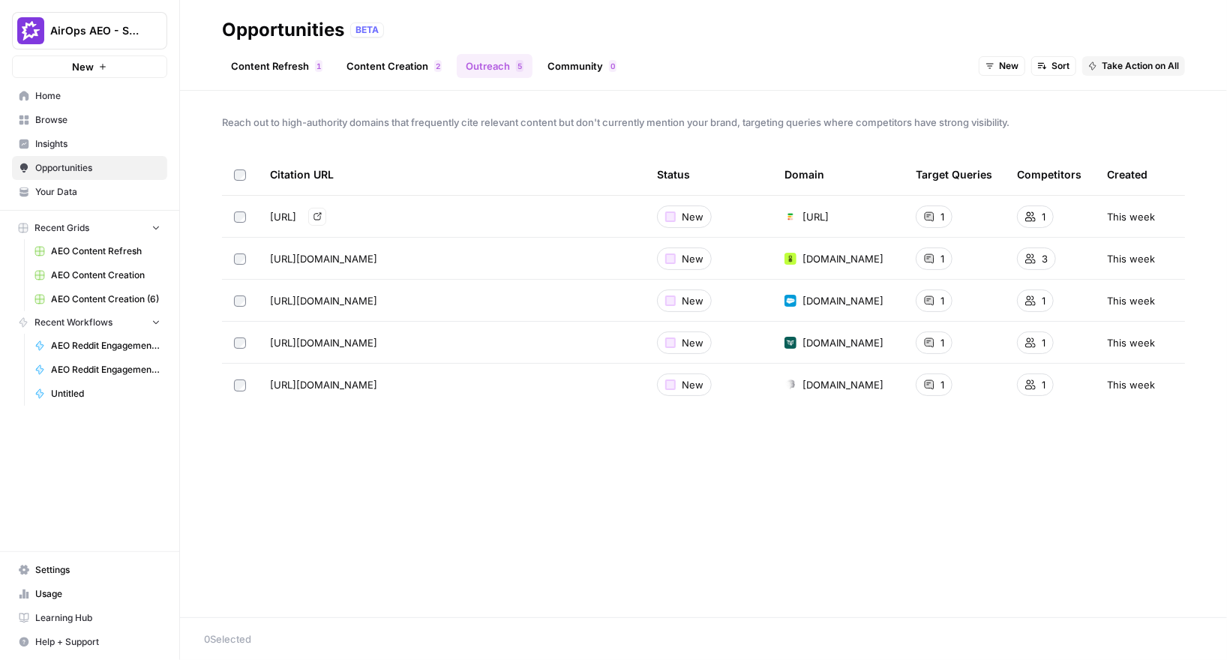
drag, startPoint x: 322, startPoint y: 214, endPoint x: 498, endPoint y: 209, distance: 175.5
click at [296, 209] on span "https://forecastio.ai/blog/ai-sales-forecasting-explained" at bounding box center [283, 216] width 26 height 15
click at [567, 64] on link "Community 0" at bounding box center [581, 66] width 87 height 24
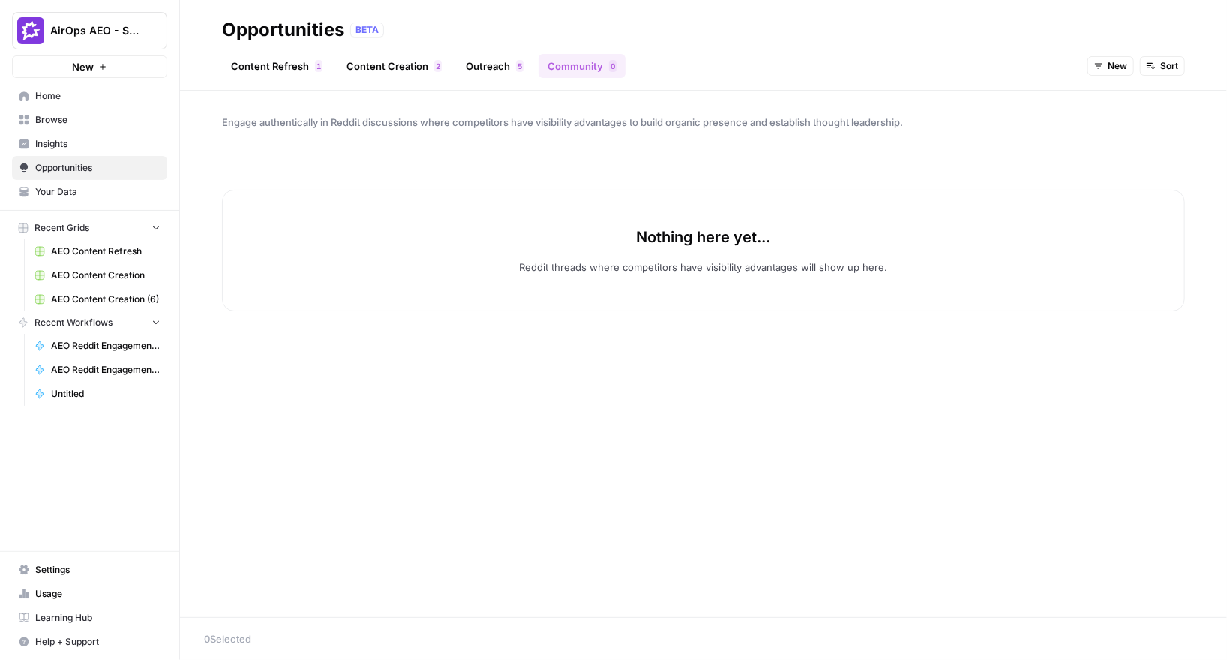
click at [251, 56] on link "Content Refresh 1" at bounding box center [276, 66] width 109 height 24
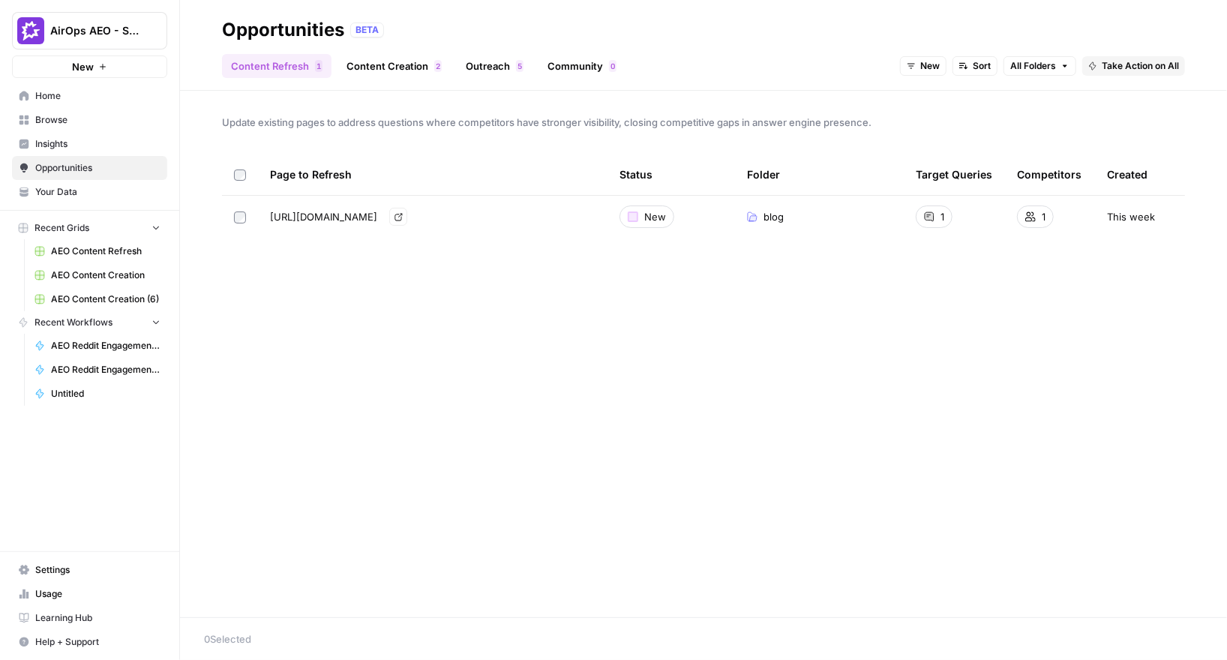
click at [377, 216] on span "https://www.gong.io/blog/how-to-choose-conversation-intelligence/" at bounding box center [323, 216] width 107 height 15
